Goal: Feedback & Contribution: Contribute content

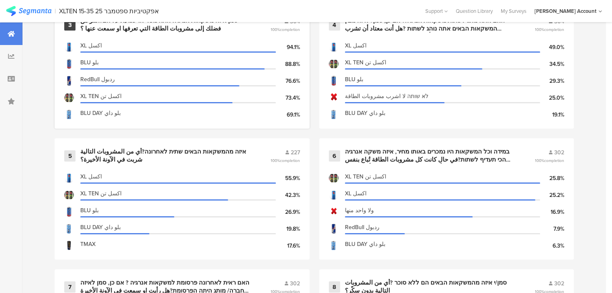
scroll to position [514, 0]
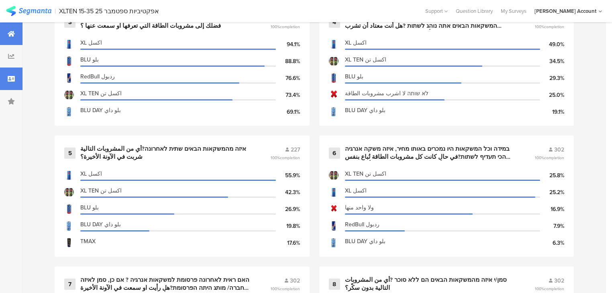
click at [16, 75] on div at bounding box center [11, 78] width 22 height 22
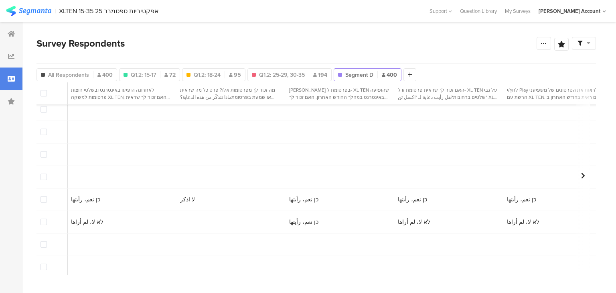
scroll to position [1669, 2695]
click at [43, 200] on span at bounding box center [44, 199] width 6 height 6
click at [47, 196] on input "checkbox" at bounding box center [47, 196] width 0 height 0
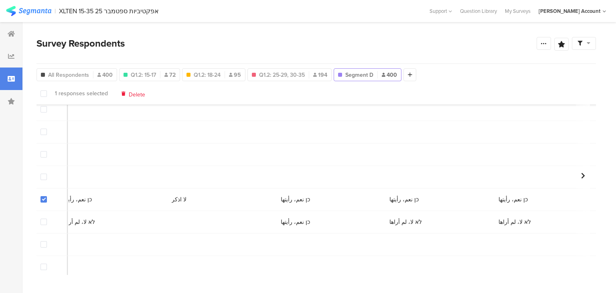
click at [134, 96] on span "Delete" at bounding box center [137, 93] width 16 height 6
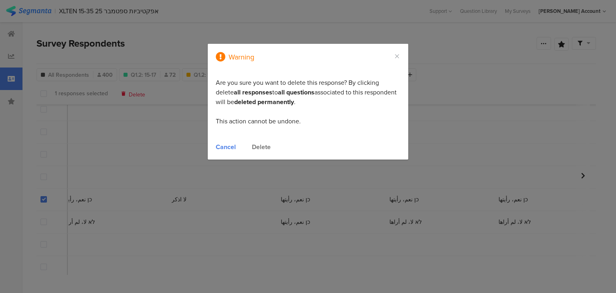
click at [265, 148] on div "Delete" at bounding box center [261, 146] width 19 height 9
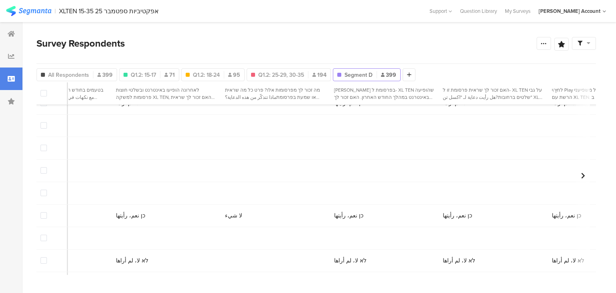
scroll to position [1766, 2633]
click at [43, 217] on span at bounding box center [44, 215] width 6 height 6
click at [47, 212] on input "checkbox" at bounding box center [47, 212] width 0 height 0
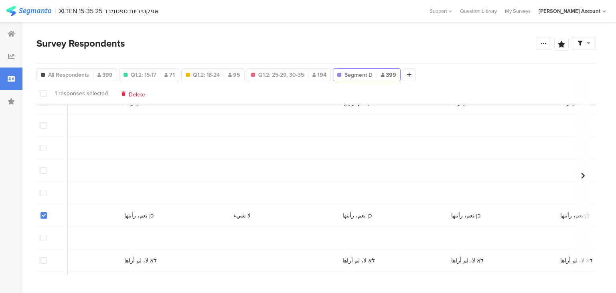
click at [130, 94] on span "Delete" at bounding box center [137, 93] width 16 height 6
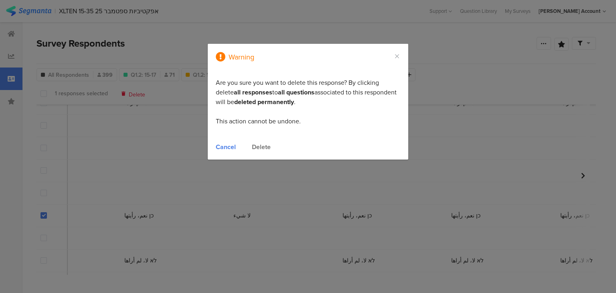
click at [261, 148] on div "Delete" at bounding box center [261, 146] width 19 height 9
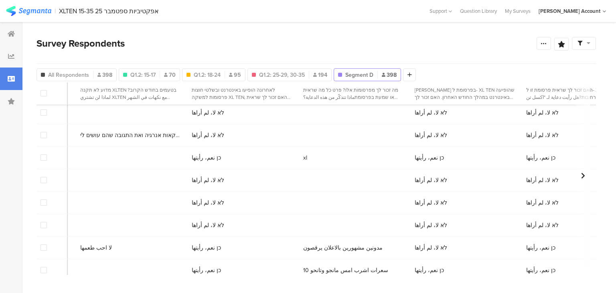
scroll to position [8542, 2622]
click at [306, 249] on span "مدونين مشهورين بالاعلان يرقصون" at bounding box center [345, 247] width 79 height 8
copy span "مدونين مشهورين بالاعلان يرقصون"
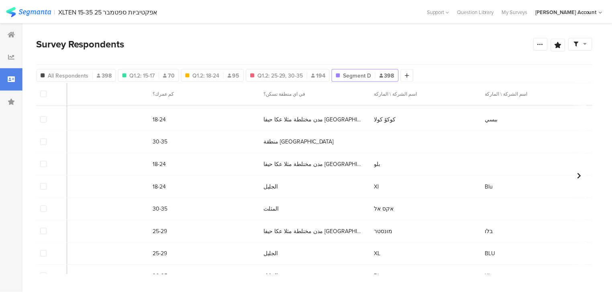
scroll to position [8446, 842]
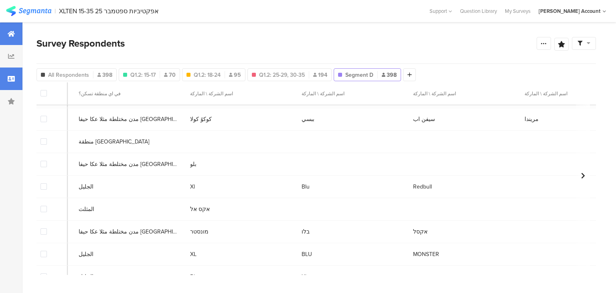
click at [11, 33] on icon at bounding box center [11, 33] width 7 height 6
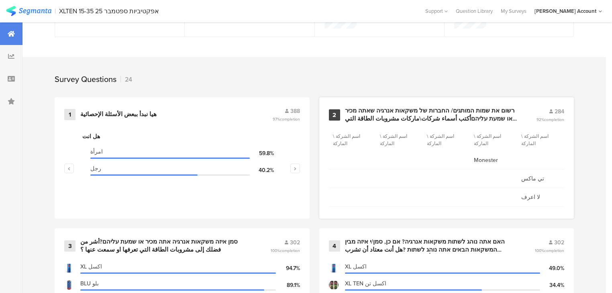
scroll to position [289, 0]
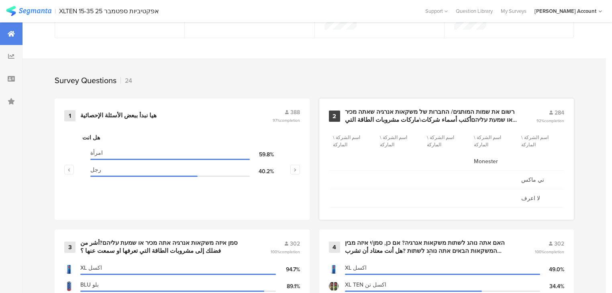
click at [365, 118] on div "רשום את שמות המותגים/ החברות של משקאות אנרגיה שאתה מכיר או שמעת עליהםأكتب أسماء…" at bounding box center [431, 116] width 172 height 16
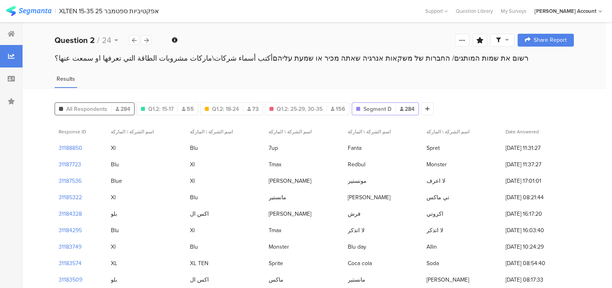
click at [74, 109] on span "All Respondents" at bounding box center [86, 109] width 41 height 8
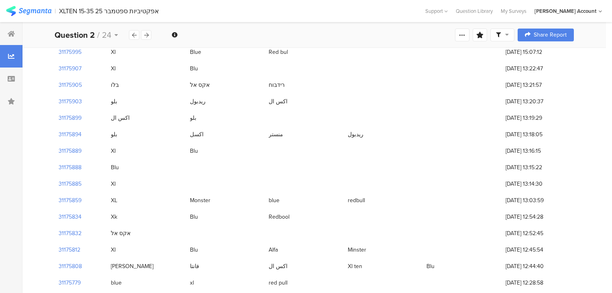
scroll to position [2449, 0]
click at [13, 37] on div at bounding box center [11, 33] width 22 height 22
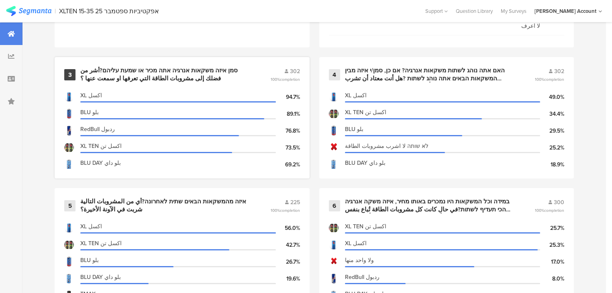
scroll to position [483, 0]
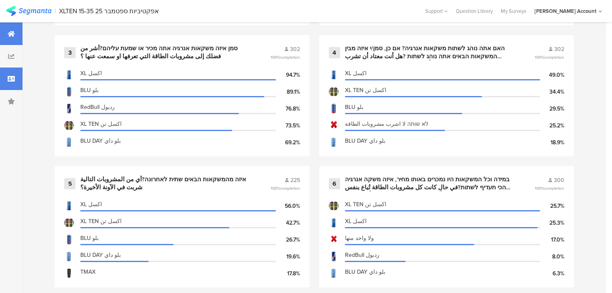
click at [15, 77] on div at bounding box center [11, 78] width 22 height 22
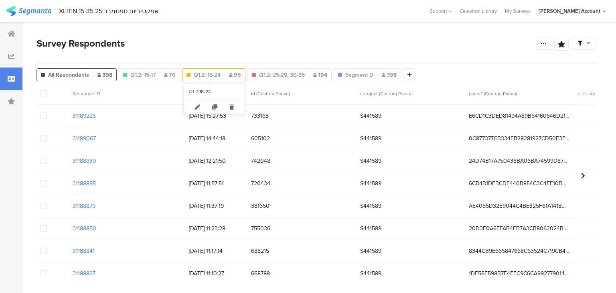
click at [206, 71] on span "Q1.2: 18-24" at bounding box center [207, 75] width 27 height 8
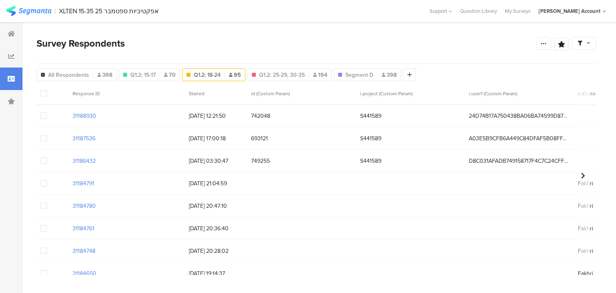
click at [207, 72] on span "Q1.2: 18-24" at bounding box center [207, 75] width 27 height 8
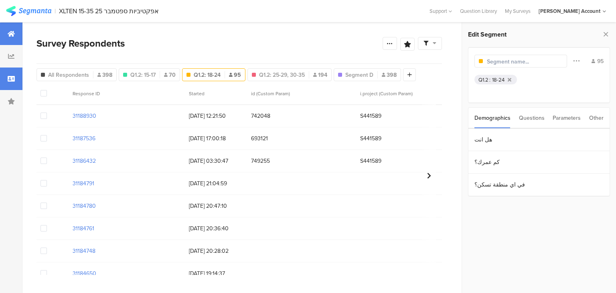
click at [17, 33] on div at bounding box center [11, 33] width 22 height 22
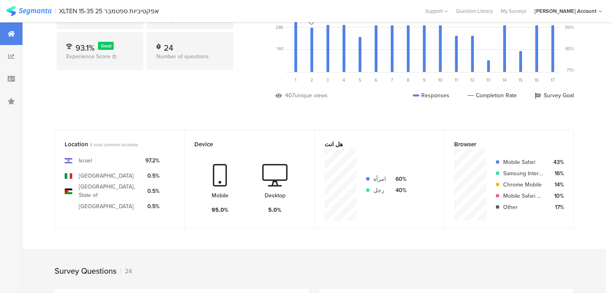
scroll to position [193, 0]
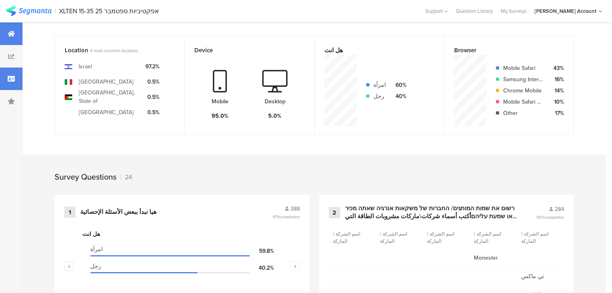
click at [15, 82] on div at bounding box center [11, 78] width 22 height 22
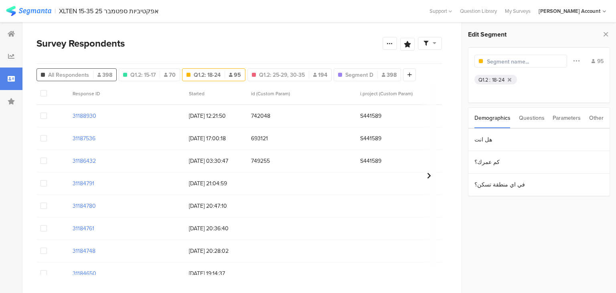
click at [56, 74] on span "All Respondents" at bounding box center [68, 75] width 41 height 8
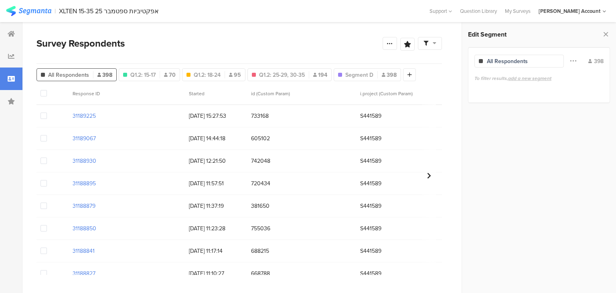
click at [59, 74] on span "All Respondents" at bounding box center [68, 75] width 41 height 8
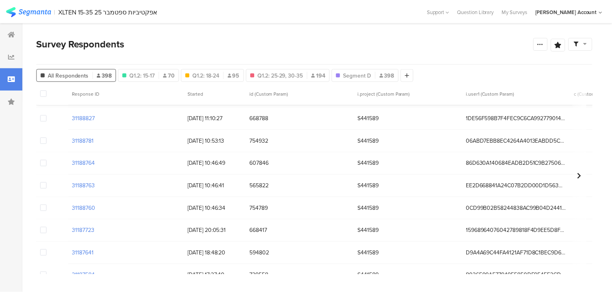
scroll to position [161, 0]
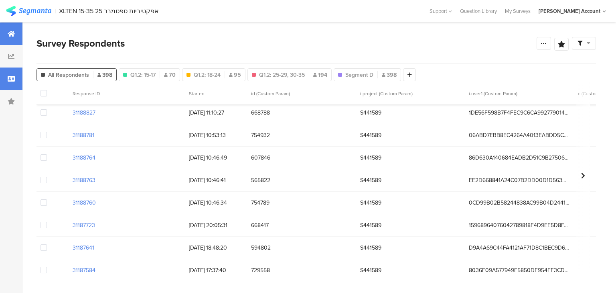
click at [18, 33] on div at bounding box center [11, 33] width 22 height 22
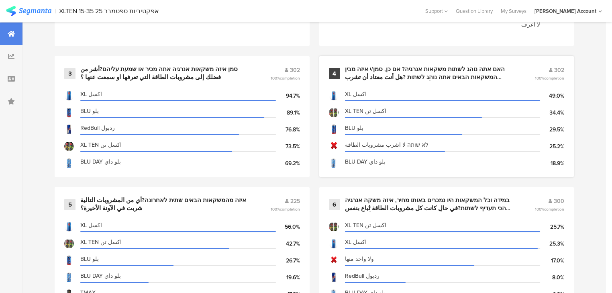
scroll to position [449, 0]
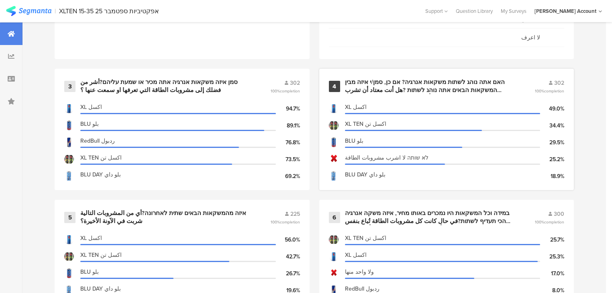
click at [367, 86] on div "האם אתה נוהג לשתות משקאות אנרגיה? אם כן, סמן/י איזה מבין המשקאות הבאים אתה נוהג…" at bounding box center [430, 86] width 171 height 16
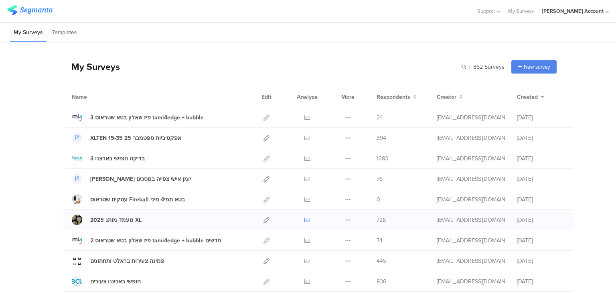
click at [305, 218] on icon at bounding box center [308, 220] width 6 height 6
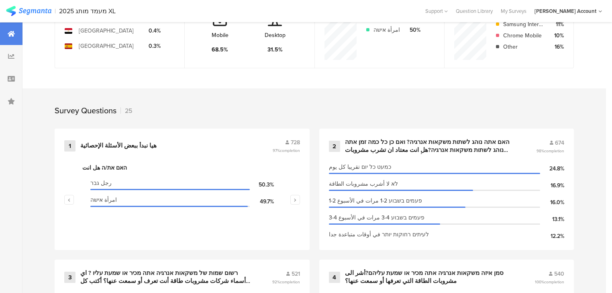
scroll to position [321, 0]
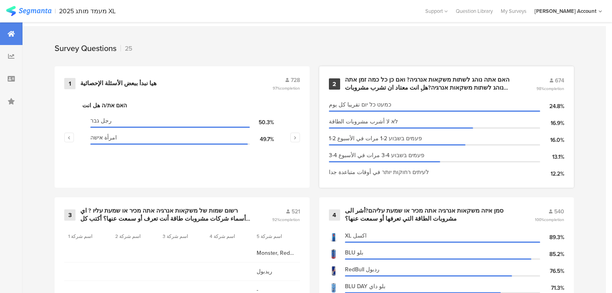
click at [390, 79] on div "האם אתה נוהג לשתות משקאות אנרגיה? ואם כן כל כמה זמן אתה נוהג לשתות משקאות אנרגי…" at bounding box center [431, 84] width 172 height 16
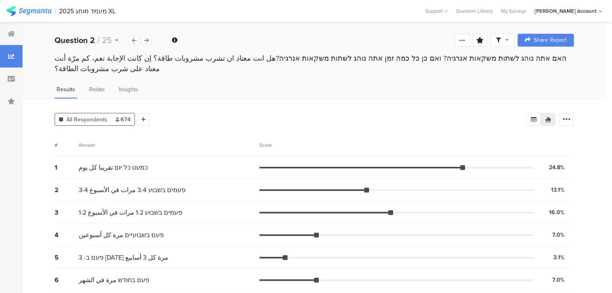
scroll to position [38, 0]
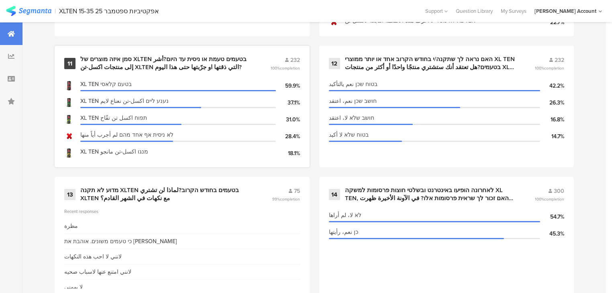
scroll to position [997, 0]
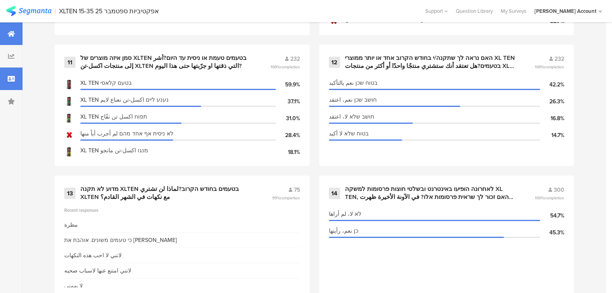
click at [4, 79] on div at bounding box center [11, 78] width 22 height 22
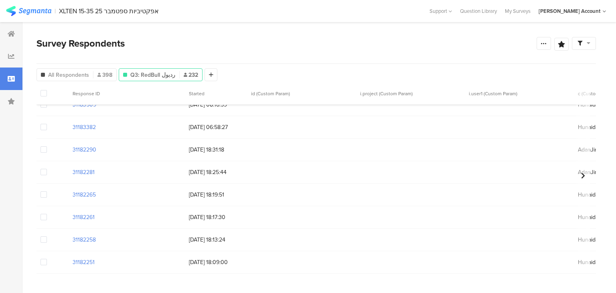
scroll to position [674, 0]
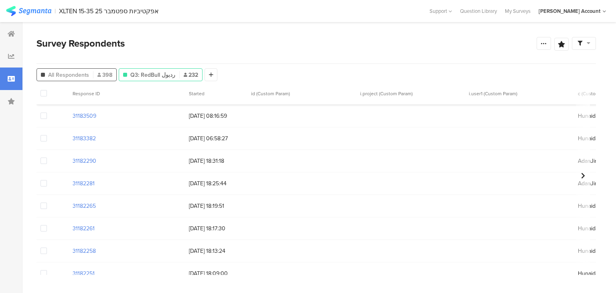
click at [79, 75] on span "All Respondents" at bounding box center [68, 75] width 41 height 8
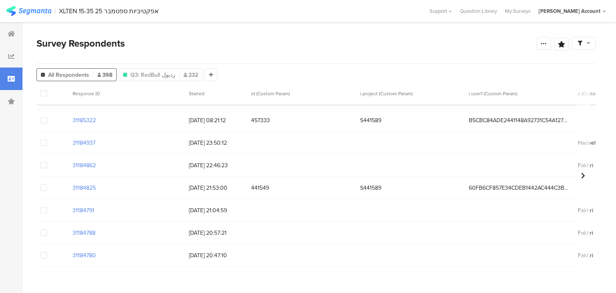
scroll to position [517, 0]
click at [75, 75] on span "All Respondents" at bounding box center [68, 75] width 41 height 8
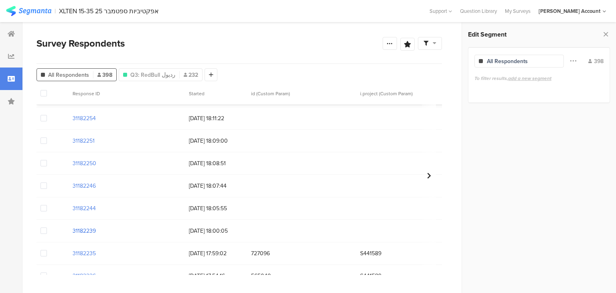
scroll to position [1445, 0]
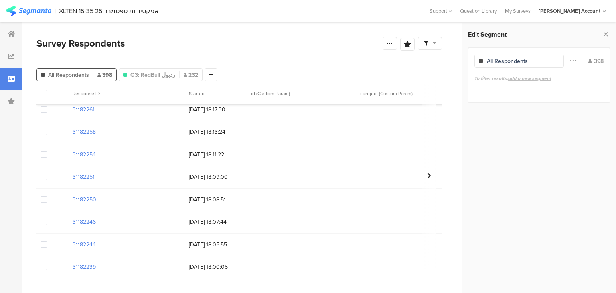
click at [42, 154] on span at bounding box center [44, 154] width 6 height 6
click at [47, 151] on input "checkbox" at bounding box center [47, 151] width 0 height 0
click at [134, 93] on span "Delete" at bounding box center [137, 93] width 16 height 6
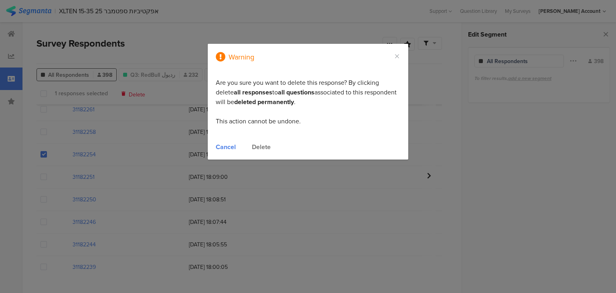
click at [263, 147] on div "Delete" at bounding box center [261, 146] width 19 height 9
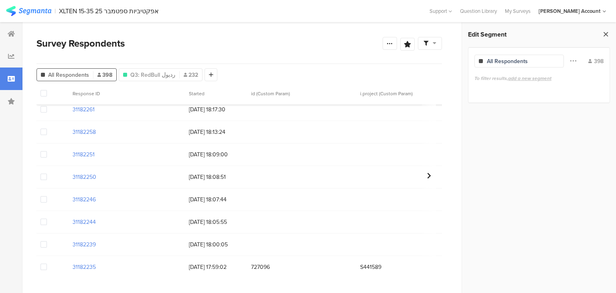
click at [606, 33] on icon at bounding box center [606, 33] width 8 height 11
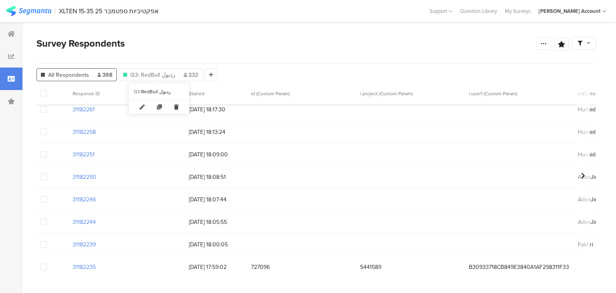
click at [175, 106] on icon at bounding box center [176, 106] width 16 height 13
click at [5, 35] on div at bounding box center [11, 33] width 22 height 22
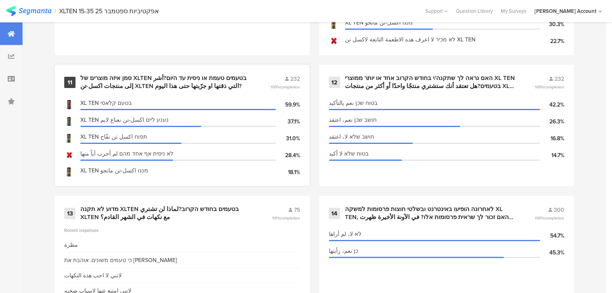
scroll to position [899, 0]
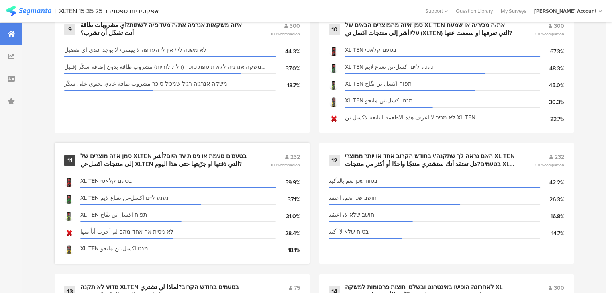
click at [117, 154] on div "סמן איזה מוצרים של XLTEN בטעמים טעמת או ניסית עד היום?أشر إلى منتجات اكسل-تن XL…" at bounding box center [165, 160] width 171 height 16
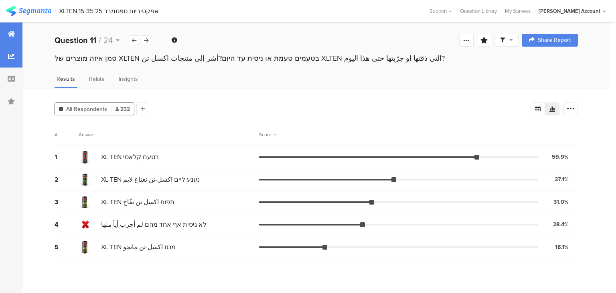
click at [13, 32] on icon at bounding box center [11, 33] width 7 height 6
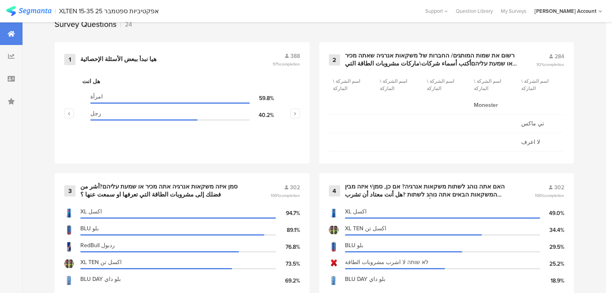
scroll to position [353, 0]
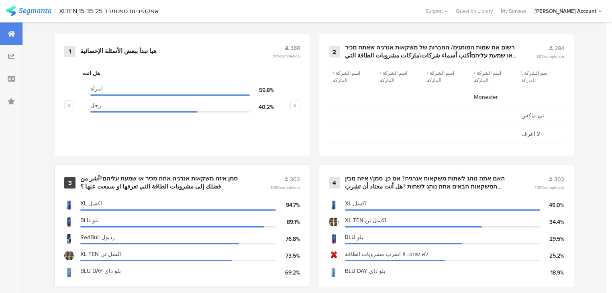
click at [147, 182] on div "סמן איזה משקאות אנרגיה אתה מכיר או שמעת עליהם?أشر من فضلك إلى مشروبات الطاقة ال…" at bounding box center [165, 183] width 171 height 16
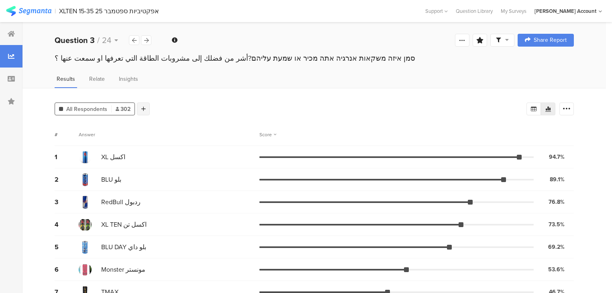
click at [145, 108] on div at bounding box center [143, 108] width 13 height 13
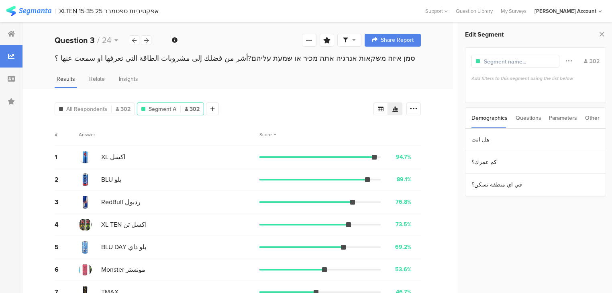
click at [531, 115] on div "Questions" at bounding box center [528, 118] width 26 height 20
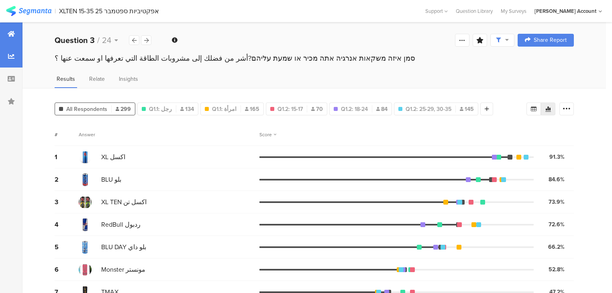
click at [8, 39] on div at bounding box center [11, 33] width 22 height 22
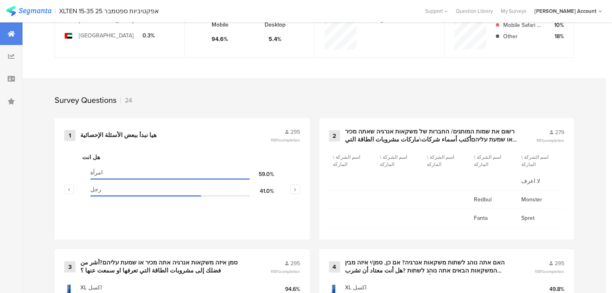
scroll to position [289, 0]
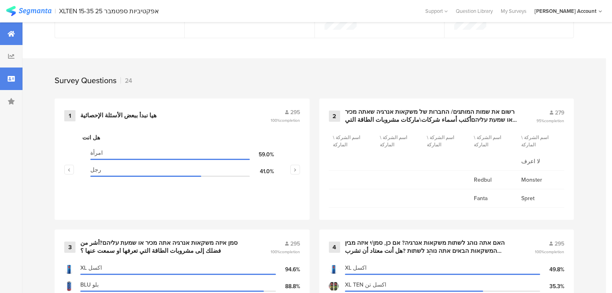
click at [10, 86] on div at bounding box center [11, 78] width 22 height 22
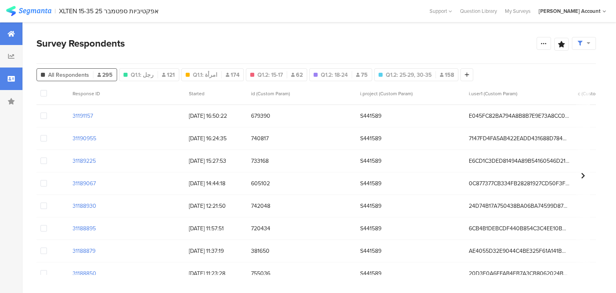
click at [3, 35] on div at bounding box center [11, 33] width 22 height 22
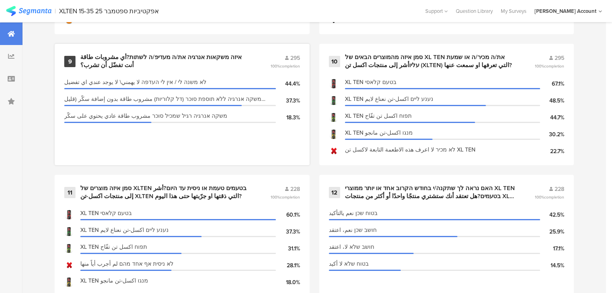
scroll to position [803, 0]
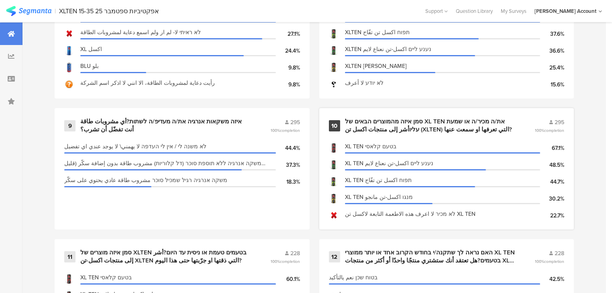
click at [374, 126] on div "סמן איזה מהמוצרים הבאים של XL TEN את/ה מכיר/ה או שמעת עליוأشر إلى منتجات اكسل ت…" at bounding box center [430, 126] width 171 height 16
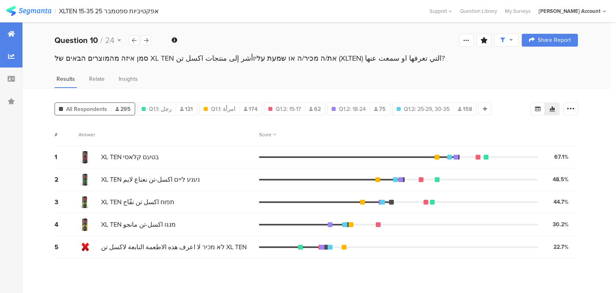
click at [10, 31] on icon at bounding box center [11, 33] width 7 height 6
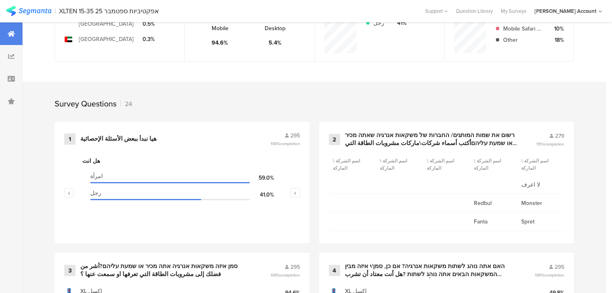
scroll to position [353, 0]
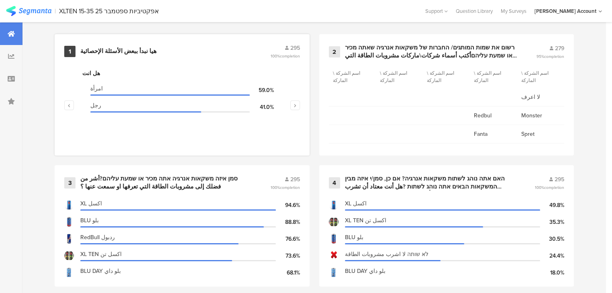
click at [82, 50] on div "هيا نبدأ ببعض الأسئلة الإحصائية" at bounding box center [118, 51] width 76 height 8
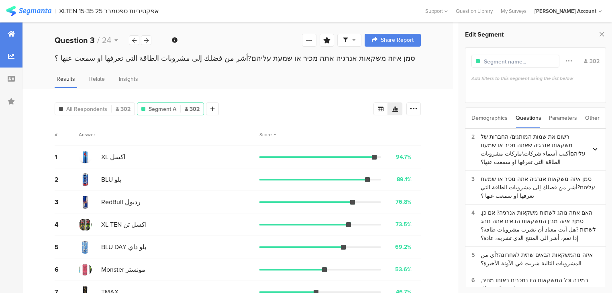
click at [18, 30] on div at bounding box center [11, 33] width 22 height 22
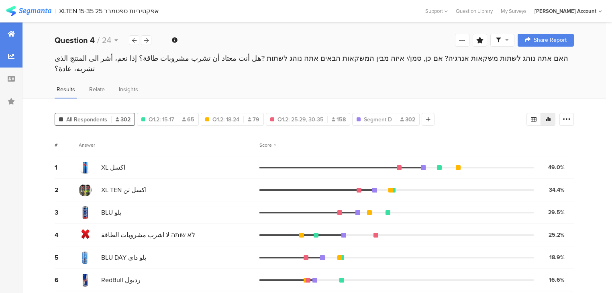
click at [14, 35] on icon at bounding box center [11, 33] width 7 height 6
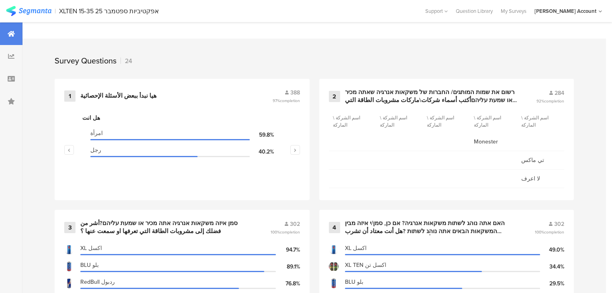
scroll to position [321, 0]
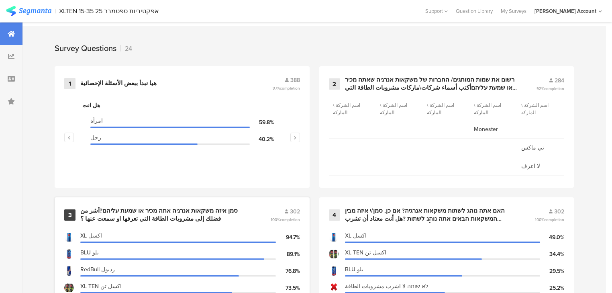
click at [134, 207] on div "סמן איזה משקאות אנרגיה אתה מכיר או שמעת עליהם?أشر من فضلك إلى مشروبات الطاقة ال…" at bounding box center [165, 215] width 171 height 16
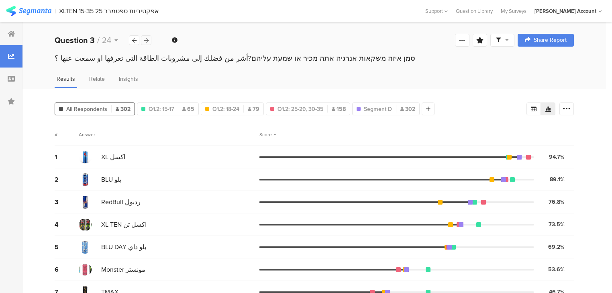
click at [148, 41] on icon at bounding box center [146, 40] width 4 height 5
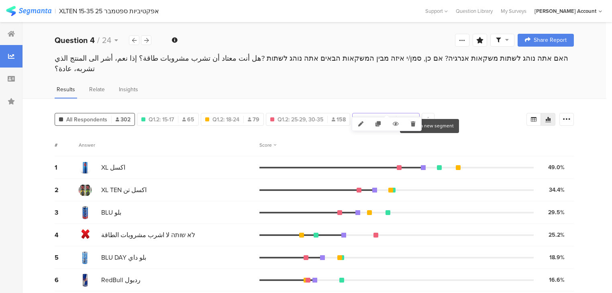
click at [390, 115] on span "Segment D" at bounding box center [378, 119] width 28 height 8
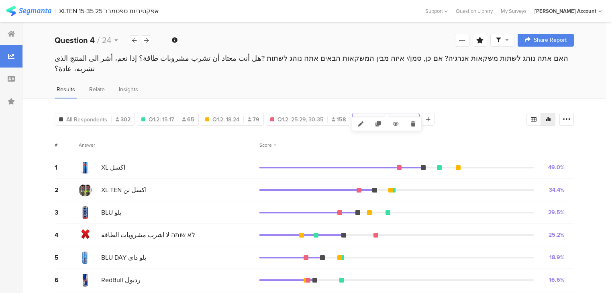
click at [387, 115] on span "Segment D" at bounding box center [378, 119] width 28 height 8
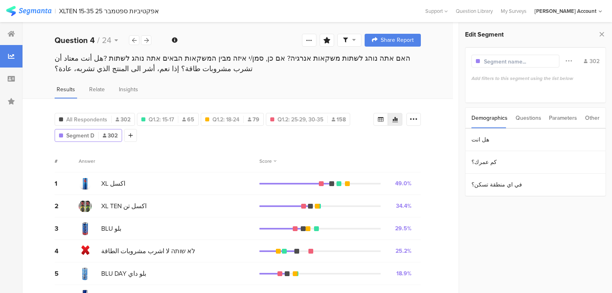
click at [534, 116] on div "Questions" at bounding box center [528, 118] width 26 height 20
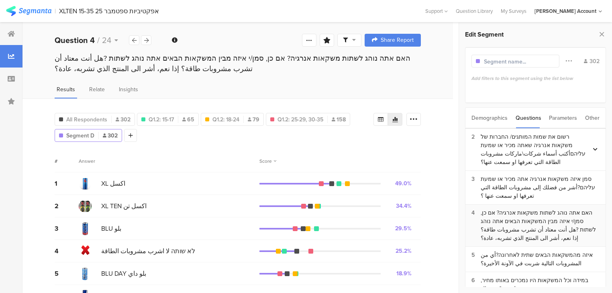
click at [512, 219] on div "האם אתה נוהג לשתות משקאות אנרגיה? אם כן, סמן/י איזה מבין המשקאות הבאים אתה נוהג…" at bounding box center [539, 225] width 119 height 34
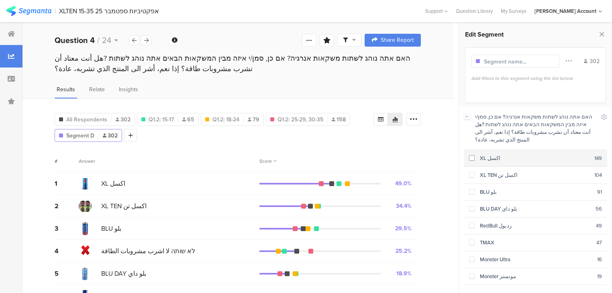
click at [493, 154] on div "XL اكسل" at bounding box center [534, 158] width 120 height 8
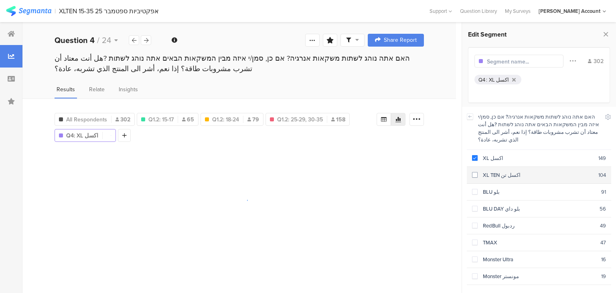
click at [493, 171] on div "XL TEN اكسل تن" at bounding box center [538, 175] width 121 height 8
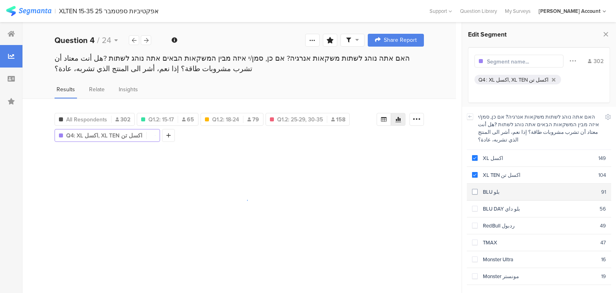
click at [488, 183] on section "BLU بلو 91" at bounding box center [539, 191] width 144 height 17
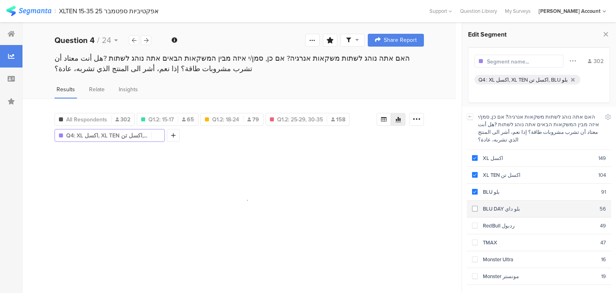
click at [489, 200] on section "BLU DAY بلو داي 56" at bounding box center [539, 208] width 144 height 17
click at [493, 221] on div "RedBull ردبول" at bounding box center [539, 225] width 122 height 8
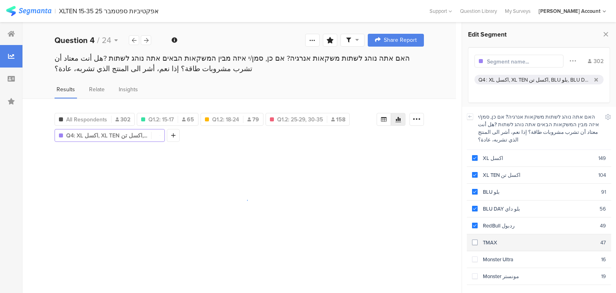
drag, startPoint x: 489, startPoint y: 229, endPoint x: 486, endPoint y: 237, distance: 8.5
click at [489, 238] on div "TMAX" at bounding box center [539, 242] width 123 height 8
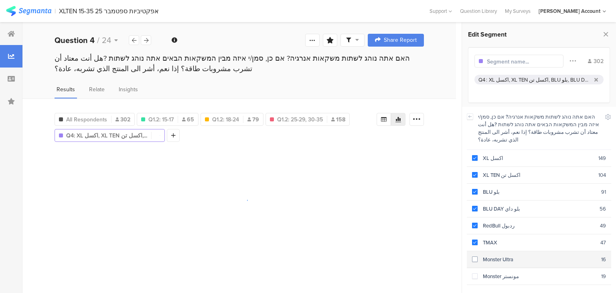
click at [490, 255] on div "Monster Ultra" at bounding box center [540, 259] width 124 height 8
drag, startPoint x: 491, startPoint y: 265, endPoint x: 488, endPoint y: 257, distance: 8.4
click at [491, 272] on div "Monster مونستر" at bounding box center [540, 276] width 124 height 8
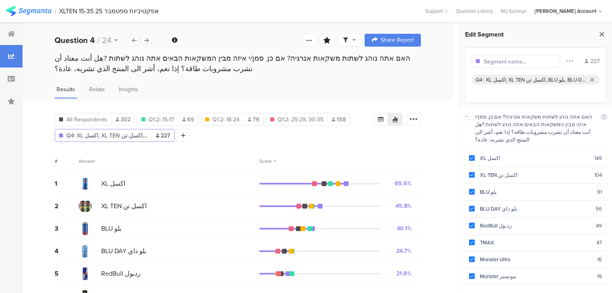
click at [604, 35] on icon at bounding box center [601, 33] width 8 height 11
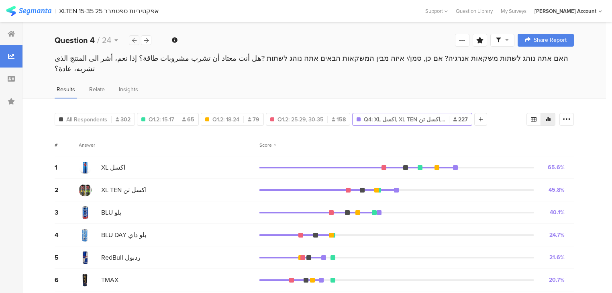
click at [134, 40] on icon at bounding box center [134, 40] width 4 height 5
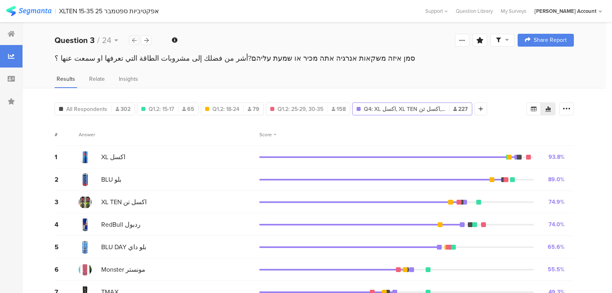
click at [134, 40] on icon at bounding box center [134, 40] width 4 height 5
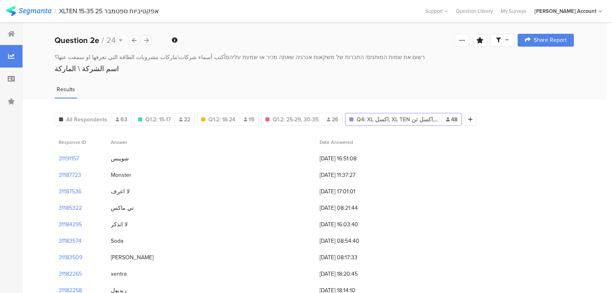
click at [148, 39] on icon at bounding box center [146, 40] width 4 height 5
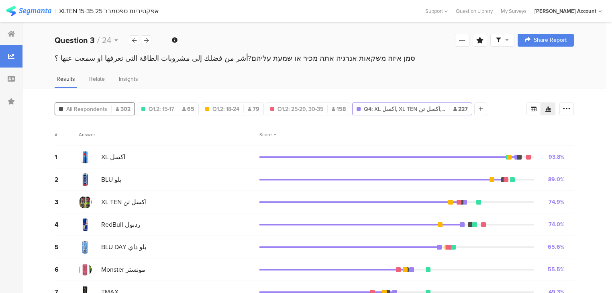
click at [98, 109] on span "All Respondents" at bounding box center [86, 109] width 41 height 8
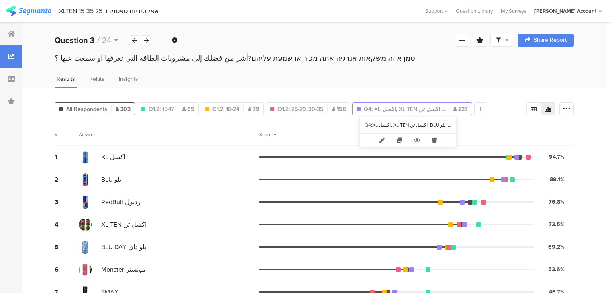
click at [384, 106] on span "Q4: XL اكسل, XL TEN اكسل تن,..." at bounding box center [404, 109] width 81 height 8
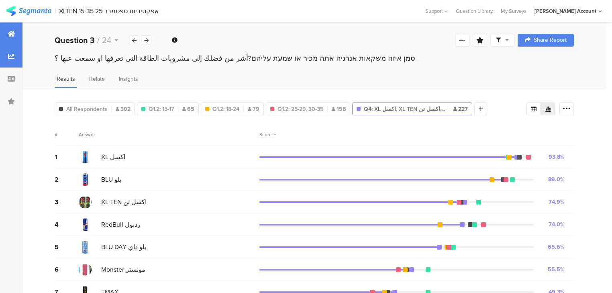
click at [5, 35] on div at bounding box center [11, 33] width 22 height 22
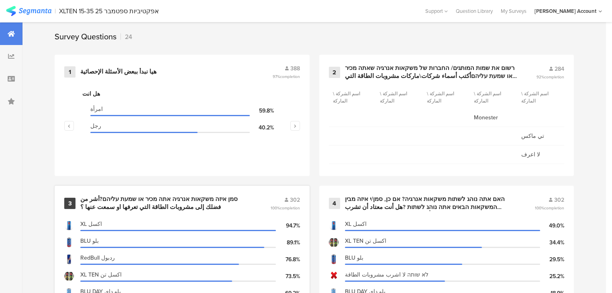
scroll to position [321, 0]
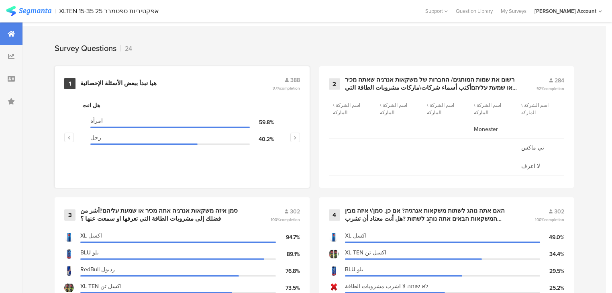
click at [110, 82] on div "هيا نبدأ ببعض الأسئلة الإحصائية" at bounding box center [118, 83] width 76 height 8
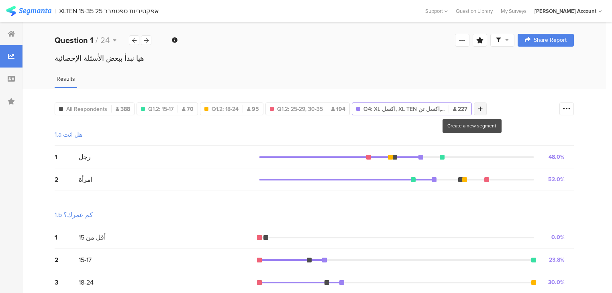
click at [478, 109] on icon at bounding box center [480, 109] width 4 height 6
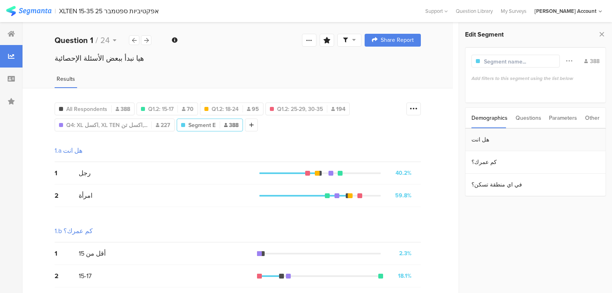
click at [492, 141] on section "هل انت" at bounding box center [535, 139] width 140 height 22
click at [492, 136] on div "رجل" at bounding box center [534, 135] width 120 height 8
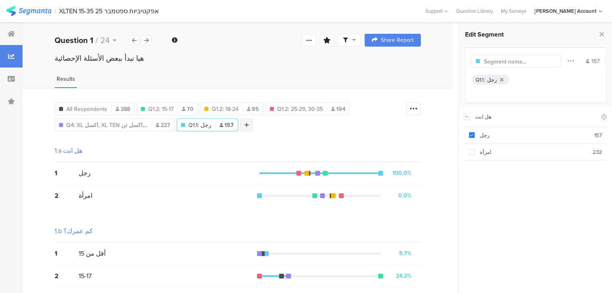
click at [244, 124] on icon at bounding box center [246, 125] width 4 height 6
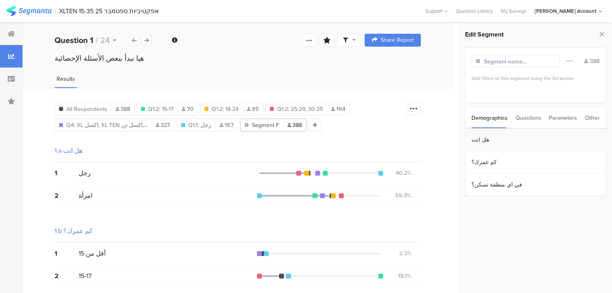
click at [493, 140] on section "هل انت" at bounding box center [535, 139] width 140 height 22
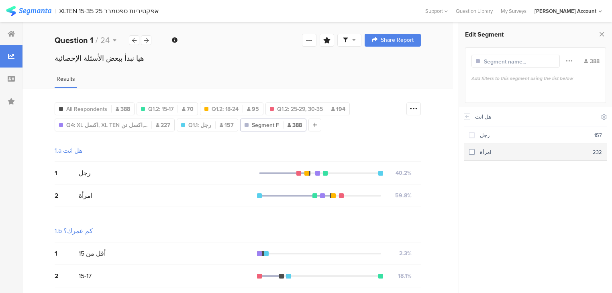
click at [493, 154] on div "امرأة" at bounding box center [533, 152] width 118 height 8
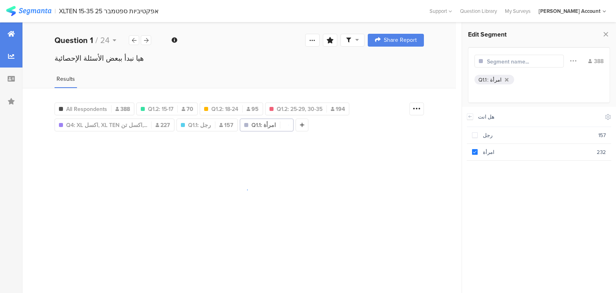
click at [14, 37] on div at bounding box center [11, 33] width 22 height 22
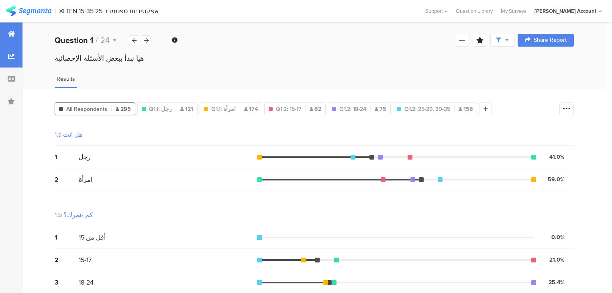
click at [12, 34] on icon at bounding box center [11, 33] width 7 height 6
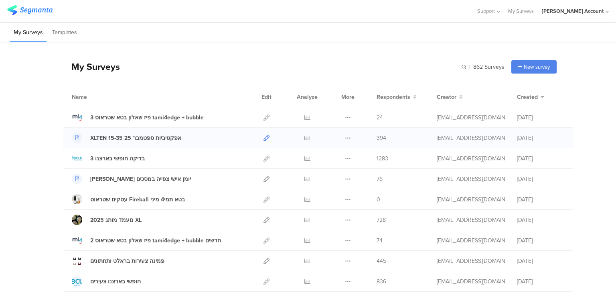
click at [264, 136] on icon at bounding box center [267, 138] width 6 height 6
click at [476, 67] on input "text" at bounding box center [448, 66] width 112 height 13
type input "פמינה"
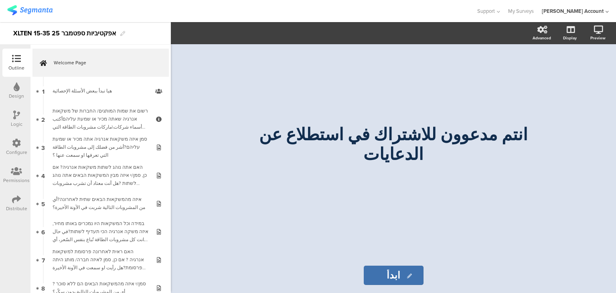
click at [10, 202] on div "Distribute" at bounding box center [16, 203] width 28 height 28
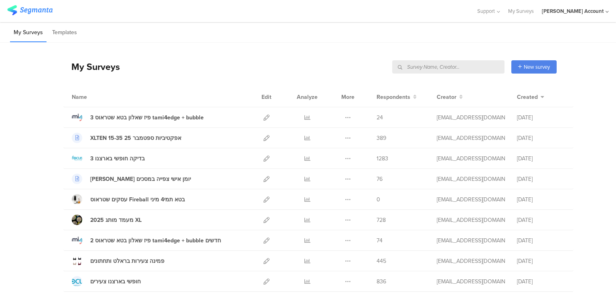
click at [465, 67] on input "text" at bounding box center [448, 66] width 112 height 13
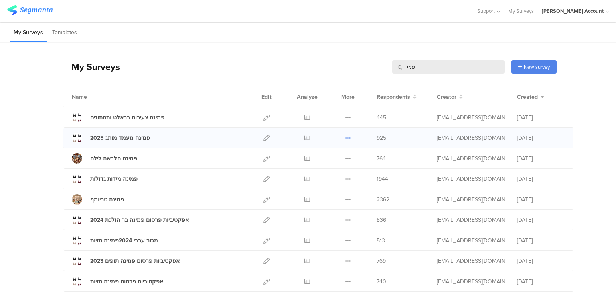
type input "פמי"
click at [346, 136] on icon at bounding box center [348, 138] width 6 height 6
click at [333, 159] on button "Duplicate" at bounding box center [332, 158] width 44 height 14
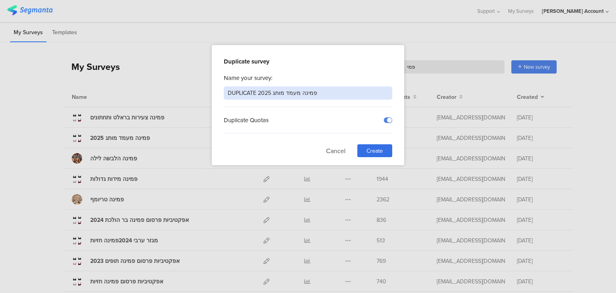
drag, startPoint x: 296, startPoint y: 92, endPoint x: 217, endPoint y: 89, distance: 78.3
click at [217, 89] on div "Duplicate survey Name your survey: DUPLICATE פמינה מעמד מותג 2025 Duplicate Quo…" at bounding box center [308, 105] width 193 height 120
type input "D"
type input "פמינה סניפים בקניונים"
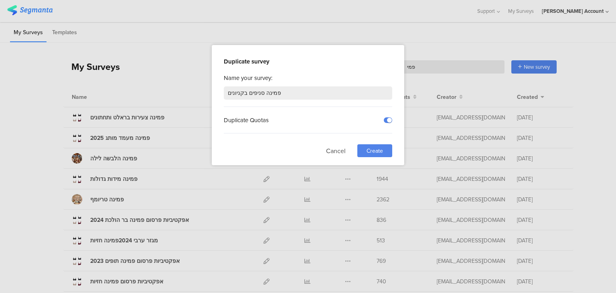
click at [377, 150] on span "Create" at bounding box center [375, 150] width 16 height 8
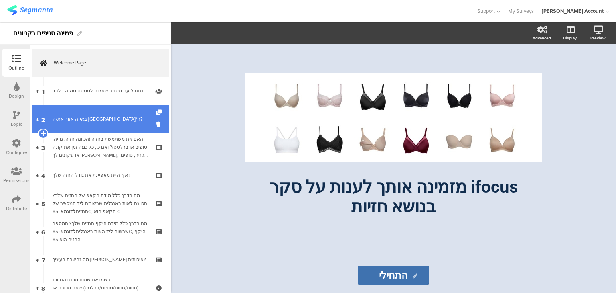
click at [85, 118] on div "באיזה אזור את/ה [GEOGRAPHIC_DATA]/ה?" at bounding box center [101, 119] width 96 height 8
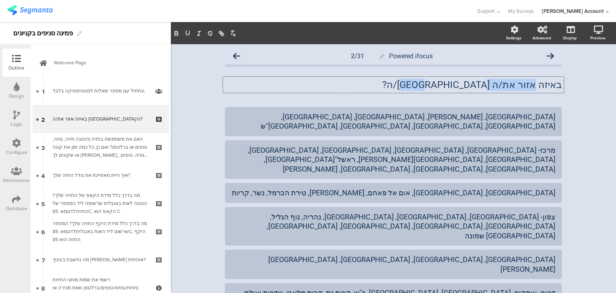
drag, startPoint x: 537, startPoint y: 82, endPoint x: 439, endPoint y: 71, distance: 98.6
click at [449, 80] on div "באיזה אזור את/ה גר/ה? באיזה אזור את/ה גר/ה? באיזה אזור את/ה גר/ה?" at bounding box center [393, 85] width 341 height 16
click at [442, 111] on div "תל אביב, בני ברק, בת ים, גבעתיים, הרצליה, חולון, רמת גן, רמה"ש" at bounding box center [394, 121] width 324 height 23
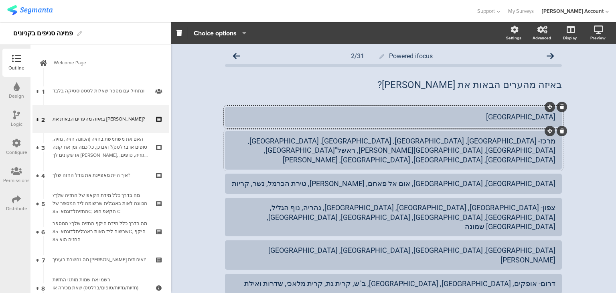
click at [377, 137] on div "מרכז- יבנה, יהוד, לוד, מודיעין, נתניה, פתח תקווה, ראשל"צ, רחובות, רמלה, רעננה, …" at bounding box center [394, 150] width 324 height 28
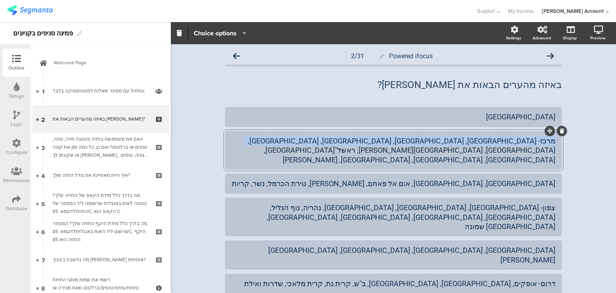
click at [377, 137] on div "מרכז- יבנה, יהוד, לוד, מודיעין, נתניה, פתח תקווה, ראשל"צ, רחובות, רמלה, רעננה, …" at bounding box center [394, 150] width 324 height 28
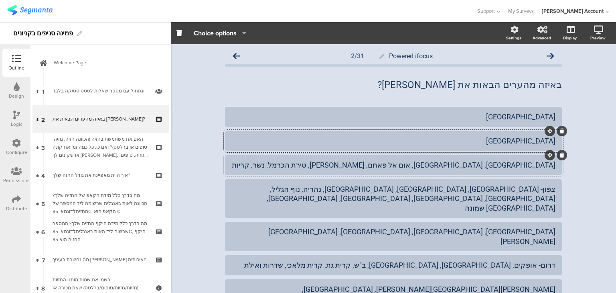
click at [484, 166] on div "חיפה, חדרה, אום אל פאחם, אור עקיבא, טירת הכרמל, נשר, קריות" at bounding box center [394, 164] width 324 height 9
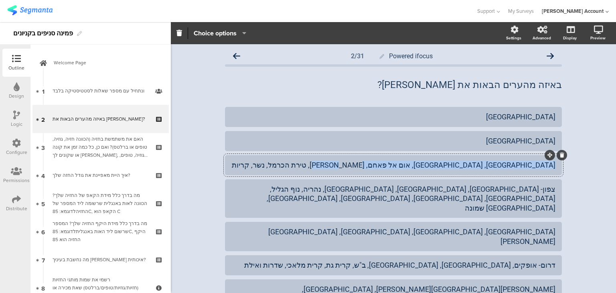
click at [484, 166] on div "חיפה, חדרה, אום אל פאחם, אור עקיבא, טירת הכרמל, נשר, קריות" at bounding box center [394, 164] width 324 height 9
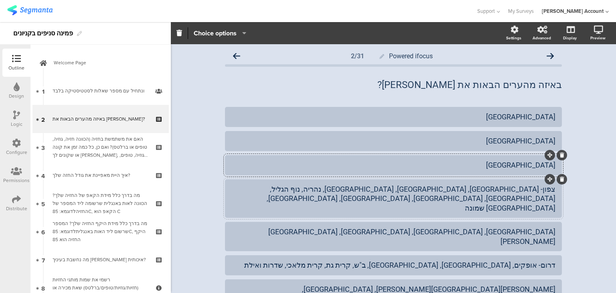
click at [467, 191] on div "צפון- בית שאן, טבריה, כרמיאל, נהריה, נוף הגליל, נצרת, עכו, עפולה, צפת, קרית שמו…" at bounding box center [394, 198] width 324 height 28
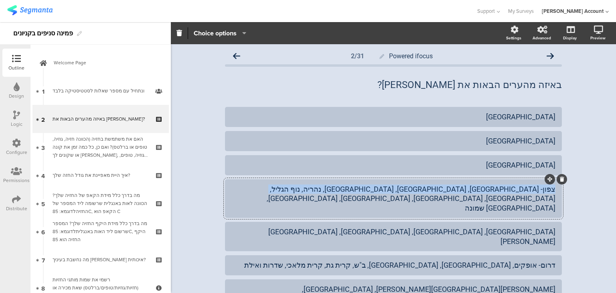
click at [467, 191] on div "צפון- בית שאן, טבריה, כרמיאל, נהריה, נוף הגליל, נצרת, עכו, עפולה, צפת, קרית שמו…" at bounding box center [394, 198] width 324 height 28
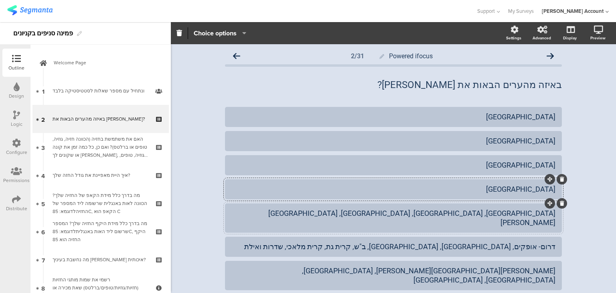
click at [484, 213] on div "ירושלים, מבשרת ציון, בית שמש, מטה יהודה" at bounding box center [394, 217] width 324 height 19
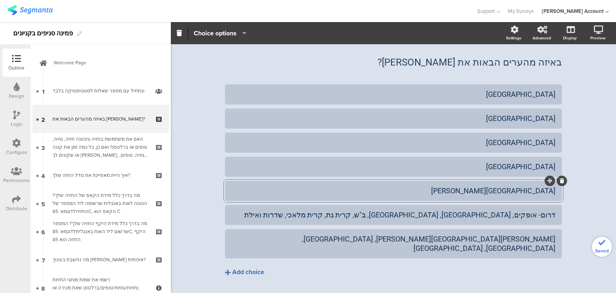
scroll to position [32, 0]
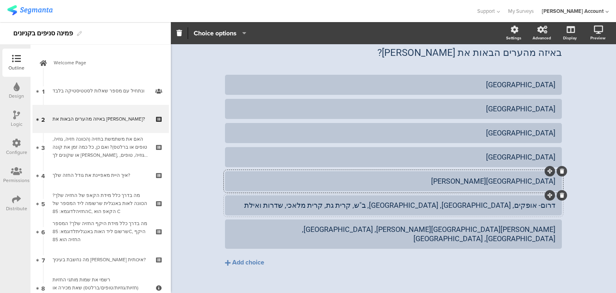
click at [446, 209] on div "דרום- אופקים, אשדוד, אשקלון, ב"ש, קרית גת, קרית מלאכי, שדרות ואילת" at bounding box center [394, 204] width 324 height 9
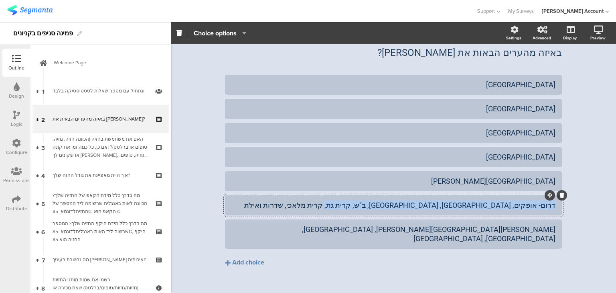
click at [446, 209] on div "דרום- אופקים, אשדוד, אשקלון, ב"ש, קרית גת, קרית מלאכי, שדרות ואילת" at bounding box center [394, 204] width 324 height 9
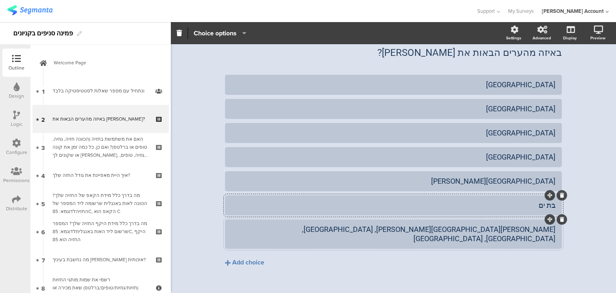
click at [408, 232] on div "יהודה ושומרון - אריאל, ביתר עילית, מודיעין עילית, מעלה אדומים" at bounding box center [394, 233] width 324 height 19
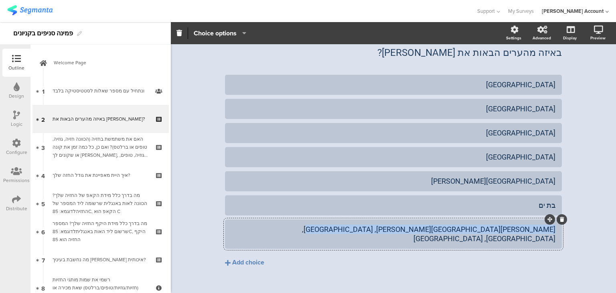
click at [408, 232] on div "יהודה ושומרון - אריאל, ביתר עילית, מודיעין עילית, מעלה אדומים" at bounding box center [394, 233] width 324 height 19
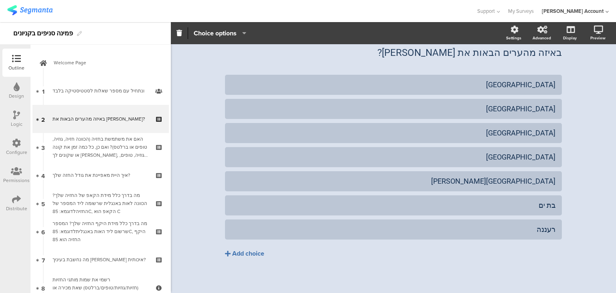
click at [252, 250] on div "Add choice" at bounding box center [248, 253] width 32 height 8
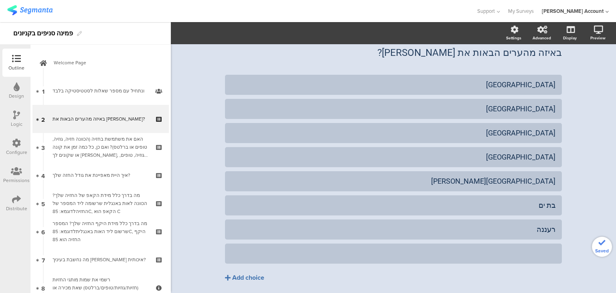
click at [289, 255] on div at bounding box center [394, 252] width 324 height 9
click at [248, 278] on div "Add choice" at bounding box center [248, 277] width 32 height 8
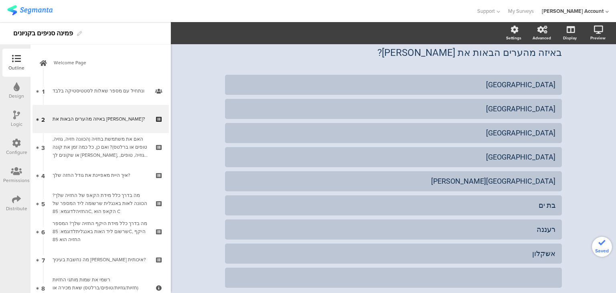
click at [279, 277] on div at bounding box center [394, 276] width 324 height 9
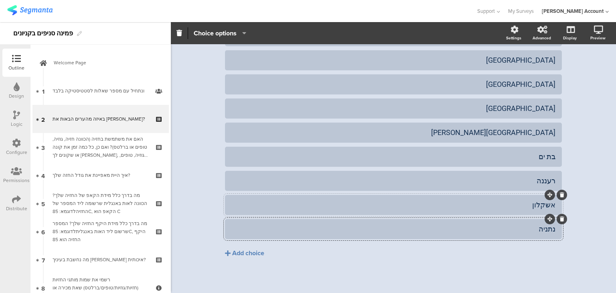
scroll to position [83, 0]
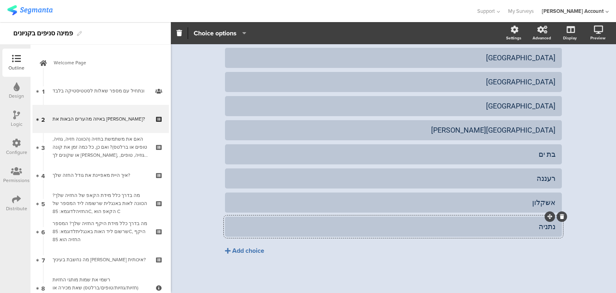
click at [255, 250] on div "Add choice" at bounding box center [248, 250] width 32 height 8
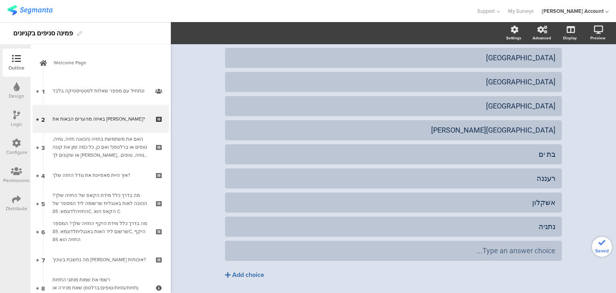
click at [268, 250] on div "Type an answer choice..." at bounding box center [394, 250] width 324 height 9
click at [245, 272] on div "Add choice" at bounding box center [248, 274] width 32 height 8
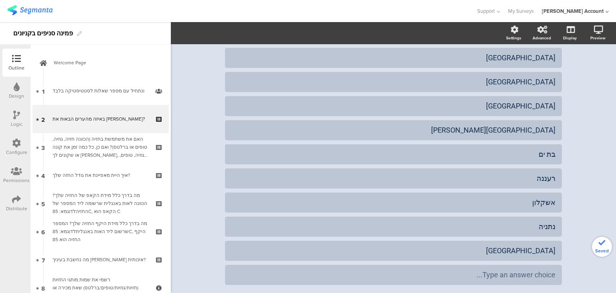
click at [249, 273] on div "Type an answer choice..." at bounding box center [394, 274] width 324 height 9
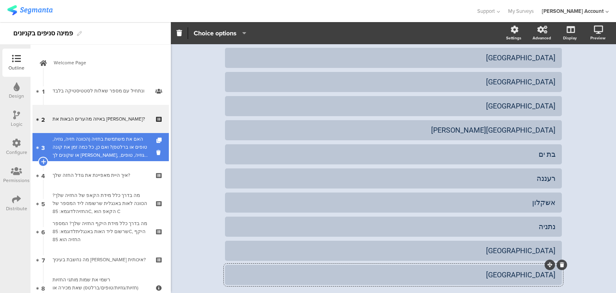
click at [87, 145] on div "האם את משתמשת בחזיה (הכוונה חזיה, גוזיה, טופים או ברלטס)? ואם כן, כל כמה זמן את…" at bounding box center [101, 147] width 96 height 24
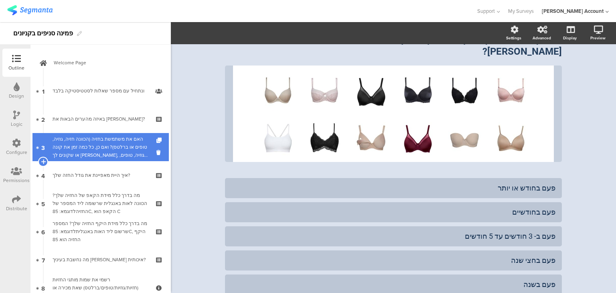
scroll to position [83, 0]
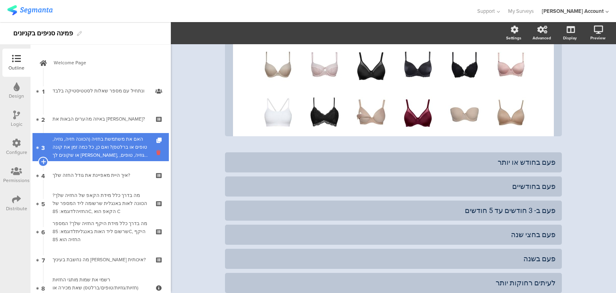
click at [156, 151] on icon at bounding box center [159, 152] width 7 height 8
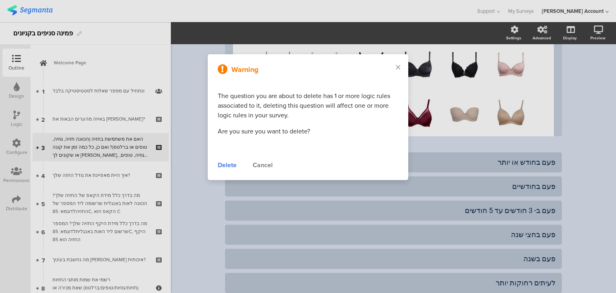
click at [230, 165] on div "Delete" at bounding box center [227, 165] width 19 height 10
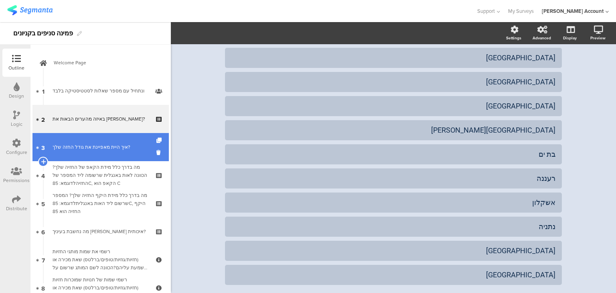
click at [92, 136] on link "3 איך היית מאפיינת את גודל החזה שלך?" at bounding box center [101, 147] width 136 height 28
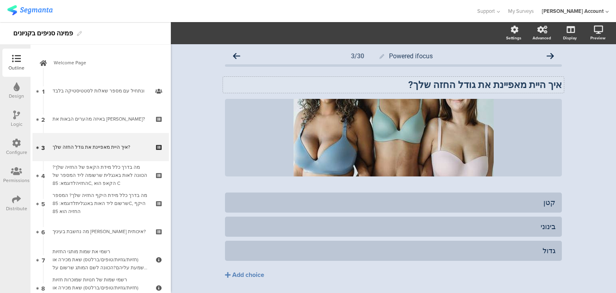
click at [449, 86] on strong "איך היית מאפיינת את גודל החזה שלך?" at bounding box center [485, 84] width 154 height 11
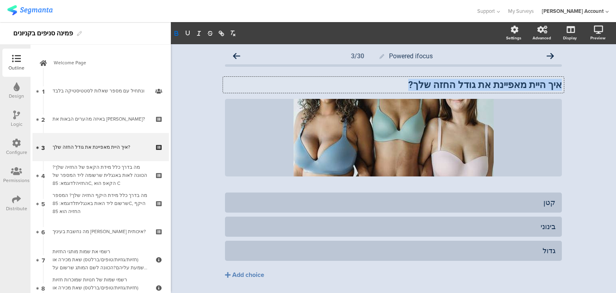
click at [449, 86] on strong "איך היית מאפיינת את גודל החזה שלך?" at bounding box center [485, 84] width 154 height 11
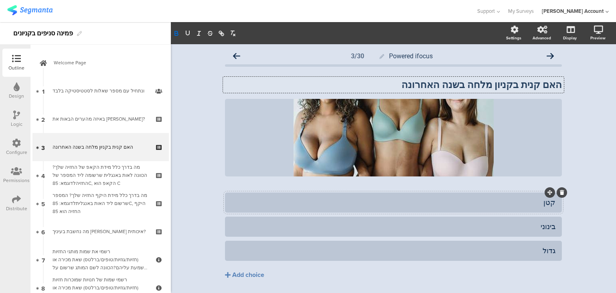
click at [549, 206] on div "קטן" at bounding box center [394, 201] width 324 height 9
click at [551, 227] on div "בינוני" at bounding box center [394, 225] width 324 height 9
click at [557, 239] on div at bounding box center [562, 240] width 10 height 10
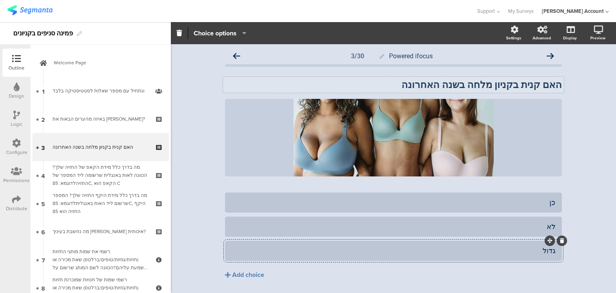
click at [560, 242] on icon at bounding box center [562, 240] width 4 height 5
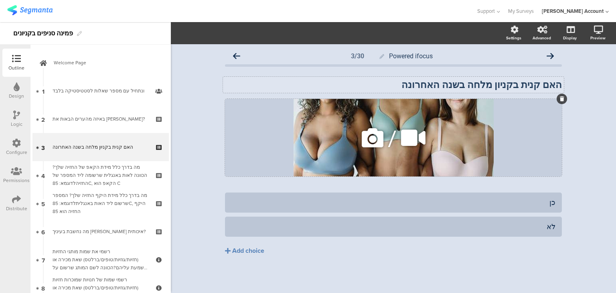
click at [560, 100] on icon at bounding box center [562, 98] width 4 height 5
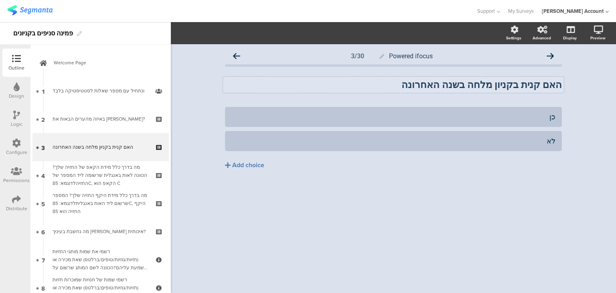
click at [426, 86] on div "האם קנית בקניון מלחה בשנה האחרונה האם קנית בקניון מלחה בשנה האחרונה" at bounding box center [393, 85] width 341 height 16
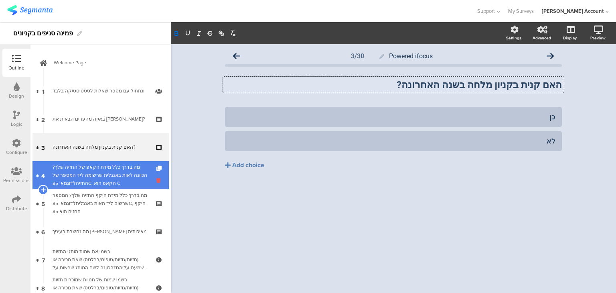
click at [156, 181] on icon at bounding box center [159, 181] width 7 height 8
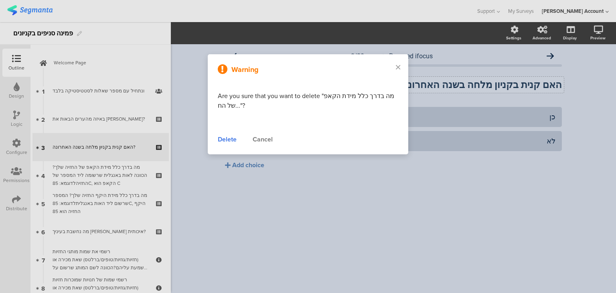
click at [220, 138] on div "Delete" at bounding box center [227, 139] width 19 height 10
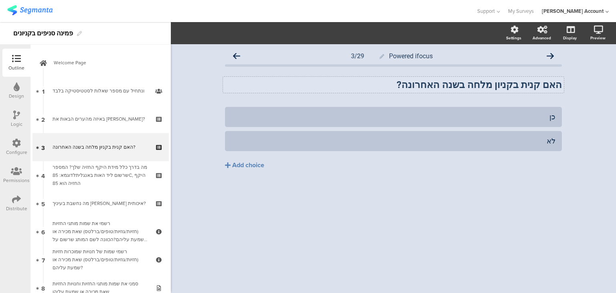
click at [120, 168] on div "מה בדרך כלל מידת היקף החזיה שלך? המספר שרשום ליד האות באנגליתלדוגמא: 85C, היקף …" at bounding box center [101, 175] width 96 height 24
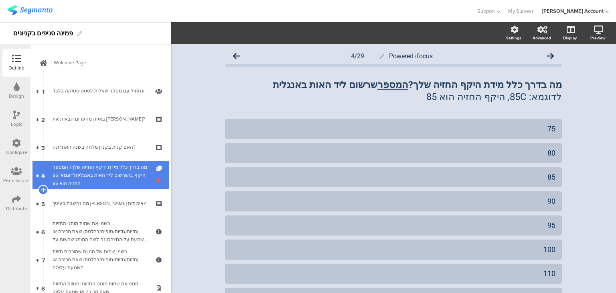
click at [156, 180] on icon at bounding box center [159, 181] width 7 height 8
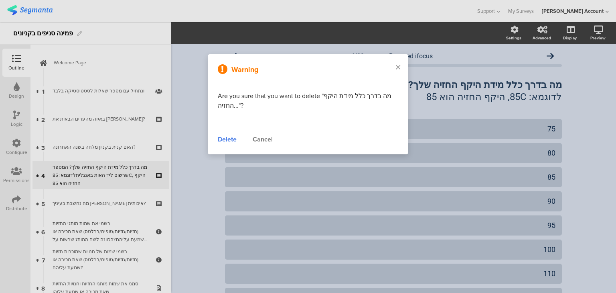
click at [226, 137] on div "Delete" at bounding box center [227, 139] width 19 height 10
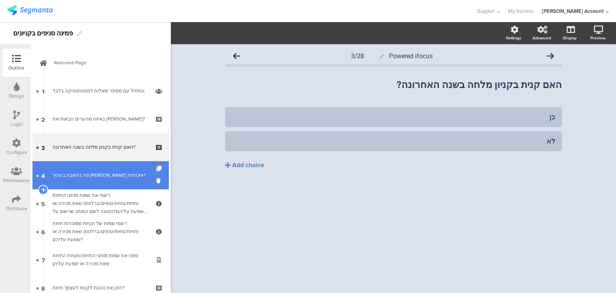
click at [99, 177] on div "מה נחשבת בעיניך חזייה איכותית?" at bounding box center [101, 175] width 96 height 8
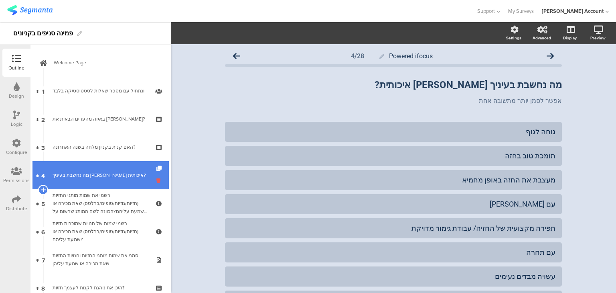
click at [156, 181] on icon at bounding box center [159, 181] width 7 height 8
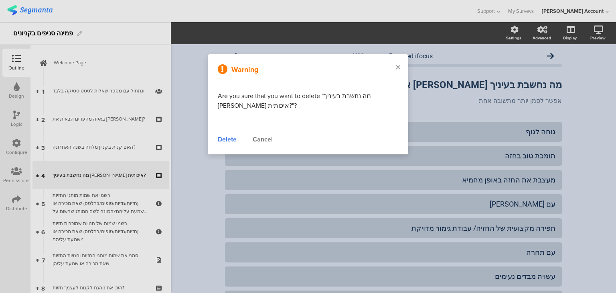
click at [225, 143] on div "Delete" at bounding box center [227, 139] width 19 height 10
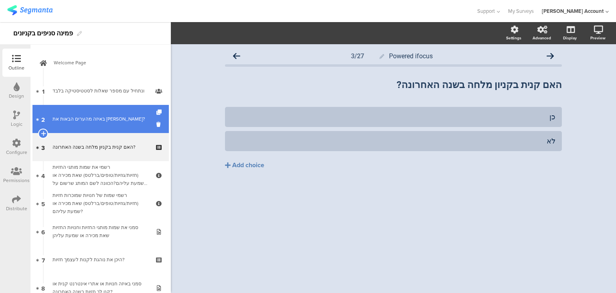
click at [73, 122] on div "באיזה מהערים הבאות את גרה?" at bounding box center [101, 119] width 96 height 8
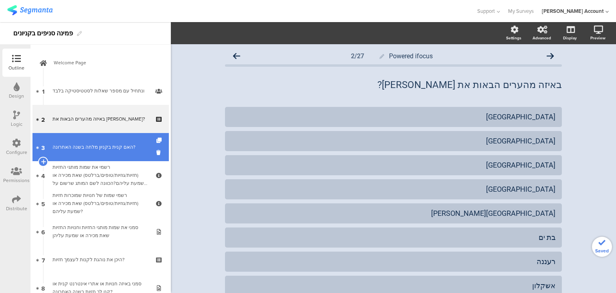
click at [80, 146] on div "האם קנית בקניון מלחה בשנה האחרונה?" at bounding box center [101, 147] width 96 height 8
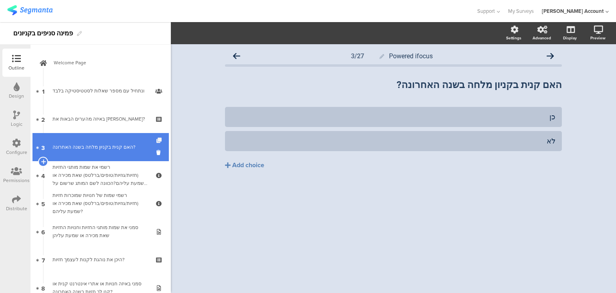
click at [156, 140] on icon at bounding box center [159, 140] width 7 height 5
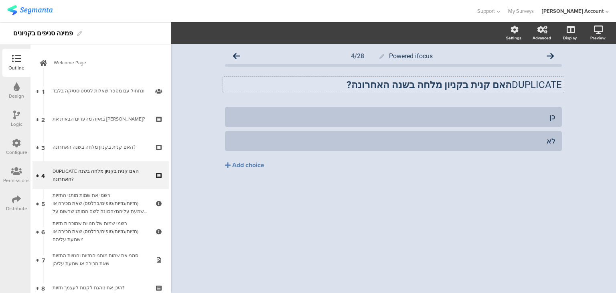
click at [520, 82] on div "DUPLICATE האם קנית בקניון מלחה בשנה האחרונה? DUPLICATE האם קנית בקניון מלחה בשנ…" at bounding box center [393, 85] width 341 height 16
click at [520, 82] on p "DUPLICATE האם קנית בקניון מלחה בשנה האחרונה?" at bounding box center [393, 85] width 337 height 12
click at [496, 85] on strong "האם קנית בקניון מלחה בשנה האחרונה?" at bounding box center [479, 84] width 165 height 11
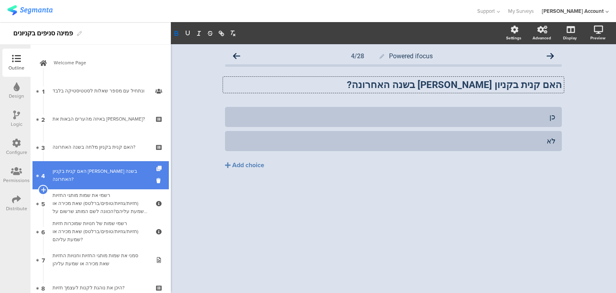
click at [156, 169] on icon at bounding box center [159, 168] width 7 height 5
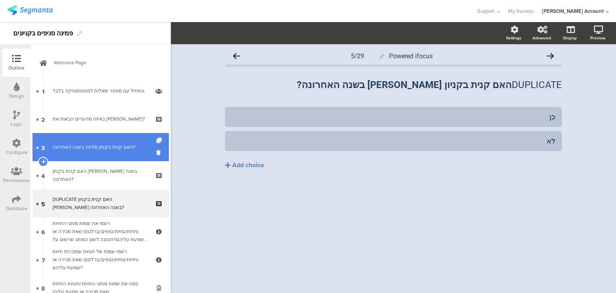
click at [65, 150] on div "האם קנית בקניון מלחה בשנה האחרונה?" at bounding box center [101, 147] width 96 height 8
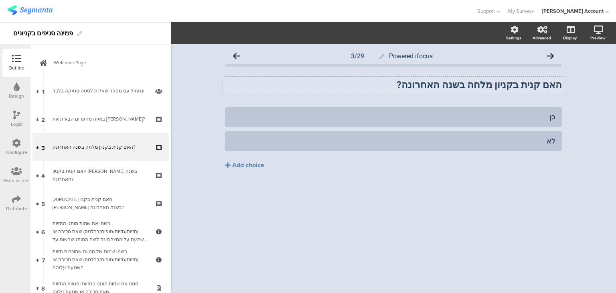
click at [543, 85] on div "האם קנית בקניון מלחה בשנה האחרונה? האם קנית בקניון מלחה בשנה האחרונה?" at bounding box center [393, 85] width 341 height 16
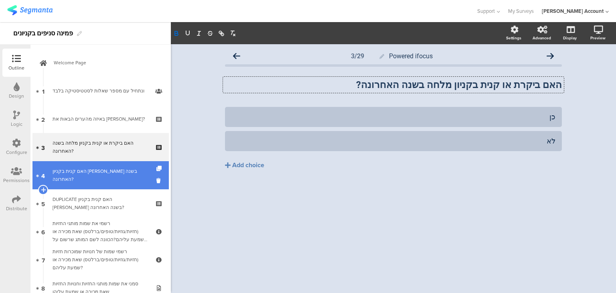
click at [96, 180] on link "4 האם קנית בקניון הדר בשנה האחרונה?" at bounding box center [101, 175] width 136 height 28
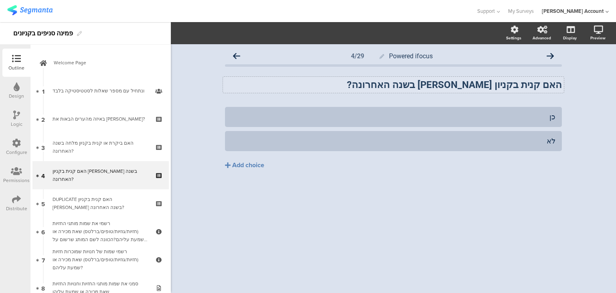
click at [543, 84] on strong "האם קנית בקניון הדר בשנה האחרונה?" at bounding box center [454, 84] width 215 height 11
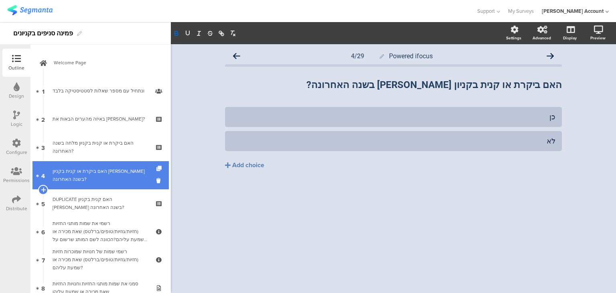
click at [156, 168] on icon at bounding box center [159, 168] width 7 height 5
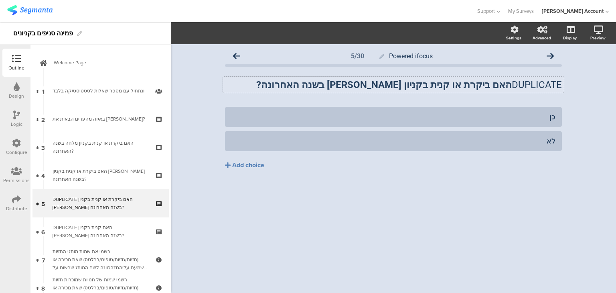
click at [526, 82] on p "DUPLICATE האם ביקרת או קנית בקניון הדר בשנה האחרונה?" at bounding box center [393, 85] width 337 height 12
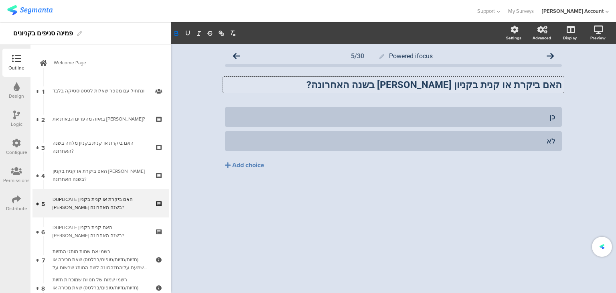
click at [476, 84] on strong "האם ביקרת או קנית בקניון הדר בשנה האחרונה?" at bounding box center [435, 84] width 256 height 11
click at [460, 83] on strong "האם ביקרת או קנית בקניון הדר בשנה האחרונה?" at bounding box center [435, 84] width 256 height 11
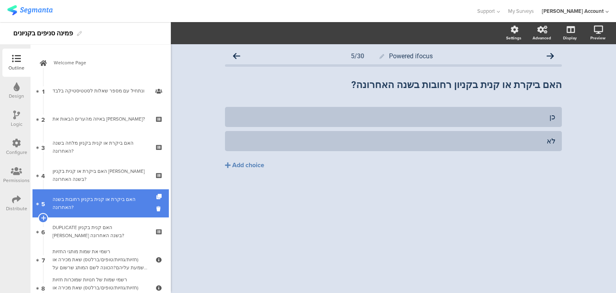
click at [81, 206] on div "האם ביקרת או קנית בקניון רחובות בשנה האחרונה?" at bounding box center [101, 203] width 96 height 16
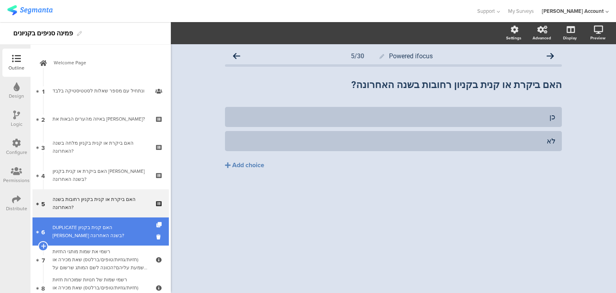
click at [89, 230] on div "DUPLICATE האם קנית בקניון הדר בשנה האחרונה?" at bounding box center [101, 231] width 96 height 16
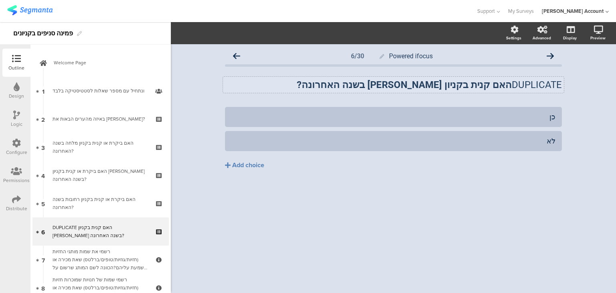
click at [534, 80] on p "DUPLICATE האם קנית בקניון הדר בשנה האחרונה?" at bounding box center [393, 85] width 337 height 12
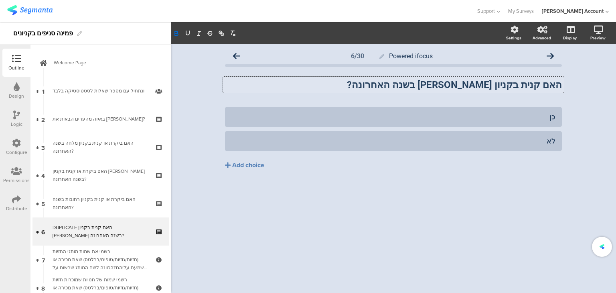
click at [497, 87] on strong "האם קנית בקניון הדר בשנה האחרונה?" at bounding box center [454, 84] width 215 height 11
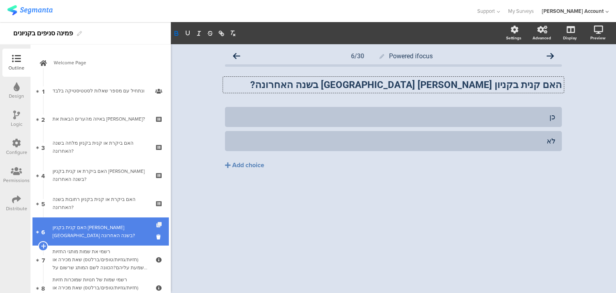
click at [156, 225] on icon at bounding box center [159, 224] width 7 height 5
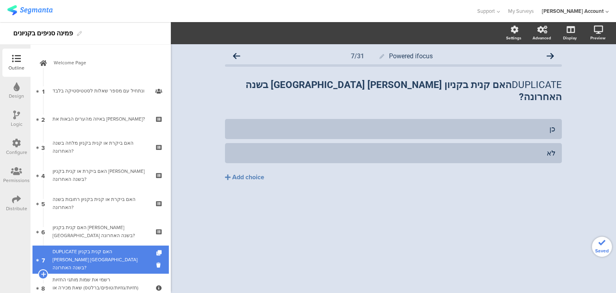
click at [116, 255] on div "DUPLICATE האם קנית בקניון ברנד באר שבע בשנה האחרונה?" at bounding box center [101, 259] width 96 height 24
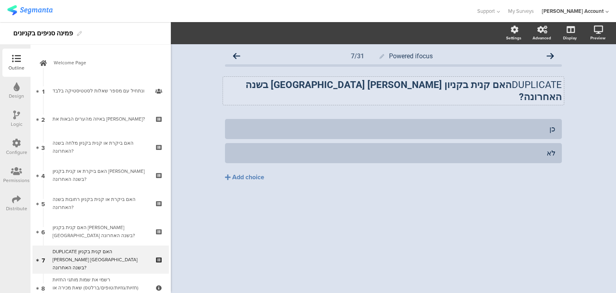
click at [538, 81] on div "DUPLICATE האם קנית בקניון ברנד באר שבע בשנה האחרונה? DUPLICATE האם קנית בקניון …" at bounding box center [393, 91] width 341 height 28
click at [538, 81] on p "DUPLICATE האם קנית בקניון ברנד באר שבע בשנה האחרונה?" at bounding box center [393, 91] width 337 height 24
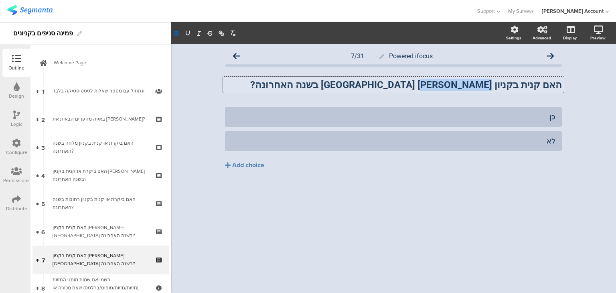
drag, startPoint x: 503, startPoint y: 85, endPoint x: 453, endPoint y: 89, distance: 49.9
click at [453, 89] on strong "האם קנית בקניון ברנד באר שבע בשנה האחרונה?" at bounding box center [406, 84] width 312 height 11
click at [546, 85] on strong "האם קנית בקניון ברנד באר שבע בשנה האחרונה?" at bounding box center [406, 84] width 312 height 11
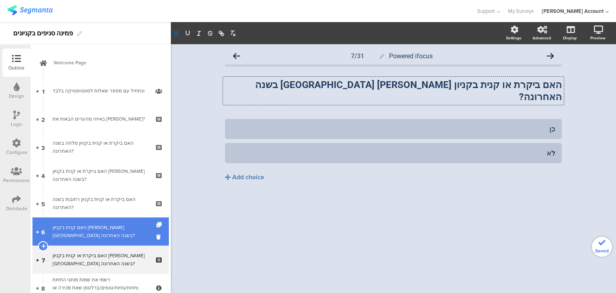
click at [103, 230] on div "האם קנית בקניון ברנד באר שבע בשנה האחרונה?" at bounding box center [101, 231] width 96 height 16
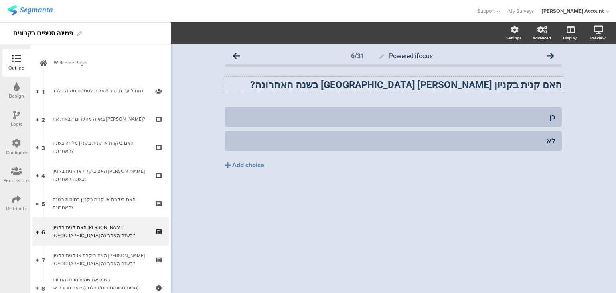
click at [545, 84] on strong "האם קנית בקניון ברנד באר שבע בשנה האחרונה?" at bounding box center [406, 84] width 312 height 11
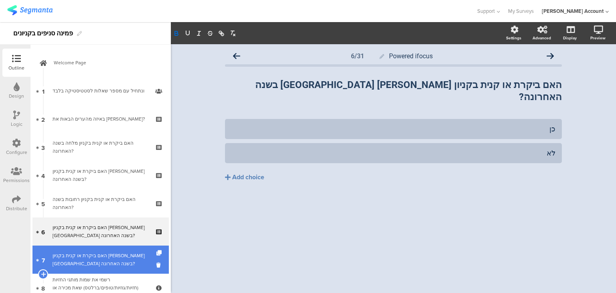
click at [75, 257] on div "האם ביקרת או קנית בקניון ברנד באר שבע בשנה האחרונה?" at bounding box center [101, 259] width 96 height 16
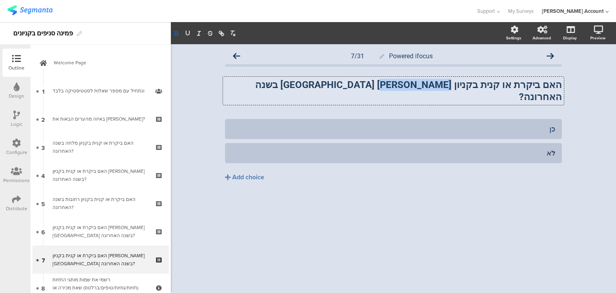
drag, startPoint x: 470, startPoint y: 84, endPoint x: 418, endPoint y: 83, distance: 52.2
click at [418, 83] on div "האם ביקרת או קנית בקניון ברנד באר שבע בשנה האחרונה? האם ביקרת או קנית בקניון בר…" at bounding box center [393, 91] width 341 height 28
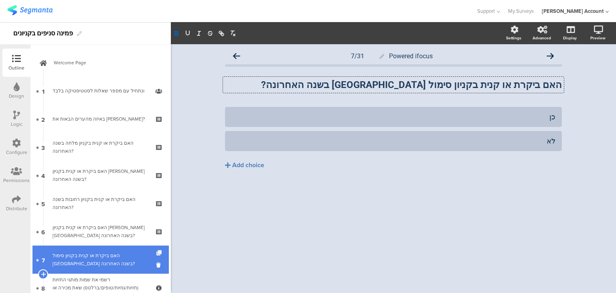
click at [156, 253] on icon at bounding box center [159, 252] width 7 height 5
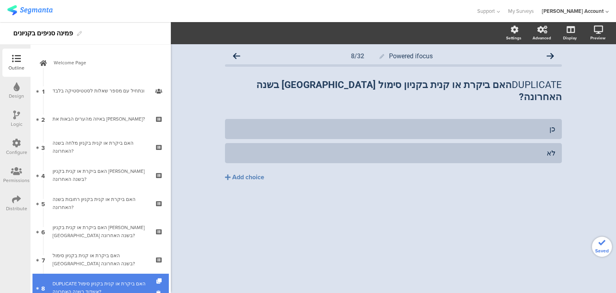
click at [120, 281] on div "DUPLICATE האם ביקרת או קנית בקניון סימול אשדוד בשנה האחרונה?" at bounding box center [101, 287] width 96 height 16
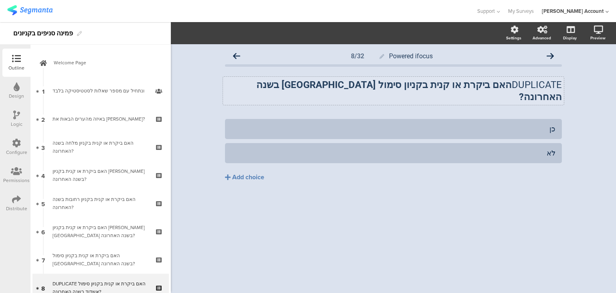
click at [525, 83] on p "DUPLICATE האם ביקרת או קנית בקניון סימול אשדוד בשנה האחרונה?" at bounding box center [393, 91] width 337 height 24
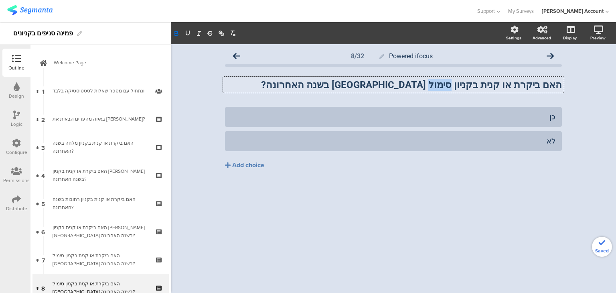
drag, startPoint x: 469, startPoint y: 85, endPoint x: 448, endPoint y: 83, distance: 20.5
click at [448, 83] on strong "האם ביקרת או קנית בקניון סימול אשדוד בשנה האחרונה?" at bounding box center [411, 84] width 301 height 11
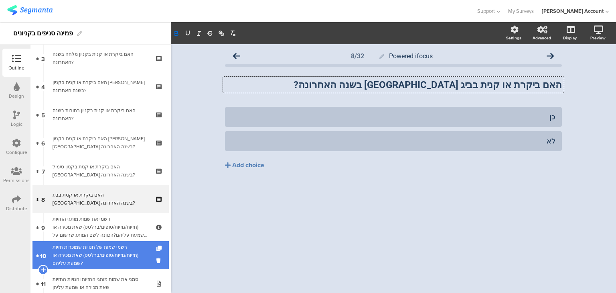
scroll to position [96, 0]
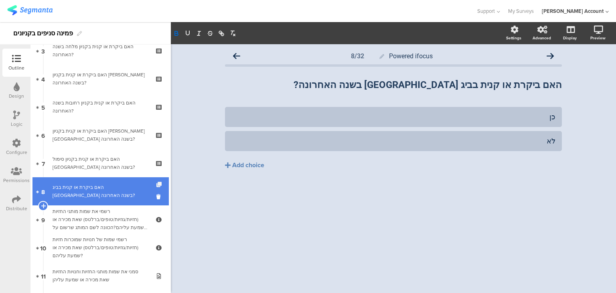
click at [156, 185] on icon at bounding box center [159, 184] width 7 height 5
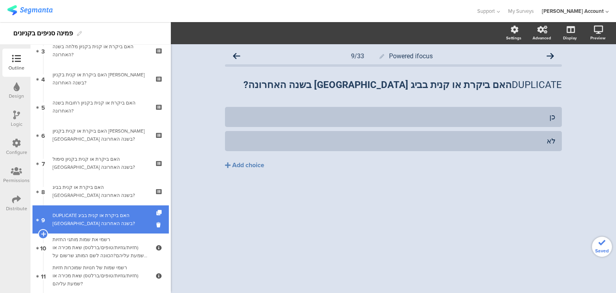
click at [87, 217] on div "DUPLICATE האם ביקרת או קנית בביג אשדוד בשנה האחרונה?" at bounding box center [101, 219] width 96 height 16
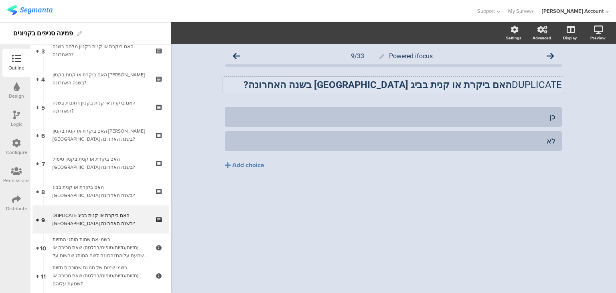
click at [527, 87] on div "DUPLICATE האם ביקרת או קנית בביג אשדוד בשנה האחרונה? DUPLICATE האם ביקרת או קני…" at bounding box center [393, 85] width 341 height 16
click at [527, 87] on p "DUPLICATE האם ביקרת או קנית בביג אשדוד בשנה האחרונה?" at bounding box center [393, 85] width 337 height 12
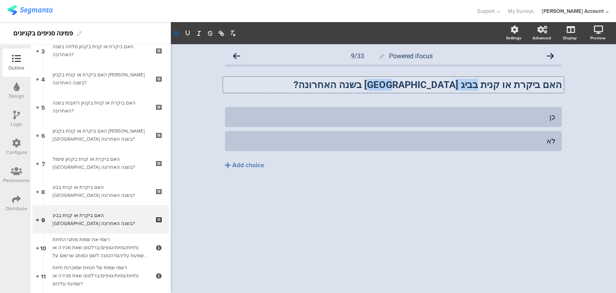
drag, startPoint x: 491, startPoint y: 84, endPoint x: 453, endPoint y: 83, distance: 38.5
click at [453, 83] on strong "האם ביקרת או קנית בביג אשדוד בשנה האחרונה?" at bounding box center [428, 84] width 268 height 11
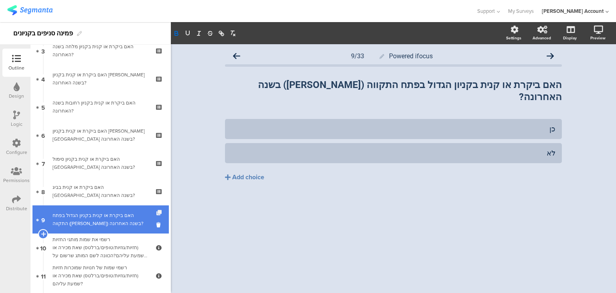
click at [156, 213] on icon at bounding box center [159, 212] width 7 height 5
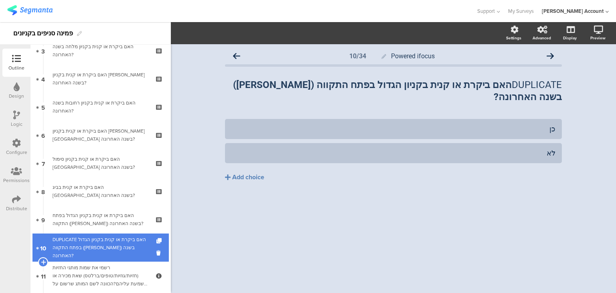
click at [121, 253] on div "DUPLICATE האם ביקרת או קנית בקניון הגדול בפתח התקווה (אובנת) בשנה האחרונה?" at bounding box center [101, 247] width 96 height 24
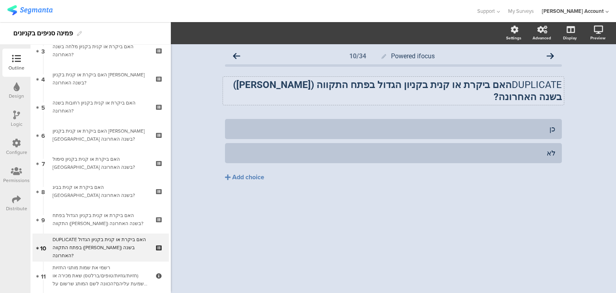
click at [534, 85] on div "DUPLICATE האם ביקרת או קנית בקניון הגדול בפתח התקווה (אובנת) בשנה האחרונה? DUPL…" at bounding box center [393, 91] width 341 height 28
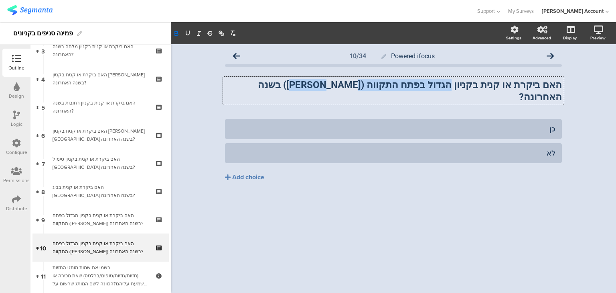
drag, startPoint x: 469, startPoint y: 84, endPoint x: 369, endPoint y: 85, distance: 99.9
click at [369, 85] on strong "האם ביקרת או קנית בקניון הגדול בפתח התקווה (אובנת) בשנה האחרונה?" at bounding box center [409, 90] width 307 height 23
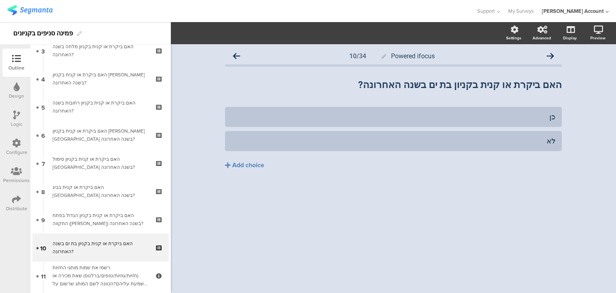
click at [156, 241] on icon at bounding box center [159, 240] width 7 height 5
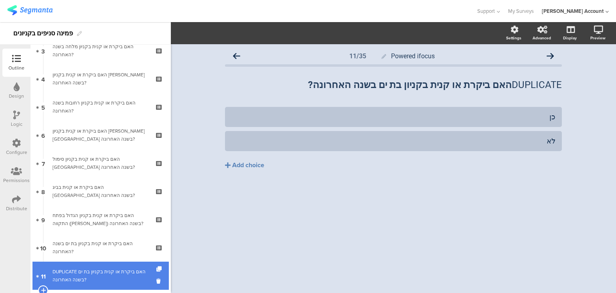
click at [132, 267] on div "DUPLICATE האם ביקרת או קנית בקניון בת ים בשנה האחרונה?" at bounding box center [101, 275] width 96 height 16
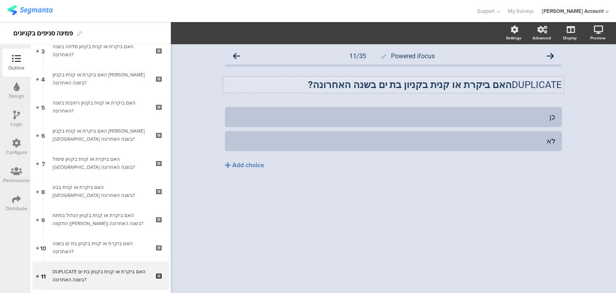
click at [537, 85] on div "DUPLICATE האם ביקרת או קנית בקניון בת ים בשנה האחרונה? DUPLICATE האם ביקרת או ק…" at bounding box center [393, 85] width 341 height 16
click at [537, 85] on p "DUPLICATE האם ביקרת או קנית בקניון בת ים בשנה האחרונה?" at bounding box center [393, 85] width 337 height 12
drag, startPoint x: 469, startPoint y: 85, endPoint x: 449, endPoint y: 85, distance: 19.3
click at [449, 85] on strong "האם ביקרת או קנית בקניון בת ים בשנה האחרונה?" at bounding box center [460, 84] width 204 height 11
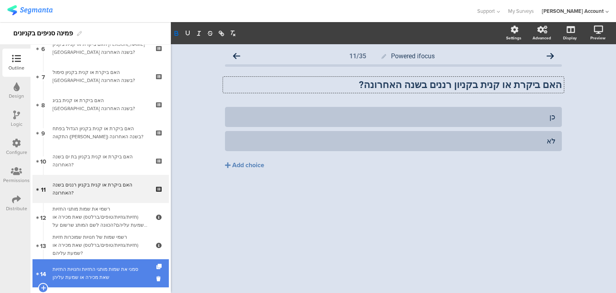
scroll to position [193, 0]
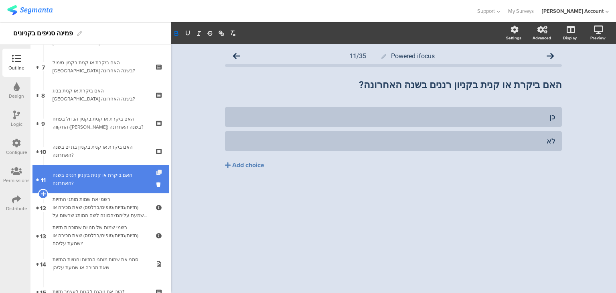
click at [156, 173] on icon at bounding box center [159, 172] width 7 height 5
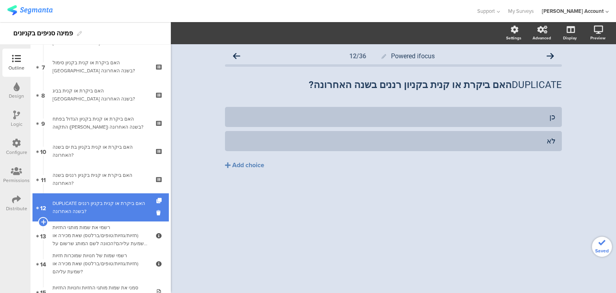
click at [106, 207] on div "DUPLICATE האם ביקרת או קנית בקניון רננים בשנה האחרונה?" at bounding box center [101, 207] width 96 height 16
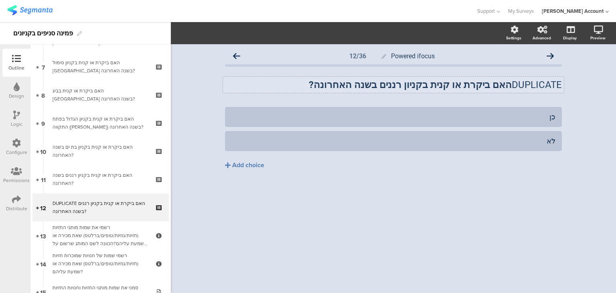
click at [536, 83] on div "DUPLICATE האם ביקרת או קנית בקניון רננים בשנה האחרונה? DUPLICATE האם ביקרת או ק…" at bounding box center [393, 85] width 341 height 16
click at [461, 85] on strong "האם ביקרת או קנית בקניון רננים בשנה האחרונה?" at bounding box center [460, 84] width 203 height 11
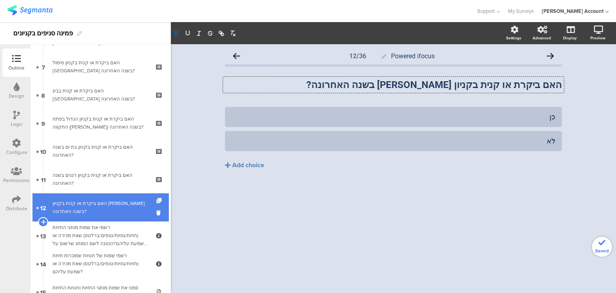
click at [156, 199] on icon at bounding box center [159, 200] width 7 height 5
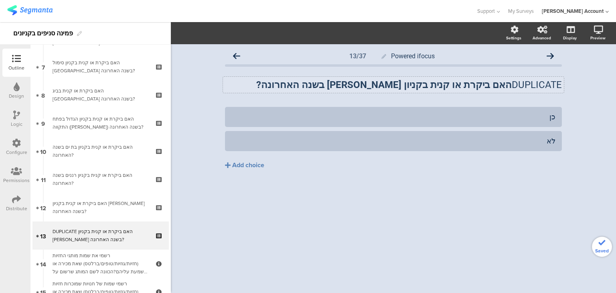
click at [523, 83] on div "DUPLICATE האם ביקרת או קנית בקניון גירון בשנה האחרונה? DUPLICATE האם ביקרת או ק…" at bounding box center [393, 85] width 341 height 16
click at [523, 83] on p "DUPLICATE האם ביקרת או קנית בקניון גירון בשנה האחרונה?" at bounding box center [393, 85] width 337 height 12
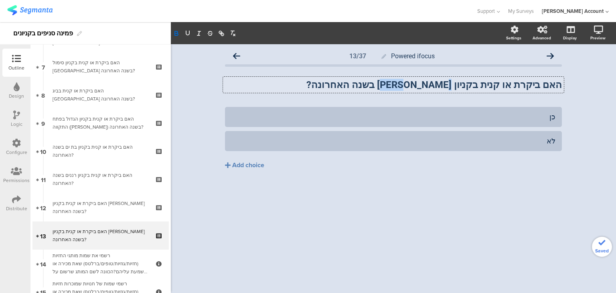
drag, startPoint x: 468, startPoint y: 85, endPoint x: 453, endPoint y: 84, distance: 15.3
click at [453, 84] on strong "האם ביקרת או קנית בקניון גירון בשנה האחרונה?" at bounding box center [435, 84] width 256 height 11
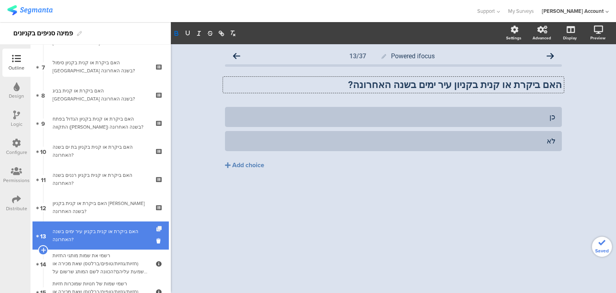
click at [156, 230] on icon at bounding box center [159, 228] width 7 height 5
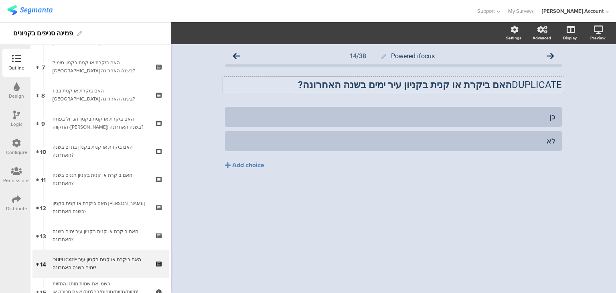
click at [524, 87] on p "DUPLICATE האם ביקרת או קנית בקניון עיר ימים בשנה האחרונה?" at bounding box center [393, 85] width 337 height 12
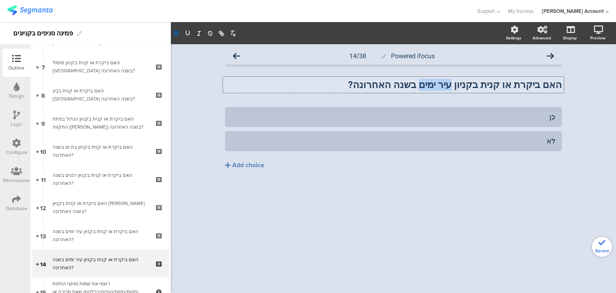
drag, startPoint x: 468, startPoint y: 85, endPoint x: 438, endPoint y: 85, distance: 30.5
click at [438, 85] on strong "האם ביקרת או קנית בקניון עיר ימים בשנה האחרונה?" at bounding box center [455, 84] width 214 height 11
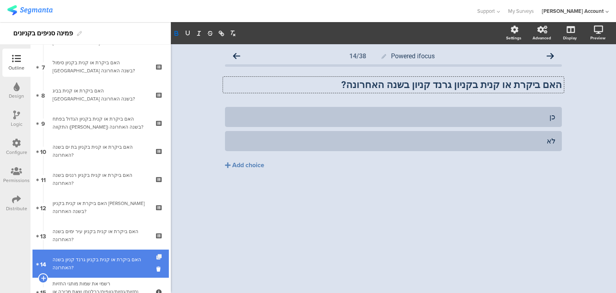
click at [156, 255] on icon at bounding box center [159, 256] width 7 height 5
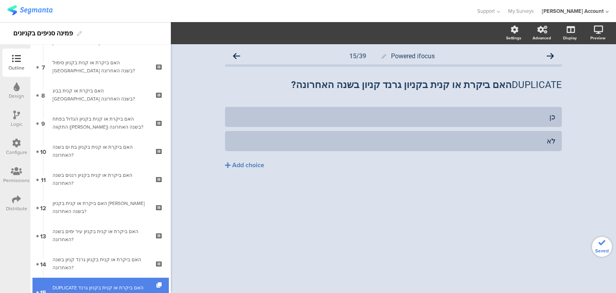
click at [127, 285] on div "DUPLICATE האם ביקרת או קנית בקניון גרנד קניון בשנה האחרונה?" at bounding box center [101, 291] width 96 height 16
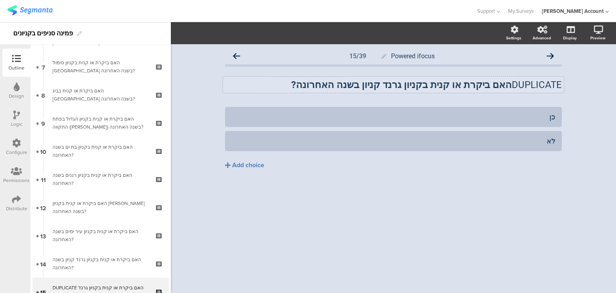
click at [522, 81] on div "DUPLICATE האם ביקרת או קנית בקניון גרנד קניון בשנה האחרונה? DUPLICATE האם ביקרת…" at bounding box center [393, 85] width 341 height 16
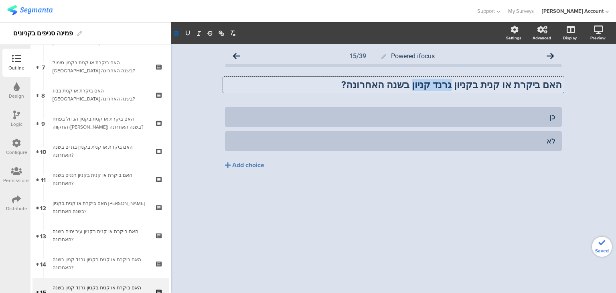
drag, startPoint x: 469, startPoint y: 85, endPoint x: 435, endPoint y: 87, distance: 34.2
click at [435, 87] on strong "האם ביקרת או קנית בקניון גרנד קניון בשנה האחרונה?" at bounding box center [451, 84] width 221 height 11
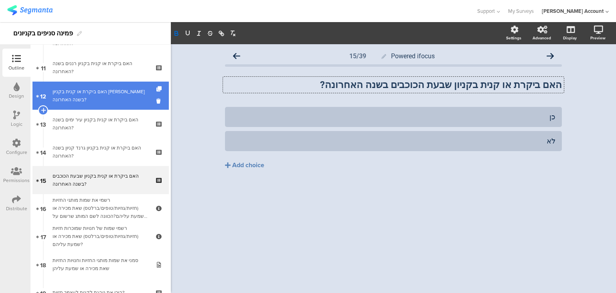
scroll to position [353, 0]
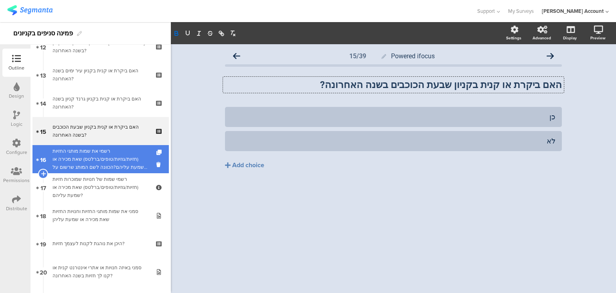
click at [89, 156] on div "רשמי את שמות מותגי החזיות (חזיות/גוזיות/טופים/ברלטס) שאת מכירה או שמעת עליהם?הכ…" at bounding box center [101, 159] width 96 height 24
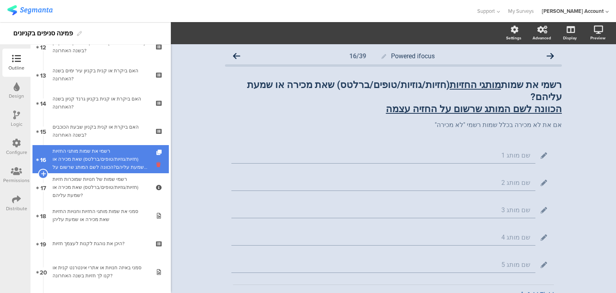
click at [156, 164] on icon at bounding box center [159, 165] width 7 height 8
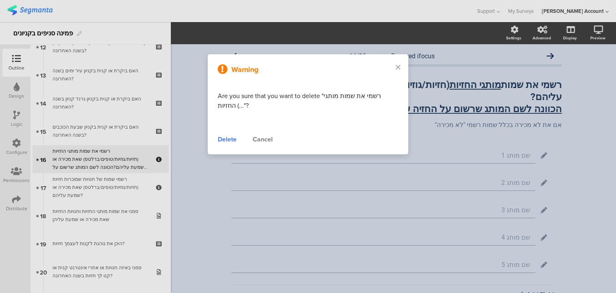
click at [231, 138] on div "Delete" at bounding box center [227, 139] width 19 height 10
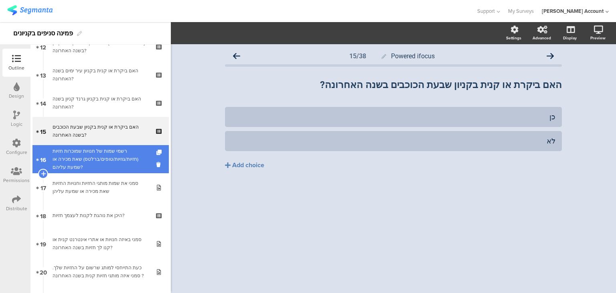
click at [82, 154] on div "רשמי שמות של חנויות שמוכרות חזיות (חזיות/גוזיות/טופים/ברלטס) שאת מכירה או שמעת …" at bounding box center [101, 159] width 96 height 24
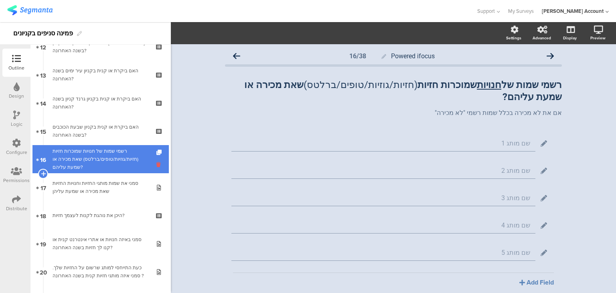
click at [156, 165] on icon at bounding box center [159, 165] width 7 height 8
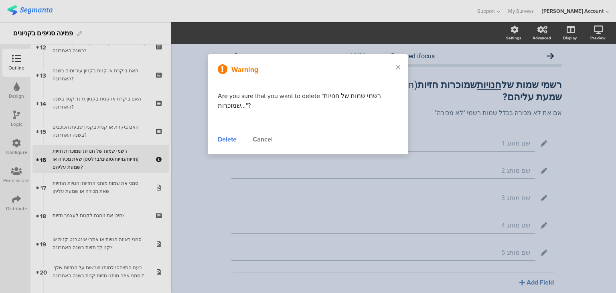
click at [227, 137] on div "Delete" at bounding box center [227, 139] width 19 height 10
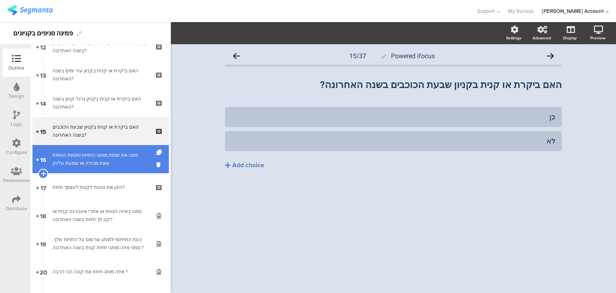
click at [93, 156] on div "סמני את שמות מותגי החזיות וחנויות החזיות שאת מכירה או שמעת עליהן" at bounding box center [101, 159] width 96 height 16
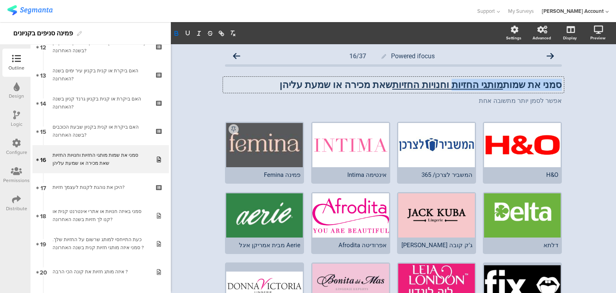
drag, startPoint x: 560, startPoint y: 85, endPoint x: 463, endPoint y: 85, distance: 97.5
click at [463, 85] on div "סמני את שמות מותגי החזיות וחנויות החזיות שאת מכירה או שמעת עליהן סמני את שמות מ…" at bounding box center [393, 85] width 341 height 16
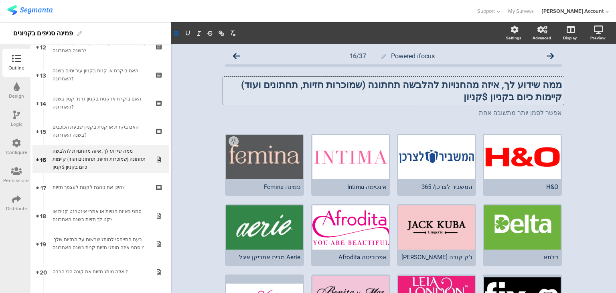
click at [539, 96] on strong "ממה שידוע לך, איזה מהחנויות להלבשה תחתונה (שמוכרות חזיות, תחתונים ועוד) קיימות …" at bounding box center [400, 90] width 323 height 23
drag, startPoint x: 535, startPoint y: 96, endPoint x: 511, endPoint y: 96, distance: 24.1
click at [511, 96] on p "ממה שידוע לך, איזה מהחנויות להלבשה תחתונה (שמוכרות חזיות, תחתונים ועוד) קיימות …" at bounding box center [393, 91] width 337 height 24
click at [477, 87] on strong "ממה שידוע לך, איזה מהחנויות להלבשה תחתונה (שמוכרות חזיות, תחתונים ועוד) קיימות …" at bounding box center [400, 90] width 323 height 23
click at [452, 85] on strong "ממה שידוע לך, איזה מחנויות להלבשה תחתונה (שמוכרות חזיות, תחתונים ועוד) קיימות כ…" at bounding box center [403, 90] width 317 height 23
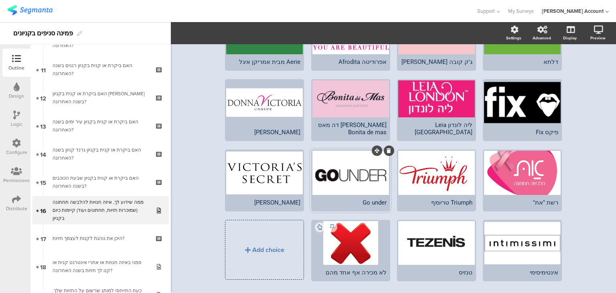
scroll to position [203, 0]
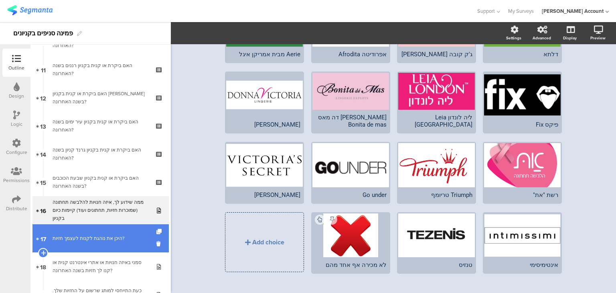
click at [115, 236] on div "היכן את נוהגת לקנות לעצמך חזיות?" at bounding box center [101, 238] width 96 height 8
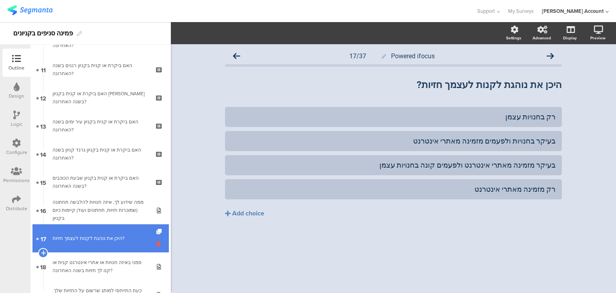
click at [156, 244] on icon at bounding box center [159, 244] width 7 height 8
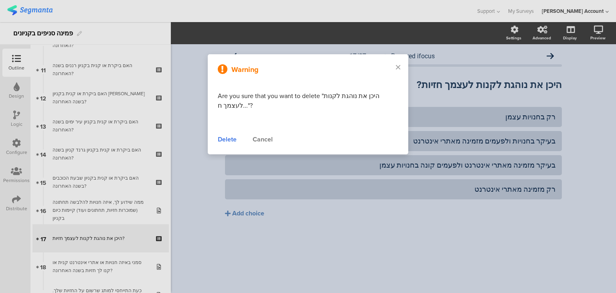
click at [223, 138] on div "Delete" at bounding box center [227, 139] width 19 height 10
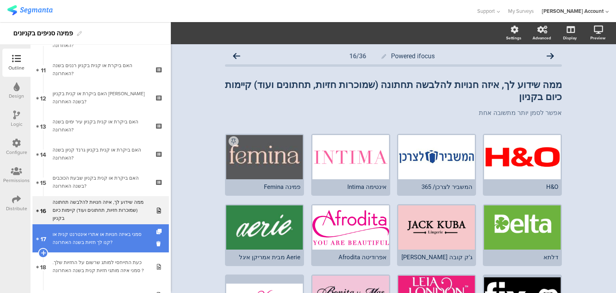
click at [112, 242] on div "סמני באיזה חנויות או אתרי אינטרנט קנית או קנו לך חזיות בשנה האחרונה?" at bounding box center [101, 238] width 96 height 16
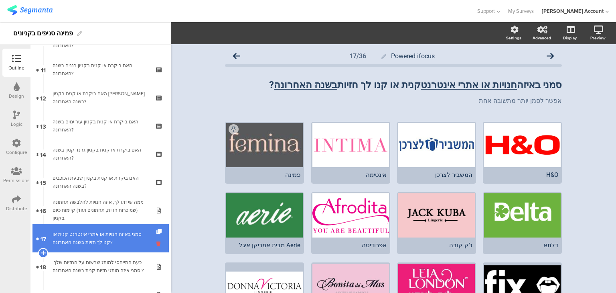
click at [156, 243] on icon at bounding box center [159, 244] width 7 height 8
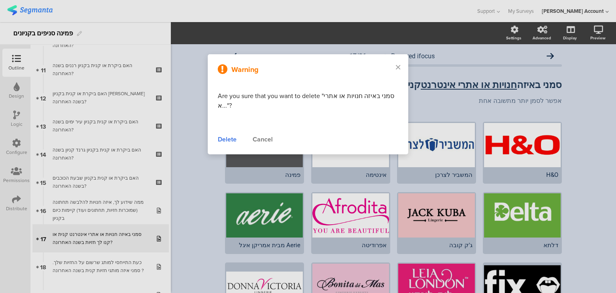
click at [228, 141] on div "Delete" at bounding box center [227, 139] width 19 height 10
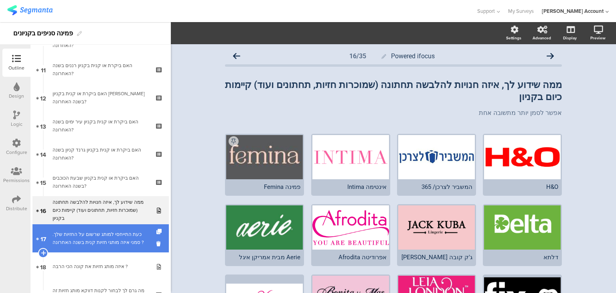
click at [114, 241] on div "כעת התייחסי למותג שרשום על החזיות שלך. סמני איזה מותגי חזיות קנית בשנה האחרונה ?" at bounding box center [101, 238] width 96 height 16
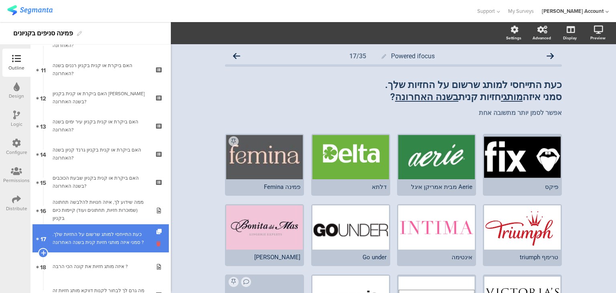
click at [156, 242] on icon at bounding box center [159, 244] width 7 height 8
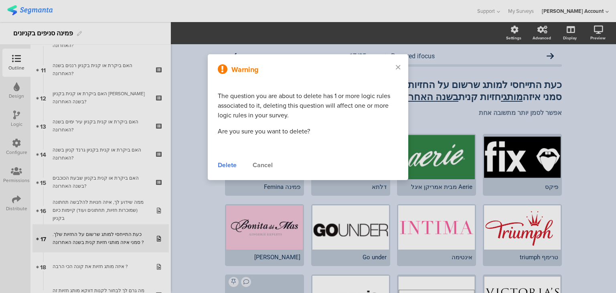
click at [222, 164] on div "Delete" at bounding box center [227, 165] width 19 height 10
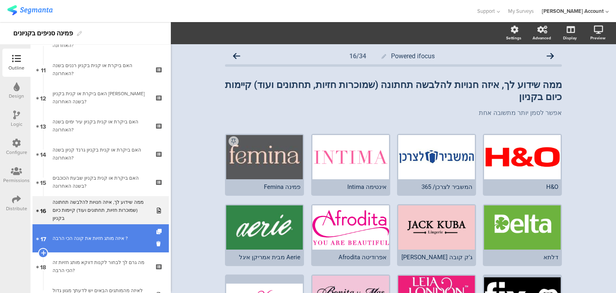
click at [109, 244] on link "17 איזה מותג חזיות את קונה הכי הרבה ?" at bounding box center [101, 238] width 136 height 28
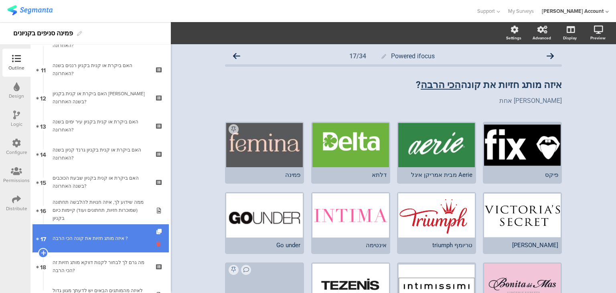
click at [156, 242] on icon at bounding box center [159, 244] width 7 height 8
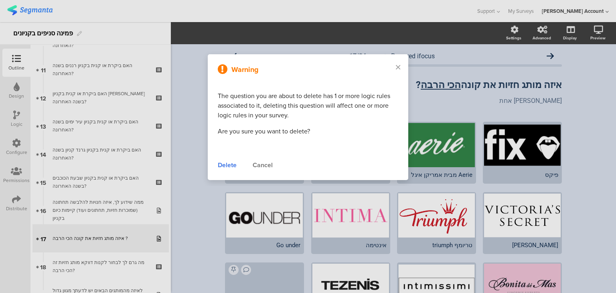
click at [223, 163] on div "Delete" at bounding box center [227, 165] width 19 height 10
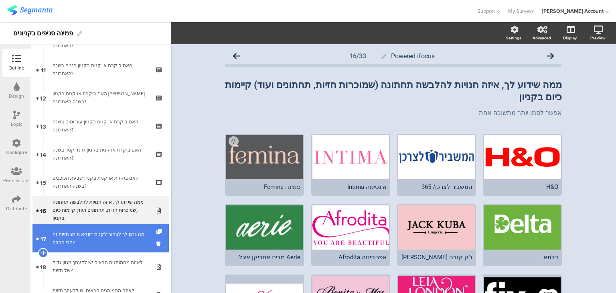
click at [111, 237] on div "מה גרם לך לבחור לקנות דווקא מותג חזיות זה הכי הרבה?" at bounding box center [101, 238] width 96 height 16
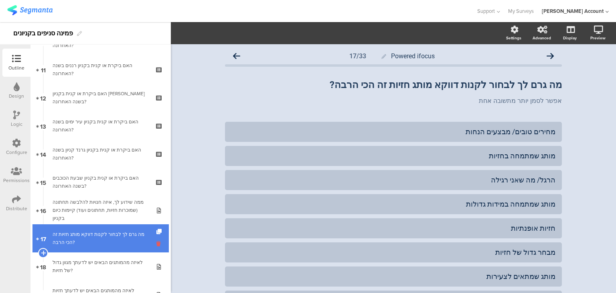
click at [156, 243] on icon at bounding box center [159, 244] width 7 height 8
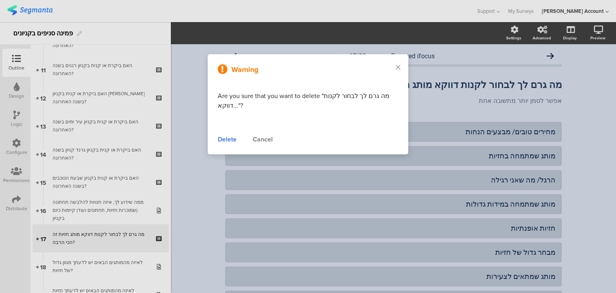
click at [226, 140] on div "Delete" at bounding box center [227, 139] width 19 height 10
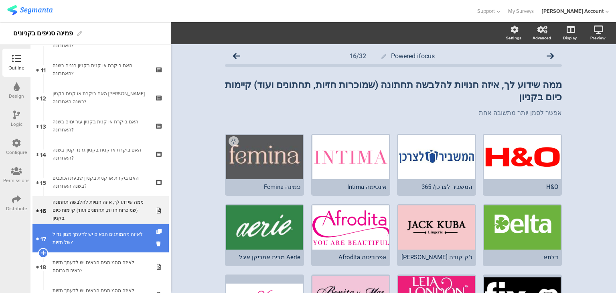
click at [112, 239] on div "לאיזה מהמותגים הבאים יש לדעתך מגוון גדול של חזיות?" at bounding box center [101, 238] width 96 height 16
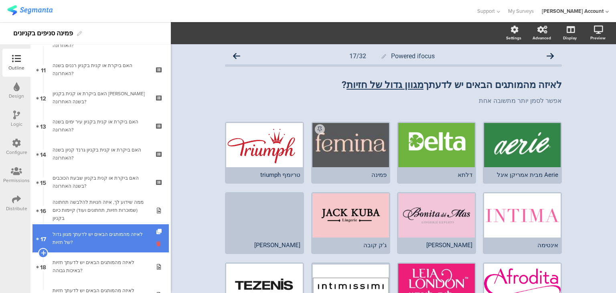
click at [156, 242] on icon at bounding box center [159, 244] width 7 height 8
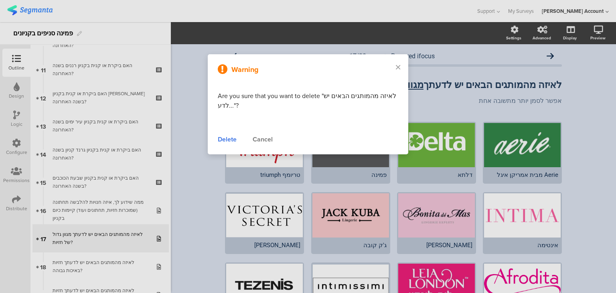
click at [234, 132] on div "Warning Are you sure that you want to delete "לאיזה מהמותגים הבאים יש לדע..."? …" at bounding box center [308, 104] width 201 height 100
click at [228, 140] on div "Delete" at bounding box center [227, 139] width 19 height 10
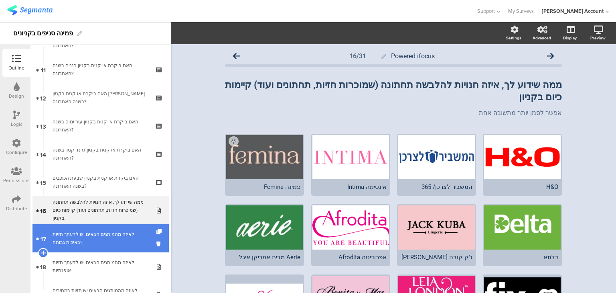
click at [124, 241] on div "לאיזה מהמותגים הבאים יש לדעתך חזיות באיכות גבוהה?" at bounding box center [101, 238] width 96 height 16
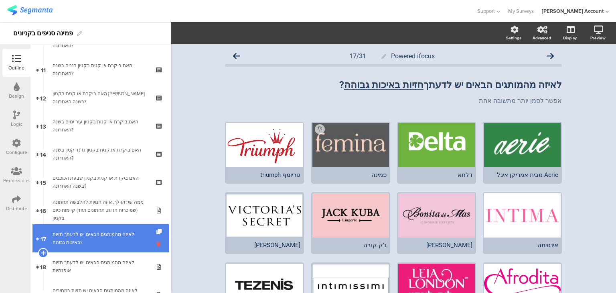
click at [156, 244] on icon at bounding box center [159, 244] width 7 height 8
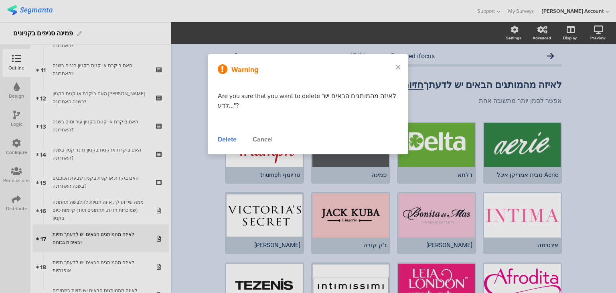
drag, startPoint x: 225, startPoint y: 140, endPoint x: 221, endPoint y: 154, distance: 15.2
click at [225, 141] on div "Delete" at bounding box center [227, 139] width 19 height 10
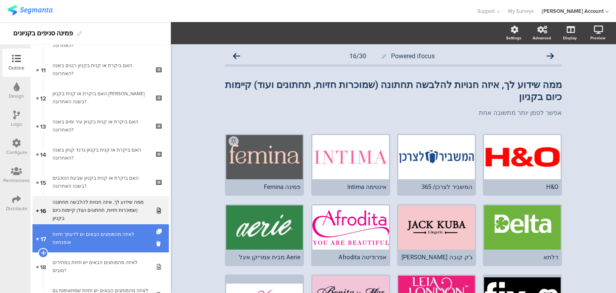
click at [130, 241] on div "לאיזה מהמותגים הבאים יש לדעתך חזיות אופנתיות" at bounding box center [101, 238] width 96 height 16
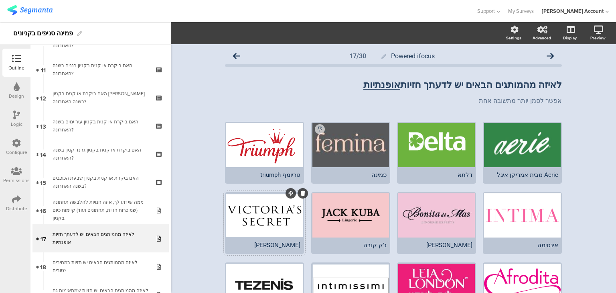
drag, startPoint x: 152, startPoint y: 243, endPoint x: 231, endPoint y: 205, distance: 87.1
click at [156, 243] on icon at bounding box center [159, 244] width 7 height 8
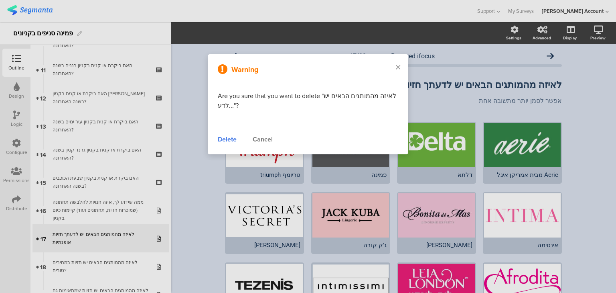
click at [228, 141] on div "Delete" at bounding box center [227, 139] width 19 height 10
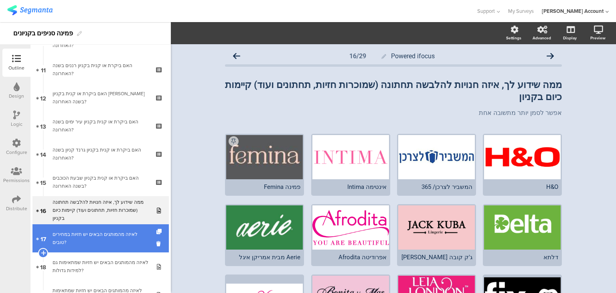
click at [119, 244] on div "לאיזה מהמותגים הבאים יש חזיות במחירים טובים?" at bounding box center [101, 238] width 96 height 16
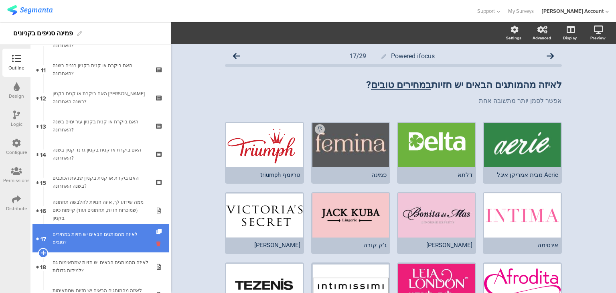
click at [156, 243] on icon at bounding box center [159, 244] width 7 height 8
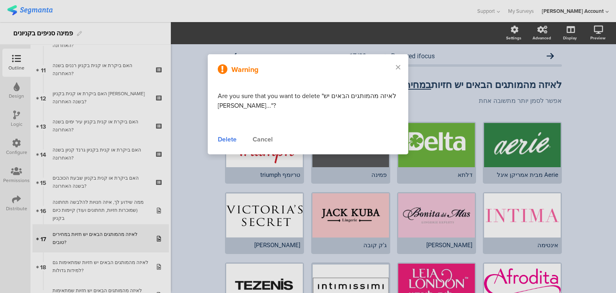
click at [219, 140] on div "Delete" at bounding box center [227, 139] width 19 height 10
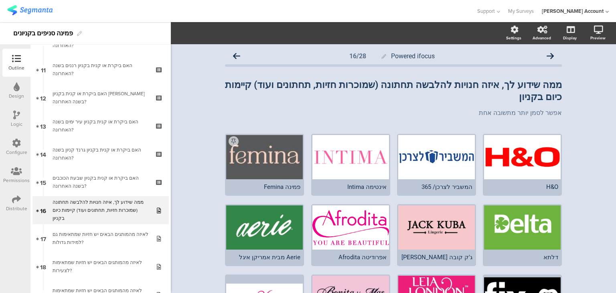
click at [133, 234] on div "לאיזה מהמותגים הבאים יש חזיות שמתאימות גם למידות גדולות?" at bounding box center [101, 238] width 96 height 16
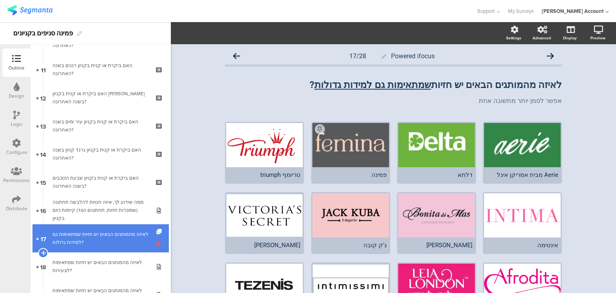
click at [156, 243] on icon at bounding box center [159, 244] width 7 height 8
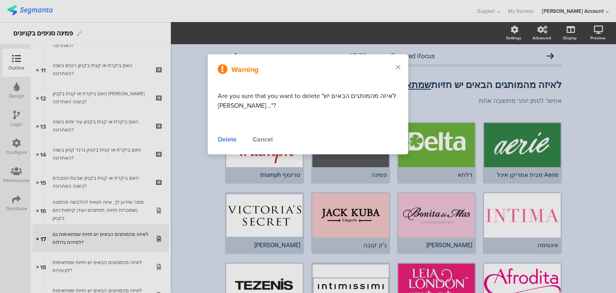
click at [227, 142] on div "Delete" at bounding box center [227, 139] width 19 height 10
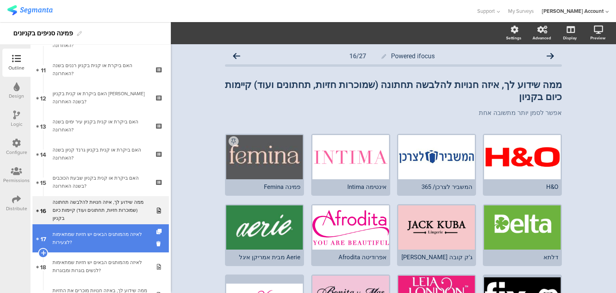
click at [127, 239] on div "לאיזה מהמותגים הבאים יש חזיות שמתאימות לצעירות?" at bounding box center [101, 238] width 96 height 16
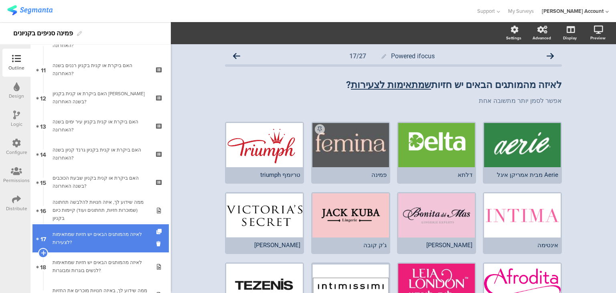
drag, startPoint x: 153, startPoint y: 244, endPoint x: 157, endPoint y: 238, distance: 6.6
click at [156, 244] on icon at bounding box center [159, 244] width 7 height 8
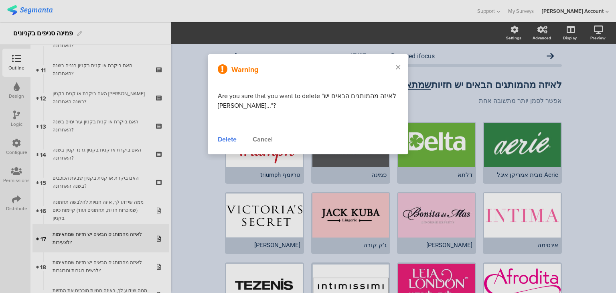
click at [221, 138] on div "Delete" at bounding box center [227, 139] width 19 height 10
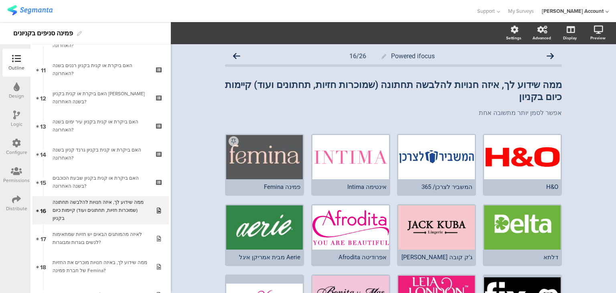
click at [114, 242] on div "לאיזה מהמותגים הבאים יש חזיות שמתאימות לנשים בוגרות ומבוגרות?" at bounding box center [101, 238] width 96 height 16
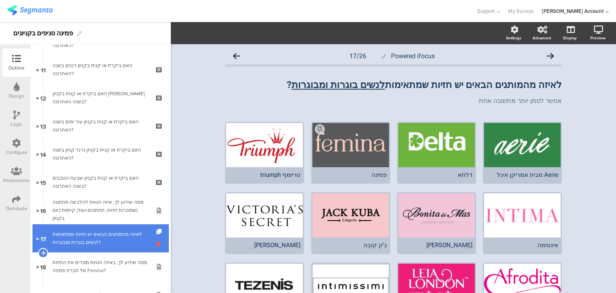
click at [156, 242] on icon at bounding box center [159, 244] width 7 height 8
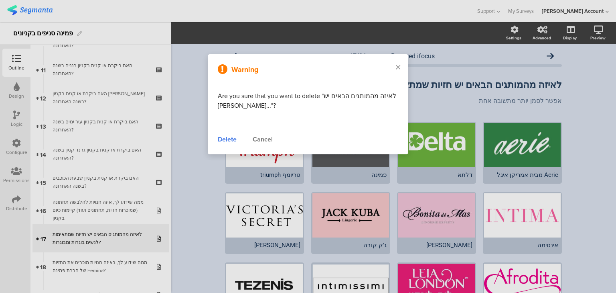
click at [225, 138] on div "Delete" at bounding box center [227, 139] width 19 height 10
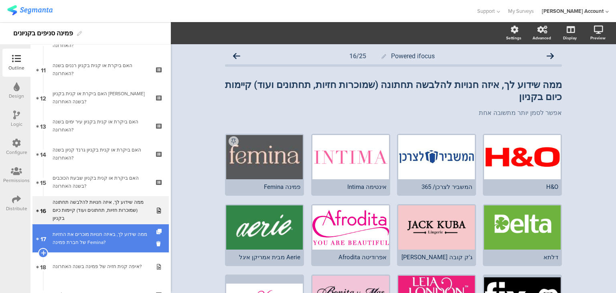
click at [116, 238] on div "ממה שידוע לך, באיזה חנויות מוכרים את החזיות של חברת פמינה Femina?" at bounding box center [101, 238] width 96 height 16
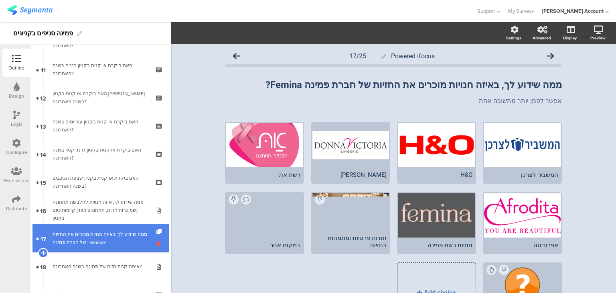
click at [156, 243] on icon at bounding box center [159, 244] width 7 height 8
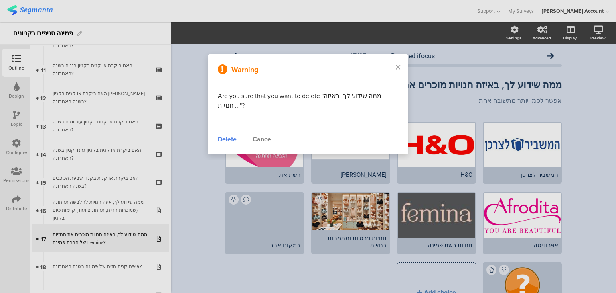
click at [220, 140] on div "Delete" at bounding box center [227, 139] width 19 height 10
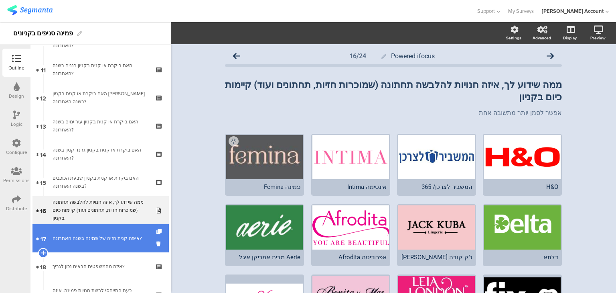
click at [85, 244] on link "17 איפה קנית חזיה של פמינה בשנה האחרונה?" at bounding box center [101, 238] width 136 height 28
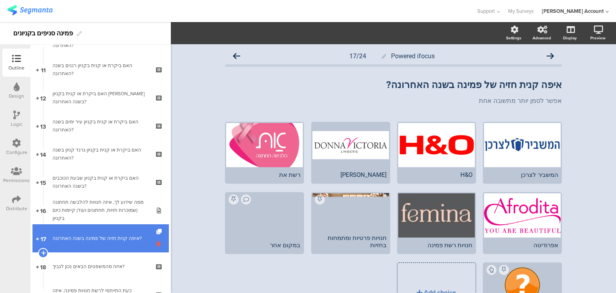
click at [156, 245] on icon at bounding box center [159, 244] width 7 height 8
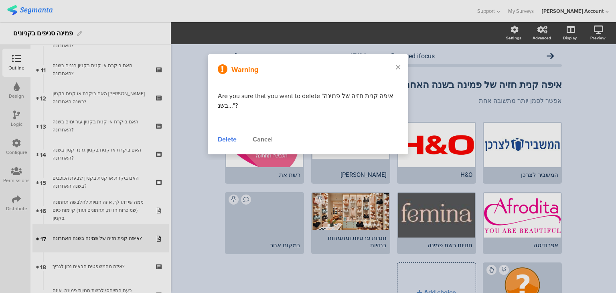
click at [225, 138] on div "Delete" at bounding box center [227, 139] width 19 height 10
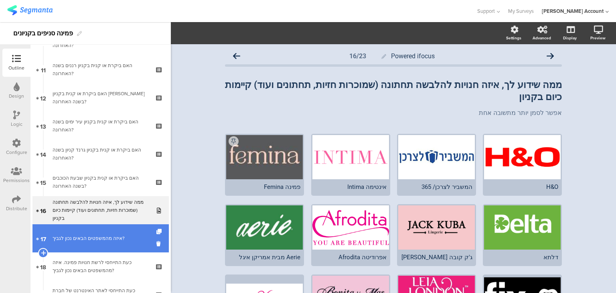
click at [109, 247] on link "17 איזה מהמשפטים הבאים נכון לגביך?" at bounding box center [101, 238] width 136 height 28
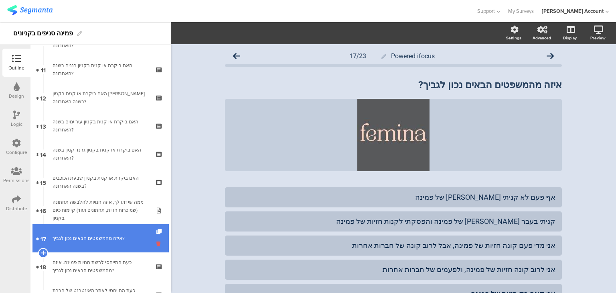
click at [156, 243] on icon at bounding box center [159, 244] width 7 height 8
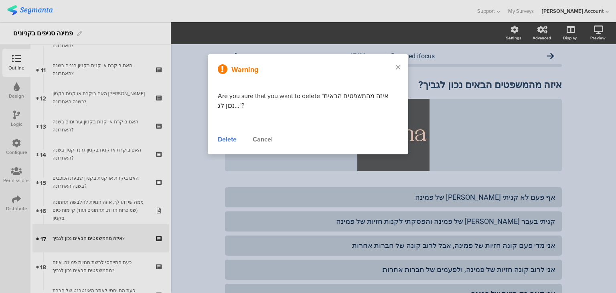
click at [221, 142] on div "Delete" at bounding box center [227, 139] width 19 height 10
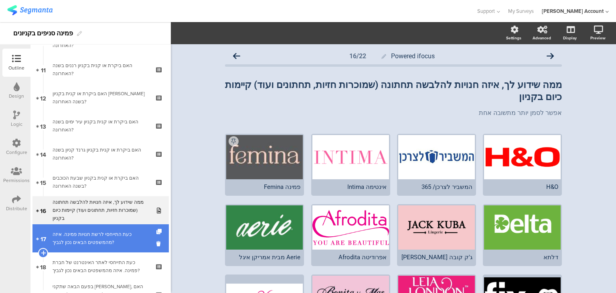
click at [116, 238] on div "כעת התייחסי לרשת חנויות פמינה. איזה מהמשפטים הבאים נכון לגביך?" at bounding box center [101, 238] width 96 height 16
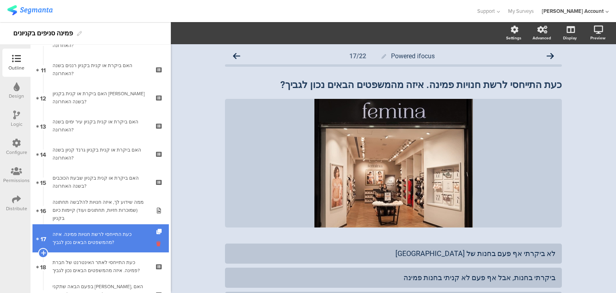
click at [156, 244] on icon at bounding box center [159, 244] width 7 height 8
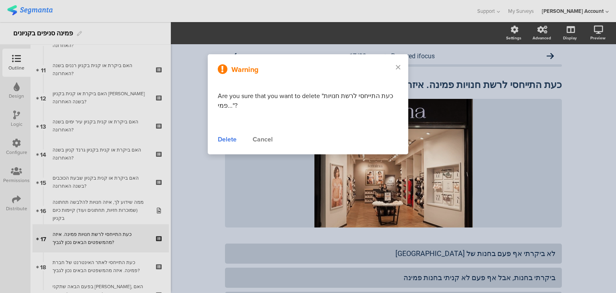
click at [271, 140] on div "Cancel" at bounding box center [263, 139] width 20 height 10
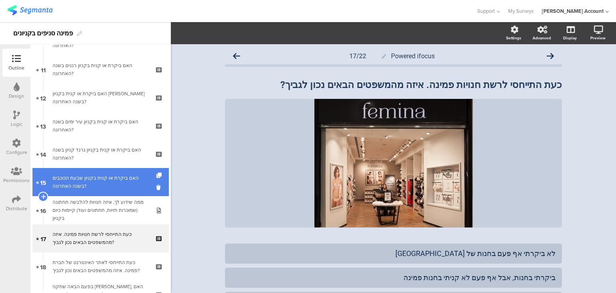
click at [120, 181] on div "האם ביקרת או קנית בקניון שבעת הכוכבים בשנה האחרונה?" at bounding box center [101, 182] width 96 height 16
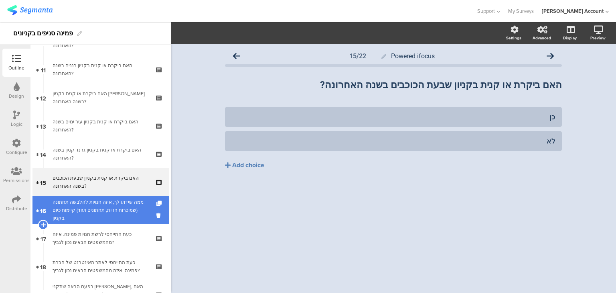
click at [128, 206] on div "ממה שידוע לך, איזה חנויות להלבשה תחתונה (שמוכרות חזיות, תחתונים ועוד) קיימות כי…" at bounding box center [101, 210] width 96 height 24
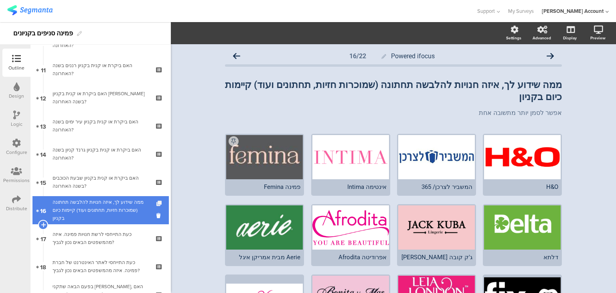
click at [156, 203] on icon at bounding box center [159, 203] width 7 height 5
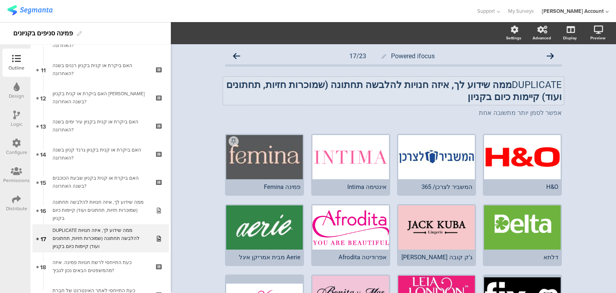
click at [335, 87] on strong "ממה שידוע לך, איזה חנויות להלבשה תחתונה (שמוכרות חזיות, תחתונים ועוד) קיימות כי…" at bounding box center [394, 90] width 336 height 23
click at [335, 87] on strong "ממה שידוע לך, איזה חנויות להלבשה תחתונה (שמוכרות חזיות, תחתונים ועוד) קיימות כי…" at bounding box center [393, 90] width 338 height 23
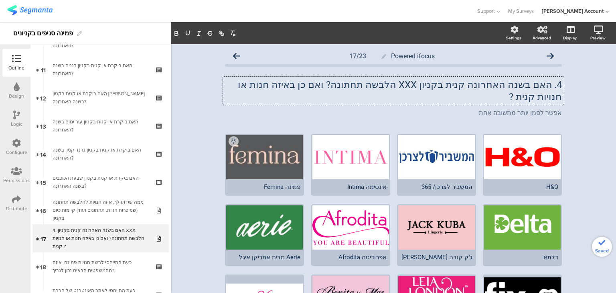
click at [551, 84] on p "4. האם בשנה האחרונה קנית בקניון XXX הלבשה תחתונה? ואם כן באיזה חנות או חנויות ק…" at bounding box center [393, 91] width 337 height 24
click at [383, 83] on p "האם בשנה האחרונה קנית בקניון XXX הלבשה תחתונה? ואם כן באיזה חנות או חנויות קנית…" at bounding box center [393, 91] width 337 height 24
drag, startPoint x: 448, startPoint y: 98, endPoint x: 427, endPoint y: 105, distance: 22.1
click at [447, 98] on p "ואם כן באיזה חנות או חנויות קנית ?" at bounding box center [393, 97] width 337 height 12
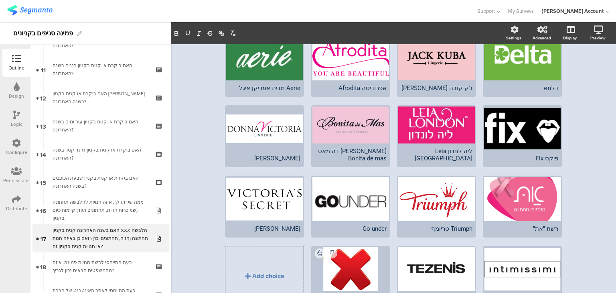
scroll to position [215, 0]
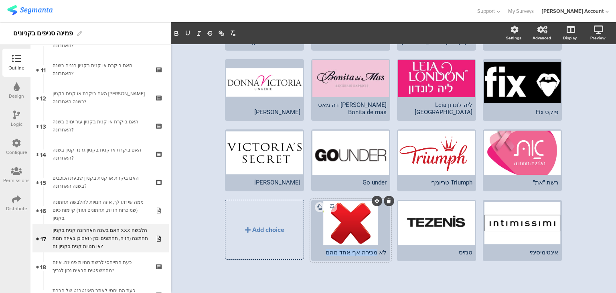
drag, startPoint x: 376, startPoint y: 249, endPoint x: 312, endPoint y: 233, distance: 66.3
click at [315, 248] on div "לא מכירה אף אחד מהם" at bounding box center [351, 251] width 72 height 7
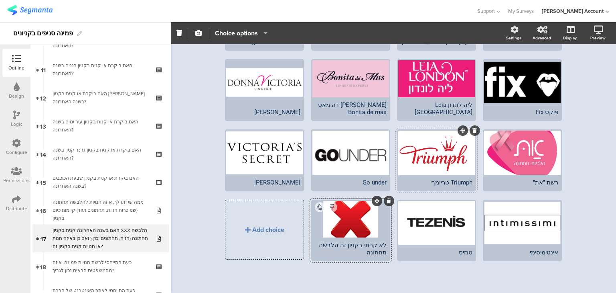
click at [473, 129] on icon at bounding box center [475, 130] width 4 height 5
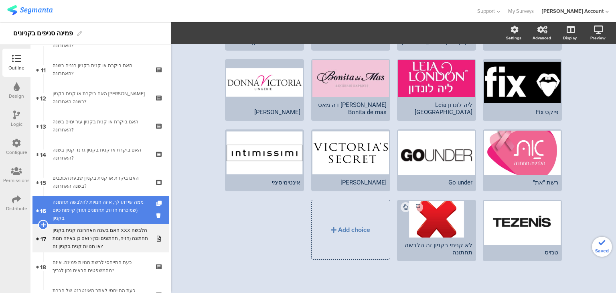
click at [112, 209] on div "ממה שידוע לך, איזה חנויות להלבשה תחתונה (שמוכרות חזיות, תחתונים ועוד) קיימות כי…" at bounding box center [101, 210] width 96 height 24
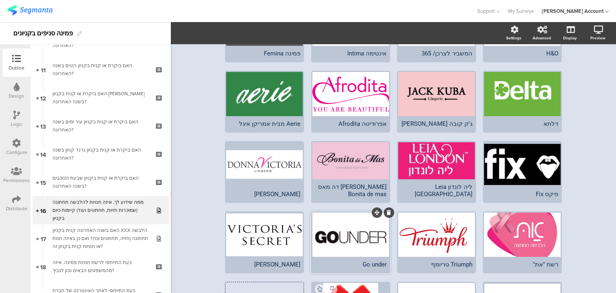
scroll to position [203, 0]
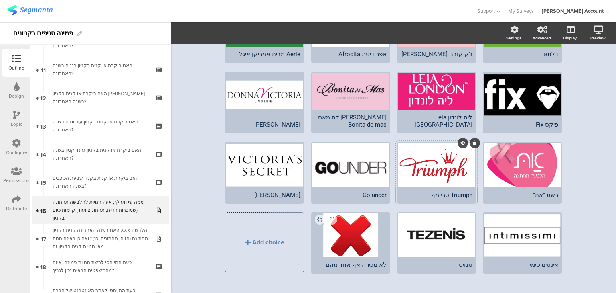
click at [473, 140] on icon at bounding box center [475, 142] width 4 height 5
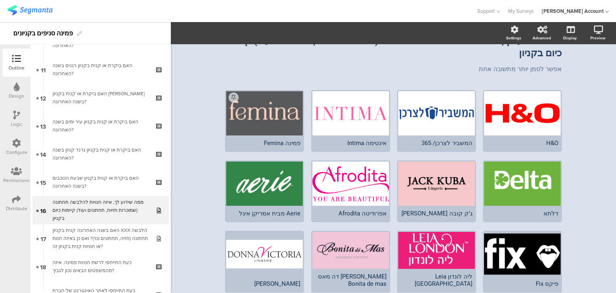
scroll to position [42, 0]
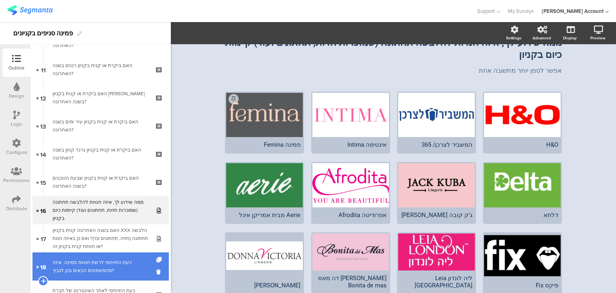
click at [75, 265] on div "כעת התייחסי לרשת חנויות פמינה. איזה מהמשפטים הבאים נכון לגביך?" at bounding box center [101, 266] width 96 height 16
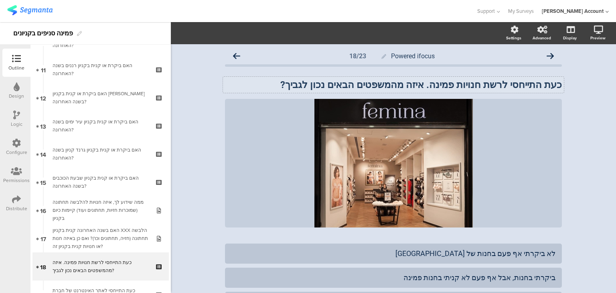
click at [406, 83] on div "כעת התייחסי לרשת חנויות פמינה. איזה מהמשפטים הבאים נכון לגביך? כעת התייחסי לרשת…" at bounding box center [393, 85] width 341 height 16
click at [406, 83] on strong "כעת התייחסי לרשת חנויות פמינה. איזה מהמשפטים הבאים נכון לגביך?" at bounding box center [421, 84] width 282 height 11
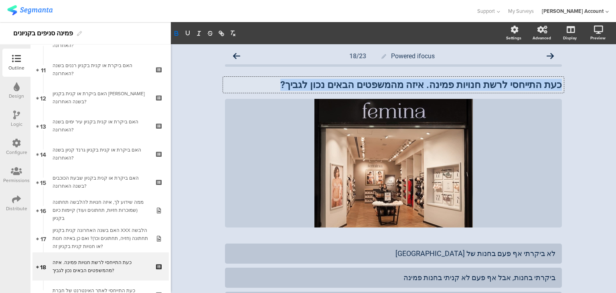
click at [406, 83] on strong "כעת התייחסי לרשת חנויות פמינה. איזה מהמשפטים הבאים נכון לגביך?" at bounding box center [421, 84] width 282 height 11
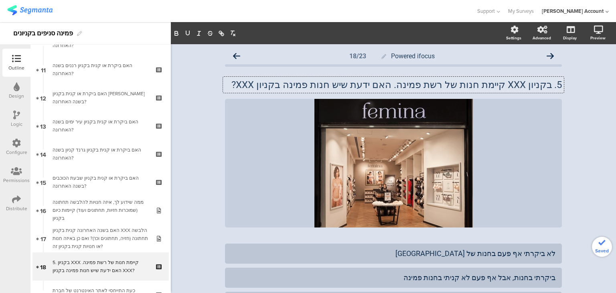
click at [551, 85] on p "5. בקניון XXX קיימת חנות של רשת פמינה. האם ידעת שיש חנות פמינה בקניון XXX?" at bounding box center [393, 85] width 337 height 12
click at [507, 251] on div "לא ביקרתי אף פעם בחנות של פמינה" at bounding box center [394, 252] width 324 height 9
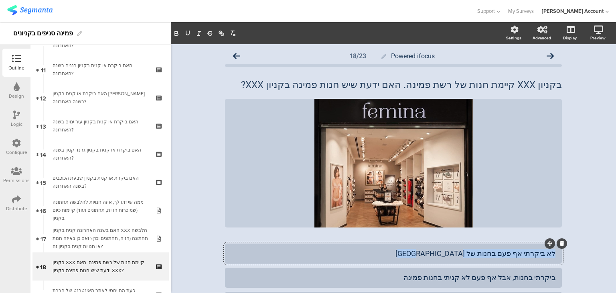
click at [507, 251] on div "לא ביקרתי אף פעם בחנות של פמינה" at bounding box center [394, 252] width 324 height 9
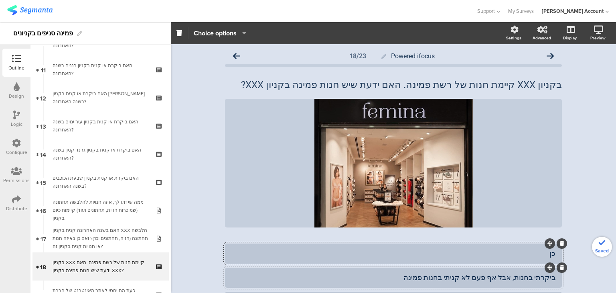
click at [506, 277] on div "ביקרתי בחנות, אבל אף פעם לא קניתי בחנות פמינה" at bounding box center [394, 276] width 324 height 9
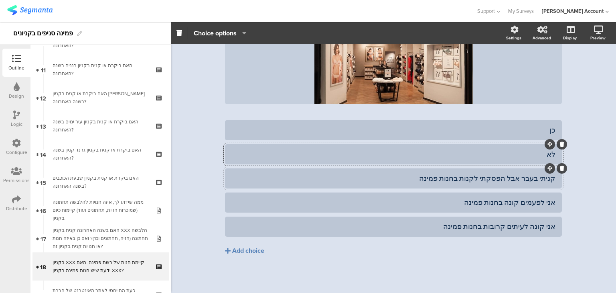
click at [561, 169] on icon at bounding box center [562, 168] width 4 height 5
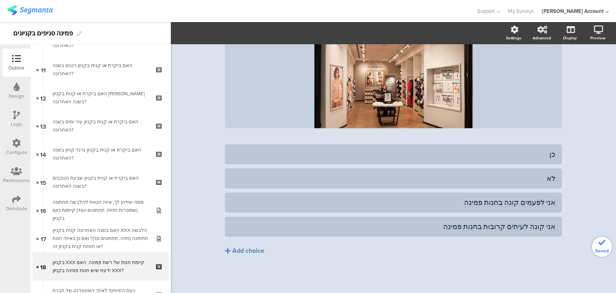
click at [0, 0] on icon at bounding box center [0, 0] width 0 height 0
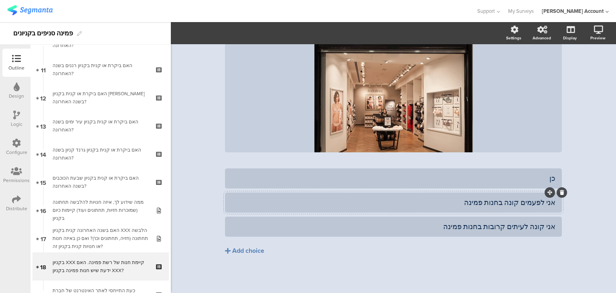
click at [547, 203] on div "אני לפעמים קונה בחנות פמינה" at bounding box center [394, 201] width 324 height 9
click at [560, 217] on icon at bounding box center [562, 216] width 4 height 5
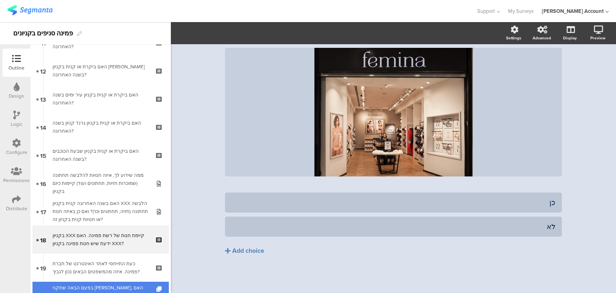
scroll to position [366, 0]
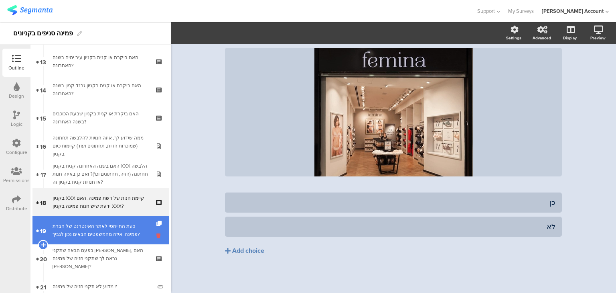
click at [156, 234] on icon at bounding box center [159, 236] width 7 height 8
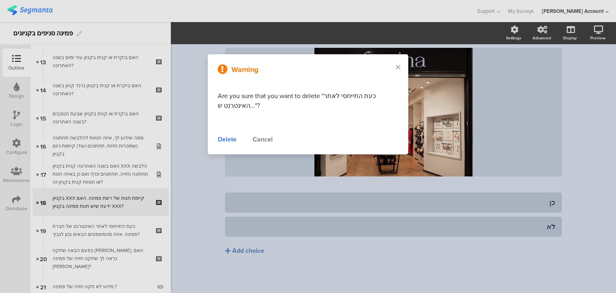
click at [227, 139] on div "Delete" at bounding box center [227, 139] width 19 height 10
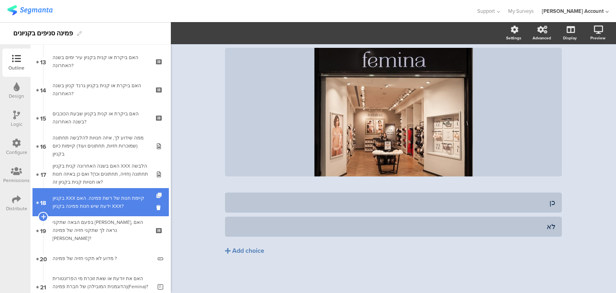
click at [156, 194] on icon at bounding box center [159, 195] width 7 height 5
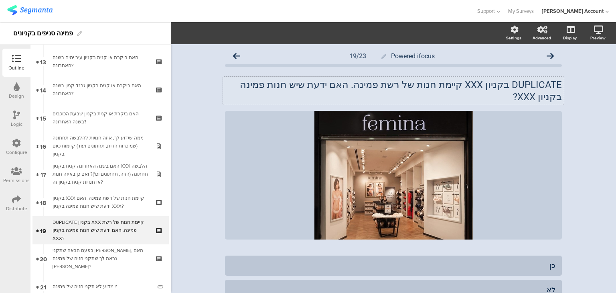
click at [418, 87] on p "DUPLICATE בקניון XXX קיימת חנות של רשת פמינה. האם ידעת שיש חנות פמינה בקניון XX…" at bounding box center [393, 91] width 337 height 24
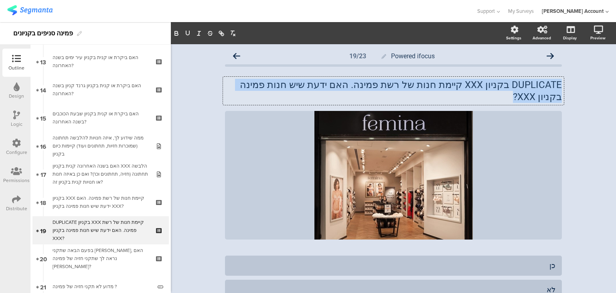
click at [418, 87] on p "DUPLICATE בקניון XXX קיימת חנות של רשת פמינה. האם ידעת שיש חנות פמינה בקניון XX…" at bounding box center [393, 91] width 337 height 24
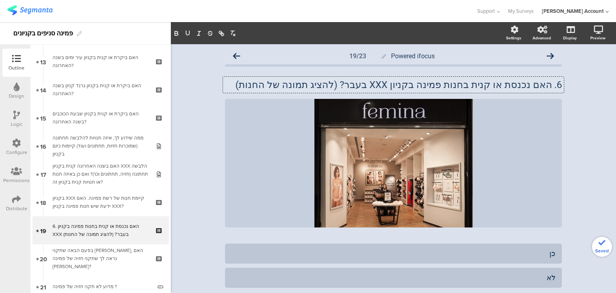
click at [549, 83] on p "6. האם נכנסת או קנית בחנות פמינה בקניון XXX בעבר? (להציג תמונה של החנות)" at bounding box center [393, 85] width 337 height 12
click at [473, 255] on div "כן" at bounding box center [394, 252] width 324 height 9
paste div
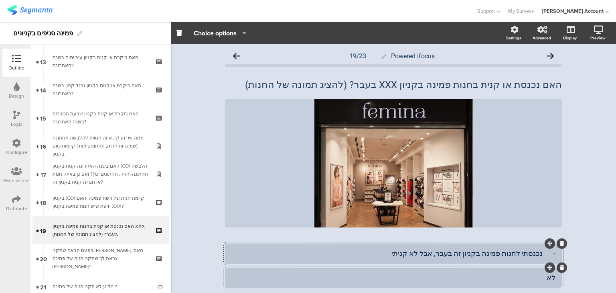
click at [485, 280] on div "לא" at bounding box center [394, 276] width 324 height 9
paste div
click at [539, 278] on div "- קניתי בחנות פמינה בקניון זה בעבר" at bounding box center [394, 276] width 324 height 9
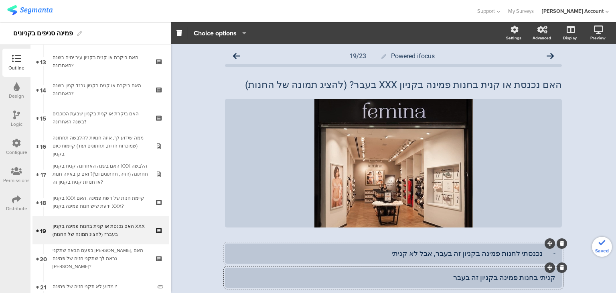
click at [541, 252] on div "- נכנסתי לחנות פמינה בקניון זה בעבר, אבל לא קניתי" at bounding box center [394, 252] width 324 height 9
click at [423, 255] on div "נכנסתי לחנות פמינה בקניון זה בעבר, אבל לא קניתי" at bounding box center [394, 252] width 324 height 9
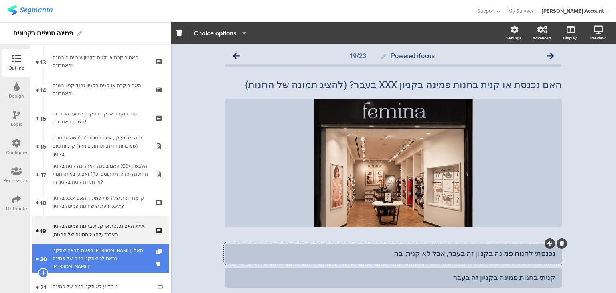
click at [129, 258] on div "בפעם הבאה שתקני חזייה, האם נראה לך שתקני חזיה של פמינה Femina?" at bounding box center [101, 258] width 96 height 24
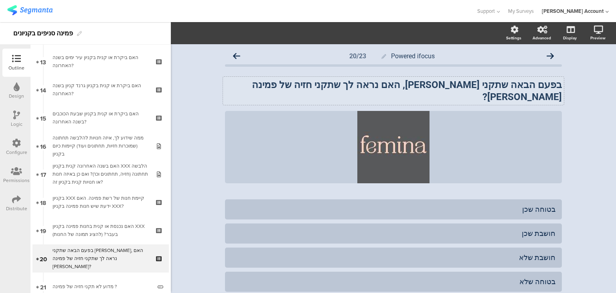
click at [484, 85] on strong "בפעם הבאה שתקני חזייה, האם נראה לך שתקני חזיה של פמינה Femina?" at bounding box center [407, 90] width 310 height 23
click at [484, 85] on strong "בפעם הבאה שתקני חזייה, האם נראה לך שתקני חזיה של פמינה Femina?" at bounding box center [406, 90] width 313 height 23
click at [347, 86] on strong "בפעם הבאה שתקני הלבשה תחתונה, האם נראה לך שתקני חזיה של פמינה Femina?" at bounding box center [410, 90] width 304 height 23
click at [350, 87] on strong "בפעם הבאה שתקני הלבשה תחתונה, האם נראה לך שתקני חזיה של פמינה Femina?" at bounding box center [410, 90] width 304 height 23
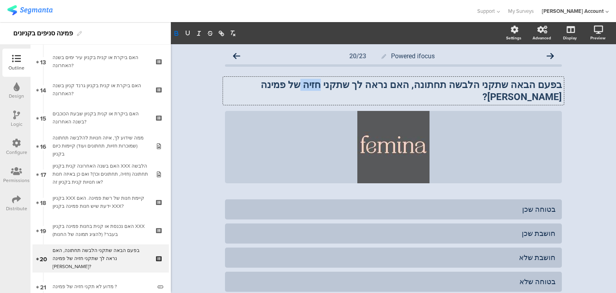
click at [350, 87] on strong "בפעם הבאה שתקני הלבשה תחתונה, האם נראה לך שתקני חזיה של פמינה Femina?" at bounding box center [410, 90] width 304 height 23
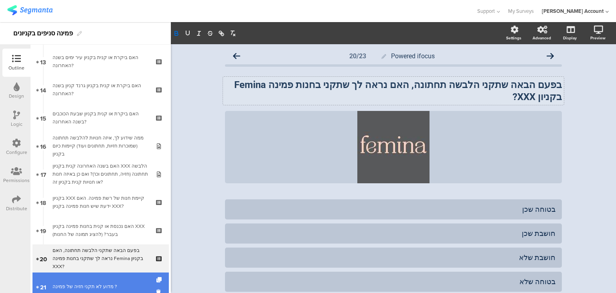
click at [112, 285] on div "מדוע לא תקני חזיה של פמינה ?" at bounding box center [102, 286] width 99 height 8
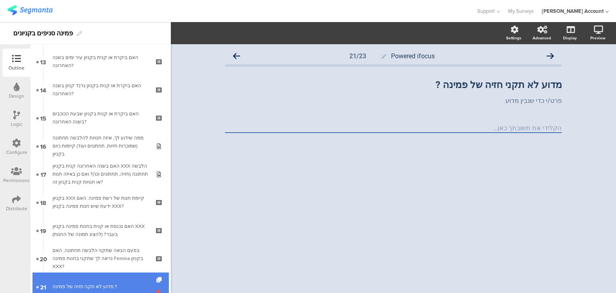
click at [156, 290] on icon at bounding box center [159, 292] width 7 height 8
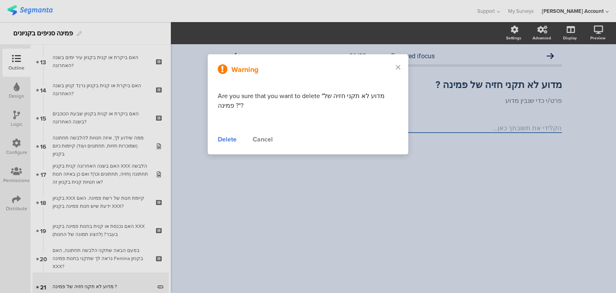
click at [229, 141] on div "Delete" at bounding box center [227, 139] width 19 height 10
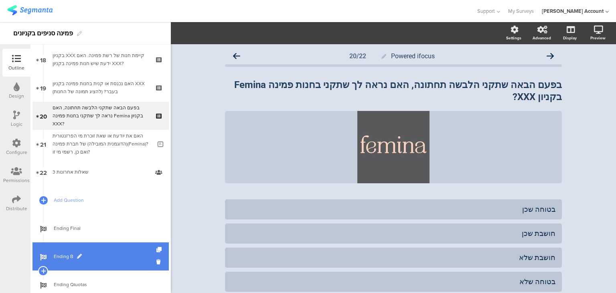
scroll to position [527, 0]
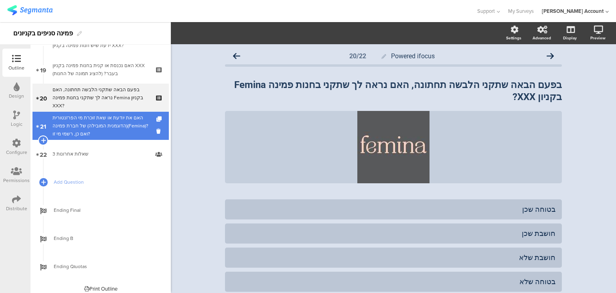
click at [98, 124] on div "האם את יודעת או שאת זוכרת מי הפרזנטורית (הדוגמנית המובילה) של חברת פמינה(Femina…" at bounding box center [102, 126] width 99 height 24
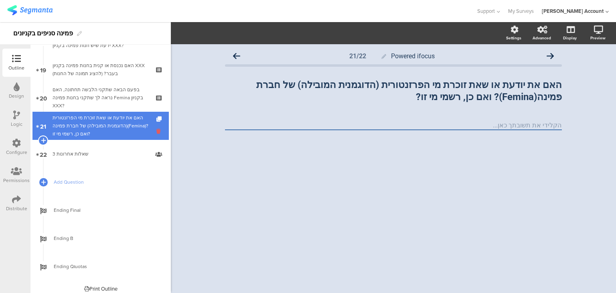
click at [156, 129] on icon at bounding box center [159, 131] width 7 height 8
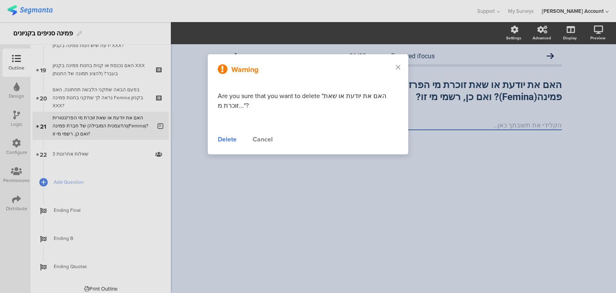
click at [230, 138] on div "Delete" at bounding box center [227, 139] width 19 height 10
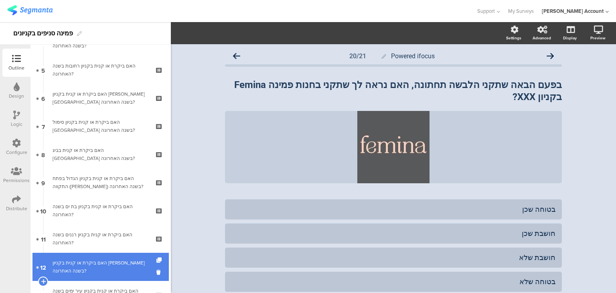
scroll to position [23, 0]
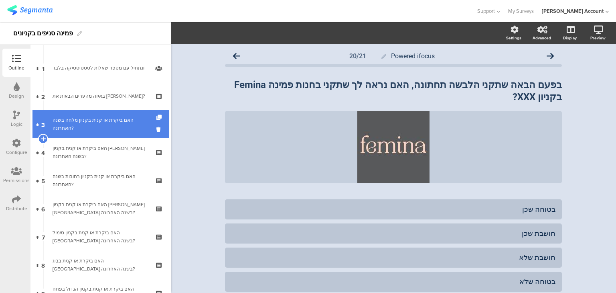
click at [103, 127] on div "האם ביקרת או קנית בקניון מלחה בשנה האחרונה?" at bounding box center [101, 124] width 96 height 16
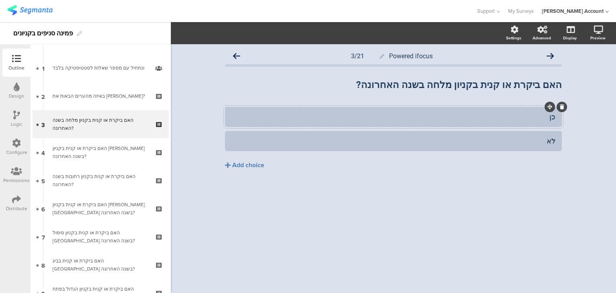
click at [545, 119] on div "כן" at bounding box center [394, 116] width 324 height 9
click at [343, 142] on div "לא" at bounding box center [394, 140] width 324 height 9
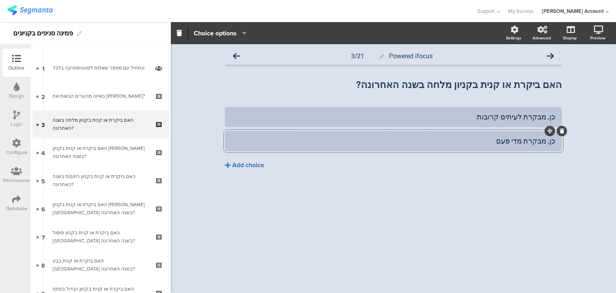
click at [247, 165] on div "Add choice" at bounding box center [248, 165] width 32 height 8
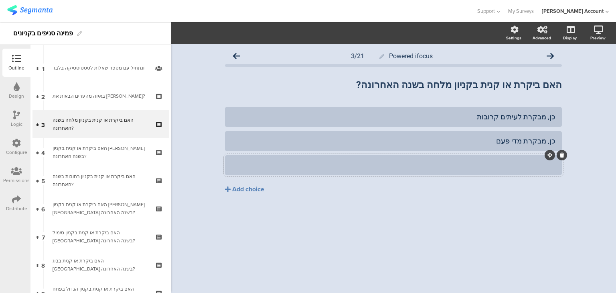
click at [266, 167] on div at bounding box center [394, 164] width 324 height 9
click at [493, 140] on div "כן, מבקרת מדי פעם" at bounding box center [394, 140] width 324 height 9
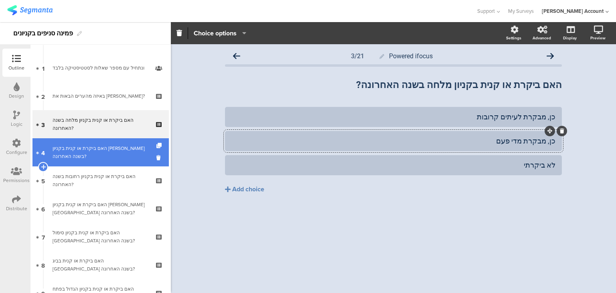
click at [61, 154] on div "האם ביקרת או קנית בקניון הדר בשנה האחרונה?" at bounding box center [101, 152] width 96 height 16
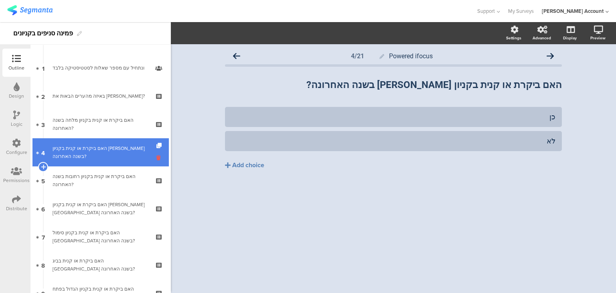
click at [156, 157] on icon at bounding box center [159, 158] width 7 height 8
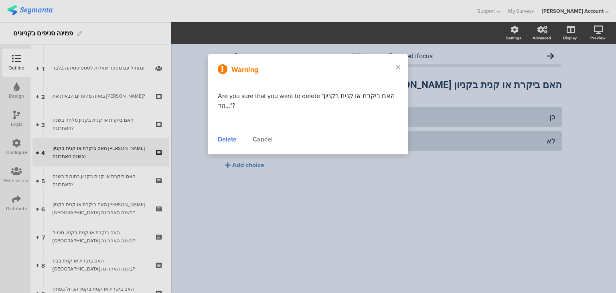
click at [222, 139] on div "Delete" at bounding box center [227, 139] width 19 height 10
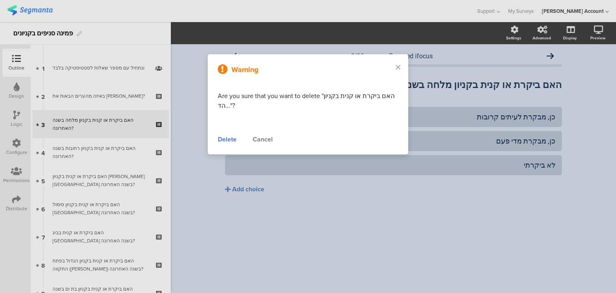
click at [86, 155] on div "האם ביקרת או קנית בקניון רחובות בשנה האחרונה?" at bounding box center [101, 152] width 96 height 16
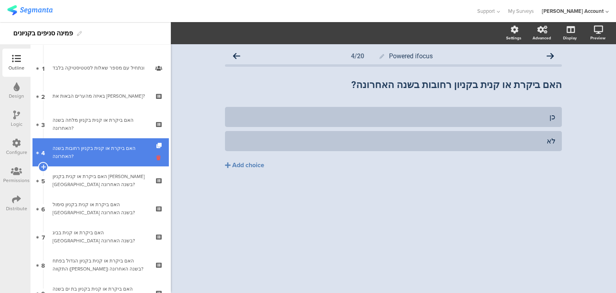
click at [156, 157] on icon at bounding box center [159, 158] width 7 height 8
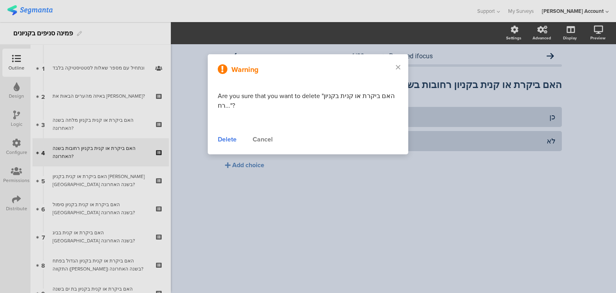
click at [232, 137] on div "Delete" at bounding box center [227, 139] width 19 height 10
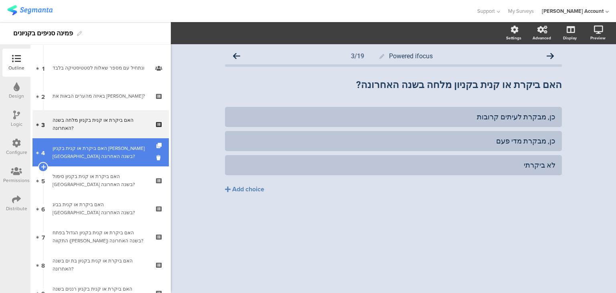
click at [86, 157] on div "האם ביקרת או קנית בקניון ברנד באר שבע בשנה האחרונה?" at bounding box center [101, 152] width 96 height 16
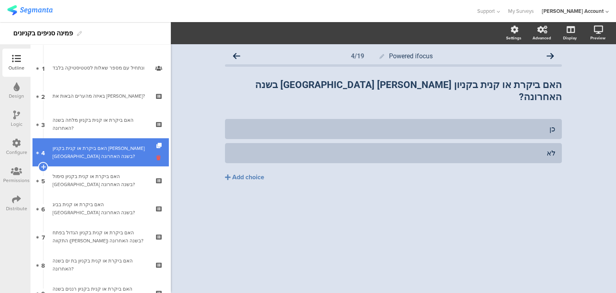
click at [156, 158] on icon at bounding box center [159, 158] width 7 height 8
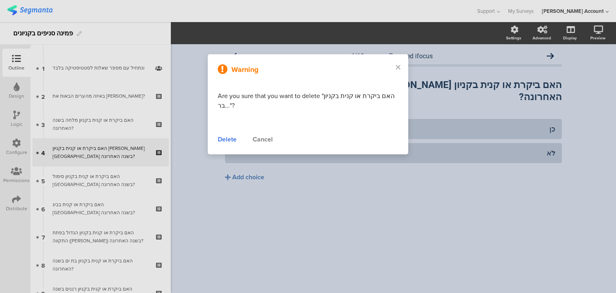
click at [223, 139] on div "Delete" at bounding box center [227, 139] width 19 height 10
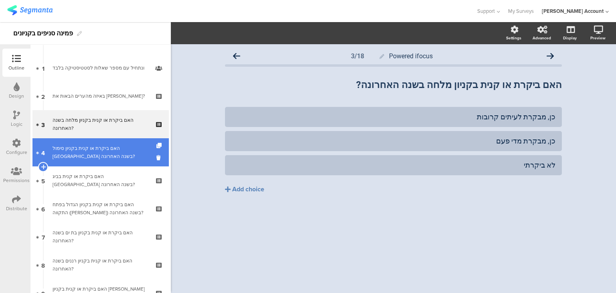
click at [99, 158] on div "האם ביקרת או קנית בקניון סימול אשדוד בשנה האחרונה?" at bounding box center [101, 152] width 96 height 16
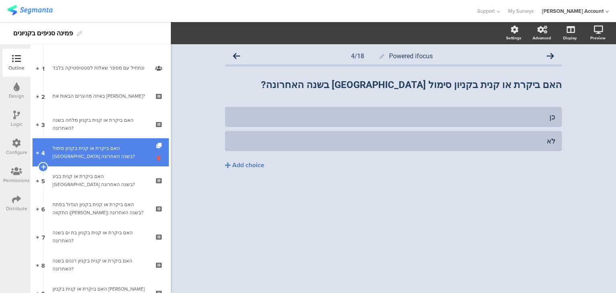
click at [156, 158] on icon at bounding box center [159, 158] width 7 height 8
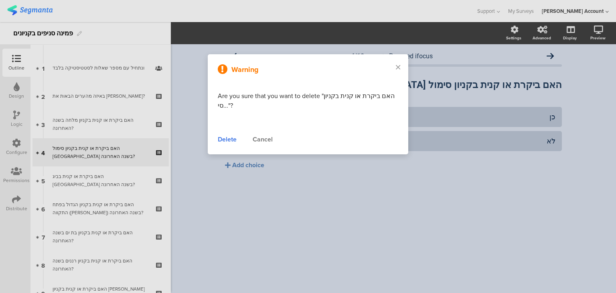
click at [223, 140] on div "Delete" at bounding box center [227, 139] width 19 height 10
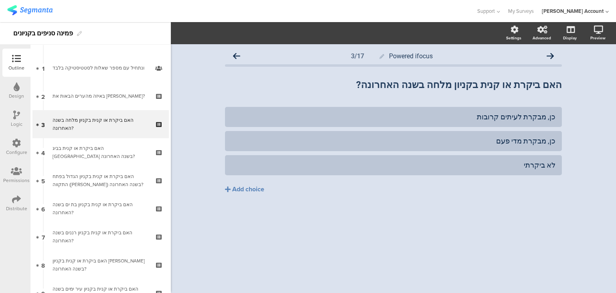
click at [106, 158] on div "האם ביקרת או קנית בביג אשדוד בשנה האחרונה?" at bounding box center [101, 152] width 96 height 16
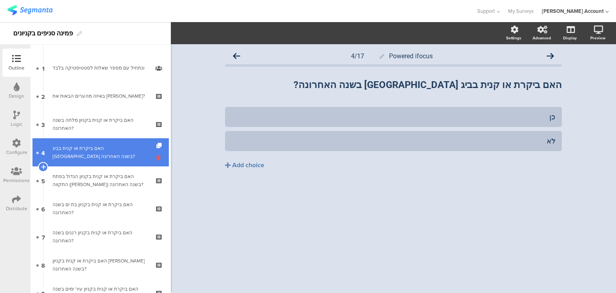
click at [156, 159] on icon at bounding box center [159, 158] width 7 height 8
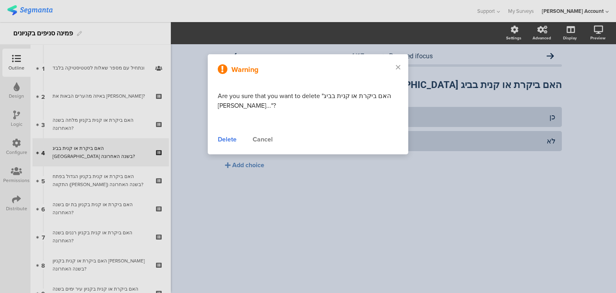
click at [218, 140] on div "Delete" at bounding box center [227, 139] width 19 height 10
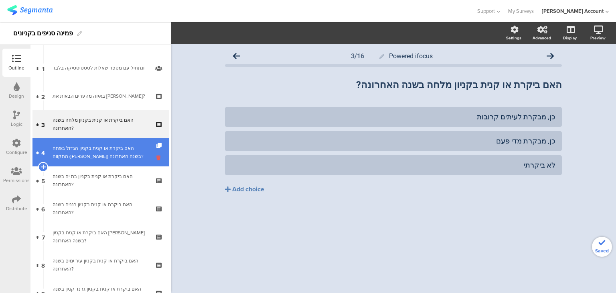
click at [156, 157] on icon at bounding box center [159, 158] width 7 height 8
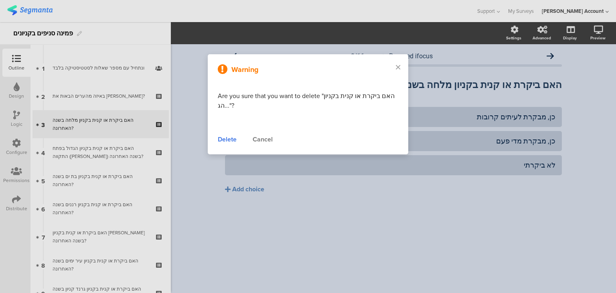
drag, startPoint x: 230, startPoint y: 136, endPoint x: 227, endPoint y: 140, distance: 4.3
click at [230, 136] on div "Delete" at bounding box center [227, 139] width 19 height 10
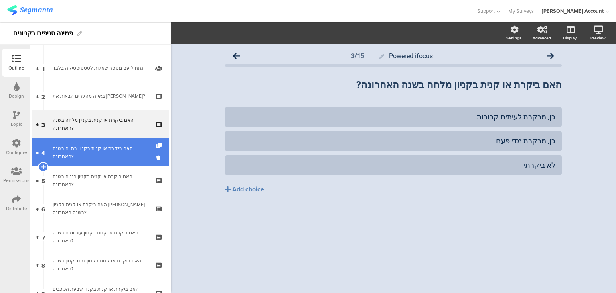
drag, startPoint x: 98, startPoint y: 153, endPoint x: 117, endPoint y: 154, distance: 19.3
click at [156, 157] on icon at bounding box center [159, 158] width 7 height 8
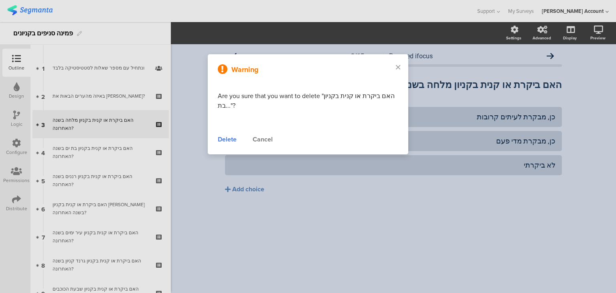
click at [219, 139] on div "Delete" at bounding box center [227, 139] width 19 height 10
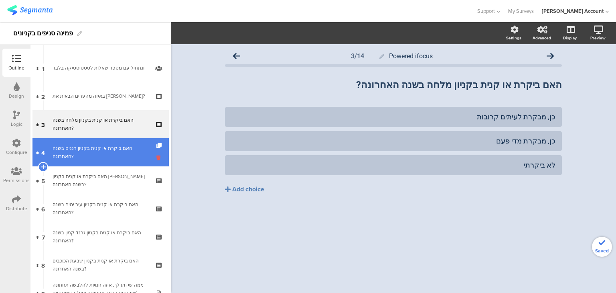
click at [156, 157] on icon at bounding box center [159, 158] width 7 height 8
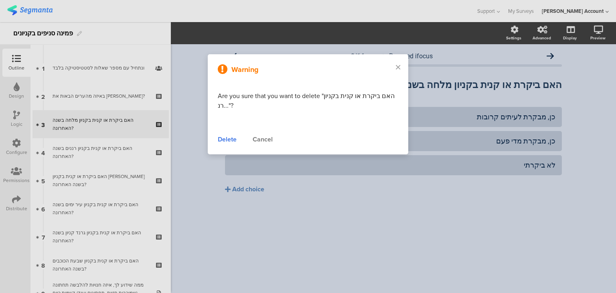
click at [223, 140] on div "Delete" at bounding box center [227, 139] width 19 height 10
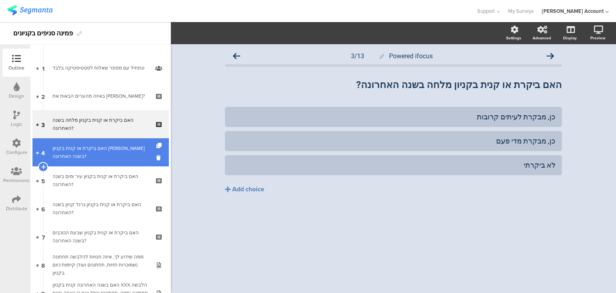
click at [111, 154] on div "האם ביקרת או קנית בקניון גירון בשנה האחרונה?" at bounding box center [101, 152] width 96 height 16
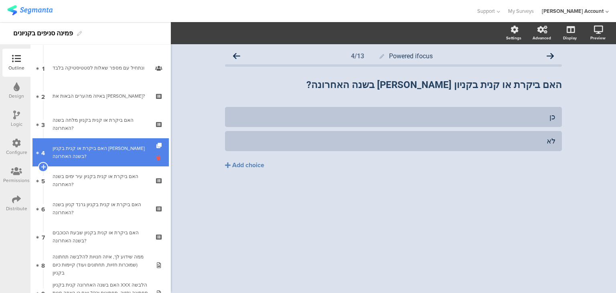
click at [156, 159] on icon at bounding box center [159, 158] width 7 height 8
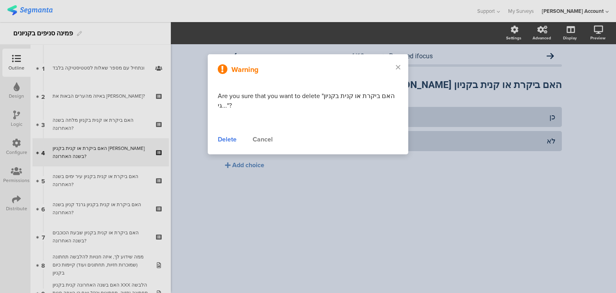
click at [219, 139] on div "Delete" at bounding box center [227, 139] width 19 height 10
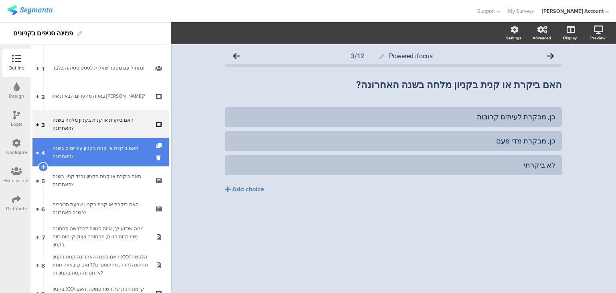
click at [115, 157] on div "האם ביקרת או קנית בקניון עיר ימים בשנה האחרונה?" at bounding box center [101, 152] width 96 height 16
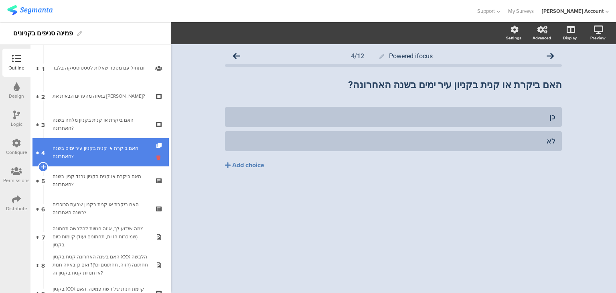
click at [156, 157] on icon at bounding box center [159, 158] width 7 height 8
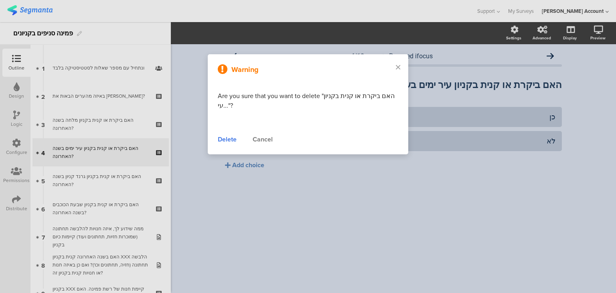
click at [219, 140] on div "Delete" at bounding box center [227, 139] width 19 height 10
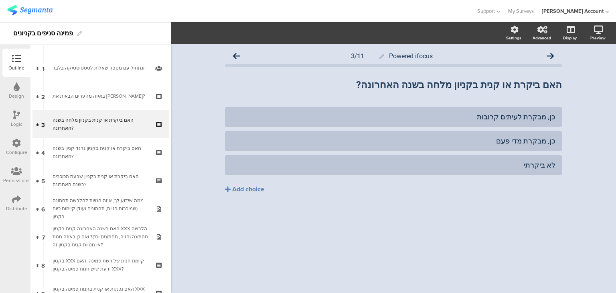
click at [92, 149] on div "האם ביקרת או קנית בקניון גרנד קניון בשנה האחרונה?" at bounding box center [101, 152] width 96 height 16
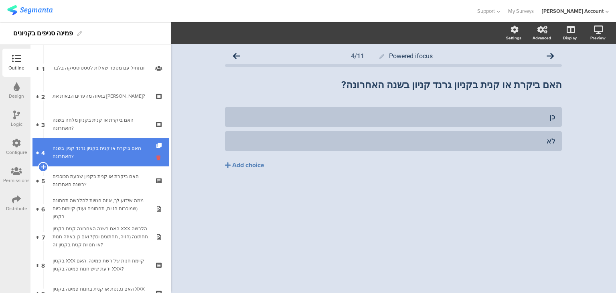
click at [156, 157] on icon at bounding box center [159, 158] width 7 height 8
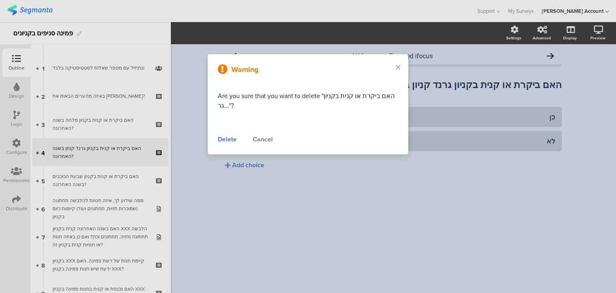
click at [221, 140] on div "Delete" at bounding box center [227, 139] width 19 height 10
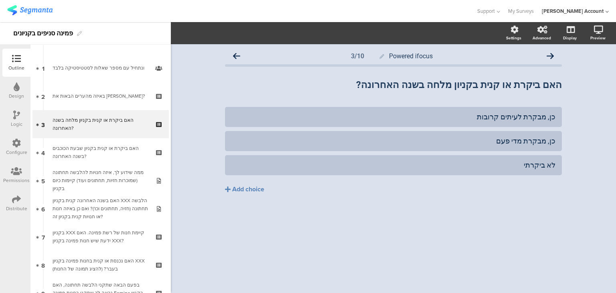
click at [88, 148] on div "האם ביקרת או קנית בקניון שבעת הכוכבים בשנה האחרונה?" at bounding box center [101, 152] width 96 height 16
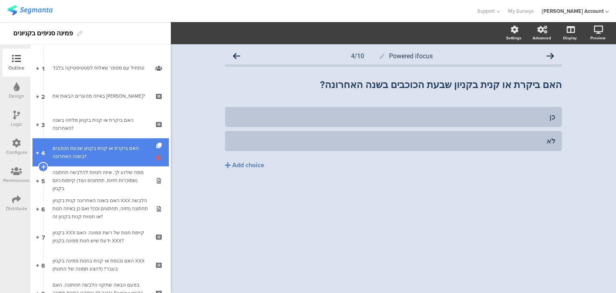
click at [156, 159] on icon at bounding box center [159, 158] width 7 height 8
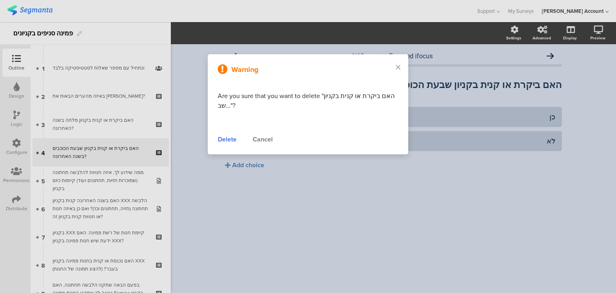
click at [221, 140] on div "Delete" at bounding box center [227, 139] width 19 height 10
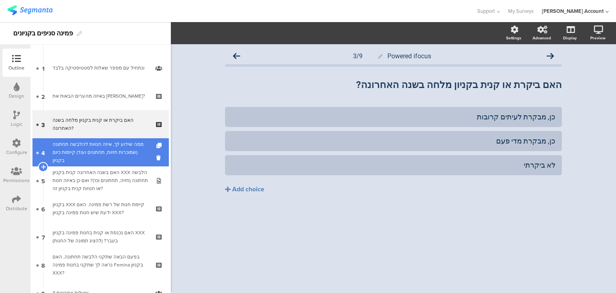
click at [99, 149] on div "ממה שידוע לך, איזה חנויות להלבשה תחתונה (שמוכרות חזיות, תחתונים ועוד) קיימות כי…" at bounding box center [101, 152] width 96 height 24
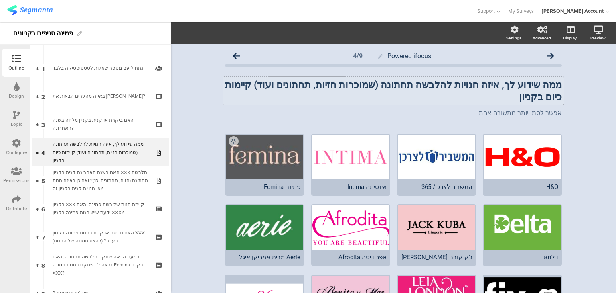
click at [225, 86] on p "ממה שידוע לך, איזה חנויות להלבשה תחתונה (שמוכרות חזיות, תחתונים ועוד) קיימות כי…" at bounding box center [393, 91] width 337 height 24
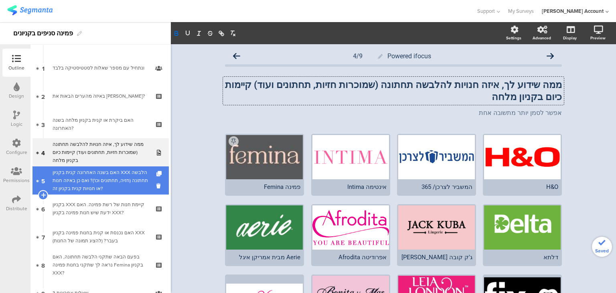
click at [85, 170] on div "האם בשנה האחרונה קנית בקניון XXX הלבשה תחתונה (חזיה, תחתונים וכו')? ואם כן באיז…" at bounding box center [101, 180] width 96 height 24
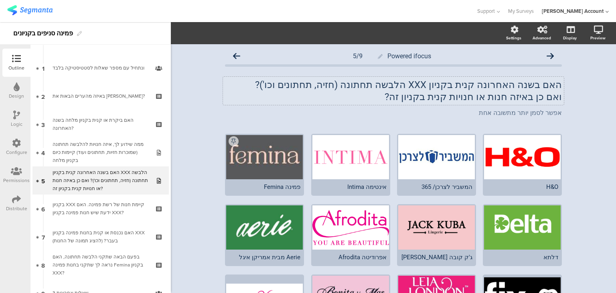
click at [451, 87] on p "האם בשנה האחרונה קנית בקניון XXX הלבשה תחתונה (חזיה, תחתונים וכו')?" at bounding box center [393, 85] width 337 height 12
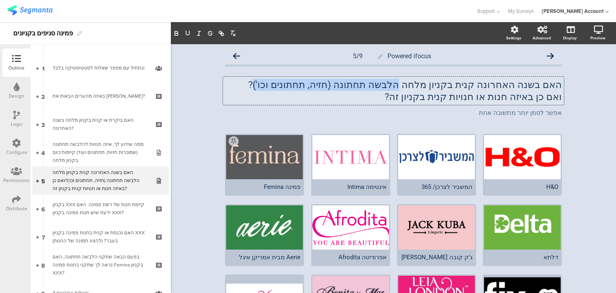
drag, startPoint x: 432, startPoint y: 85, endPoint x: 313, endPoint y: 86, distance: 118.8
click at [313, 86] on p "האם בשנה האחרונה קנית בקניון מלחה הלבשה תחתונה (חזיה, תחתונים וכו')?" at bounding box center [393, 85] width 337 height 12
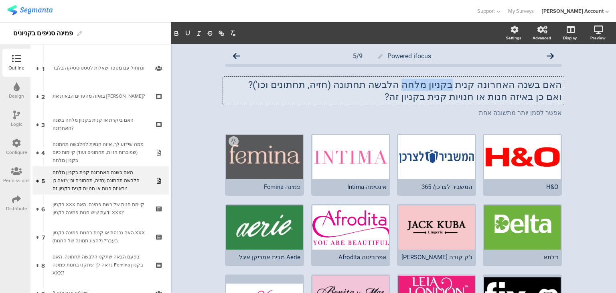
drag, startPoint x: 475, startPoint y: 85, endPoint x: 438, endPoint y: 82, distance: 36.6
click at [437, 87] on p "האם בשנה האחרונה קנית בקניון מלחה הלבשה תחתונה (חזיה, תחתונים וכו')?" at bounding box center [393, 85] width 337 height 12
click at [420, 98] on p "ואם כן באיזה חנות או חנויות קנית בקניון זה?" at bounding box center [393, 97] width 337 height 12
click at [421, 98] on p "ואם כן באיזה חנות או חנויות קנית בקניון זה?" at bounding box center [393, 97] width 337 height 12
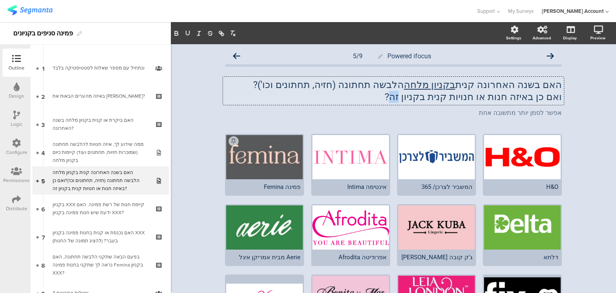
click at [421, 98] on p "ואם כן באיזה חנות או חנויות קנית בקניון זה?" at bounding box center [393, 97] width 337 height 12
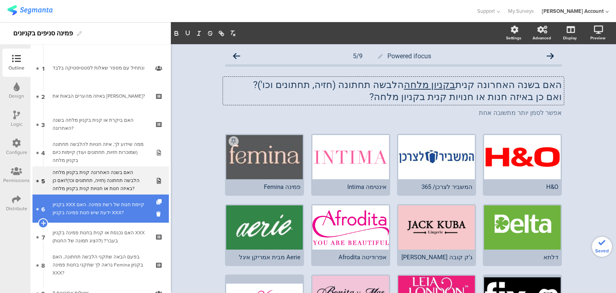
click at [120, 205] on div "בקניון XXX קיימת חנות של רשת פמינה. האם ידעת שיש חנות פמינה בקניון XXX?" at bounding box center [101, 208] width 96 height 16
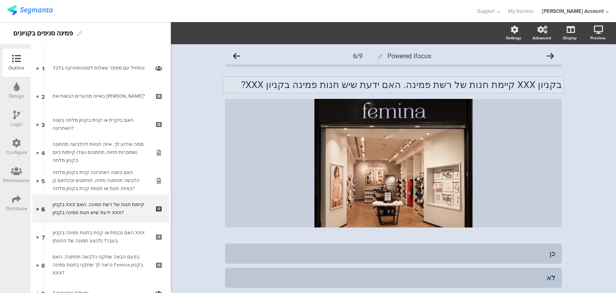
click at [530, 87] on div "בקניון XXX קיימת חנות של רשת פמינה. האם ידעת שיש חנות פמינה בקניון XXX? בקניון …" at bounding box center [393, 85] width 341 height 16
click at [530, 87] on p "בקניון XXX קיימת חנות של רשת פמינה. האם ידעת שיש חנות פמינה בקניון XXX?" at bounding box center [393, 85] width 337 height 12
click at [307, 85] on p "בקניון מלחה קיימת חנות של רשת פמינה. האם ידעת שיש חנות פמינה בקניון XXX?" at bounding box center [393, 85] width 337 height 12
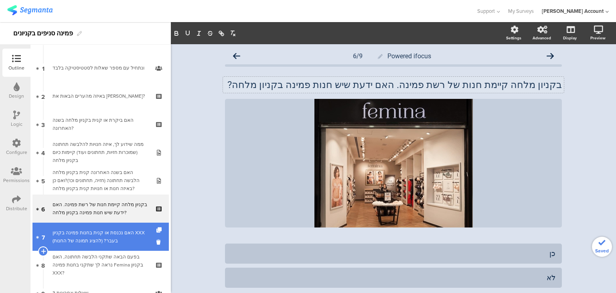
click at [111, 233] on div "האם נכנסת או קנית בחנות פמינה בקניון XXX בעבר? (להציג תמונה של החנות)" at bounding box center [101, 236] width 96 height 16
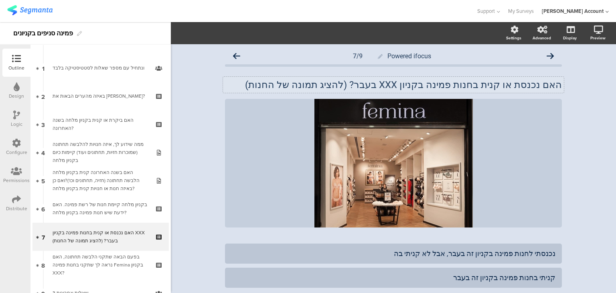
click at [422, 83] on p "האם נכנסת או קנית בחנות פמינה בקניון XXX בעבר? (להציג תמונה של החנות)" at bounding box center [393, 85] width 337 height 12
click at [400, 85] on p "האם נכנסת או קנית בחנות פמינה בקניון מלחה בעבר? (להציג תמונה של החנות)" at bounding box center [393, 85] width 337 height 12
drag, startPoint x: 383, startPoint y: 82, endPoint x: 275, endPoint y: 87, distance: 108.0
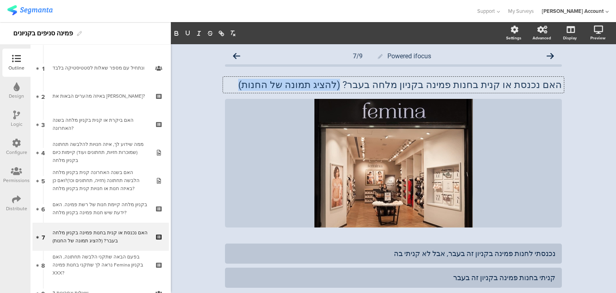
click at [275, 87] on p "האם נכנסת או קנית בחנות פמינה בקניון מלחה בעבר? (להציג תמונה של החנות)" at bounding box center [393, 85] width 337 height 12
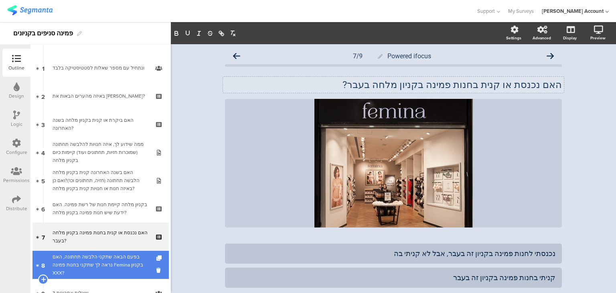
click at [103, 261] on div "בפעם הבאה שתקני הלבשה תחתונה, האם נראה לך שתקני בחנות פמינה Femina בקניון XXX?" at bounding box center [101, 264] width 96 height 24
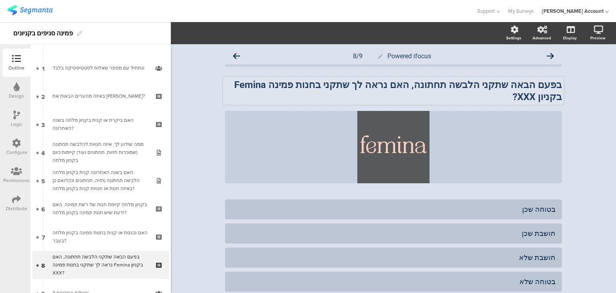
click at [253, 86] on strong "בפעם הבאה שתקני הלבשה תחתונה, האם נראה לך שתקני בחנות פמינה Femina בקניון XXX?" at bounding box center [398, 90] width 328 height 23
click at [253, 86] on strong "בפעם הבאה שתקני הלבשה תחתונה, האם נראה לך שתקני בחנות פמינה Femina בקניון XXX?" at bounding box center [397, 90] width 330 height 23
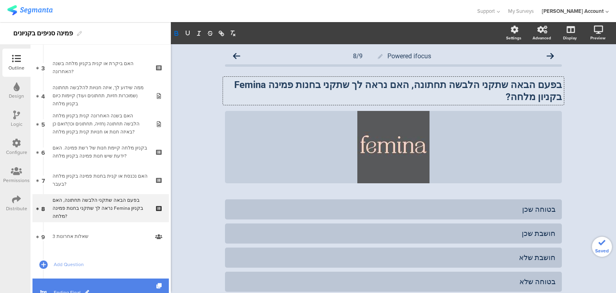
scroll to position [119, 0]
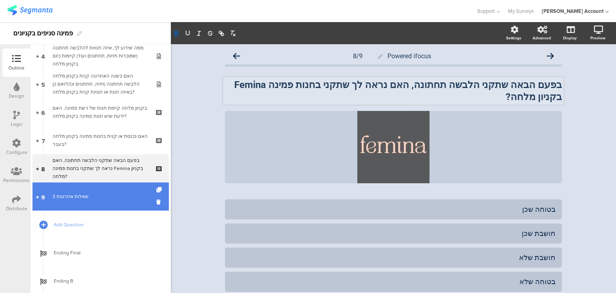
click at [81, 198] on div "3 שאלות אחרונות" at bounding box center [101, 196] width 96 height 8
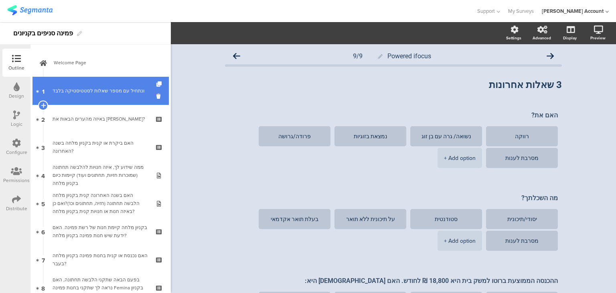
click at [98, 87] on div "ונתחיל עם מספר שאלות לסטטיסטיקה בלבד﻿﻿" at bounding box center [101, 91] width 96 height 8
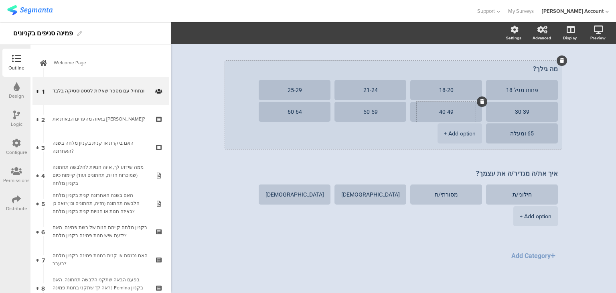
scroll to position [110, 0]
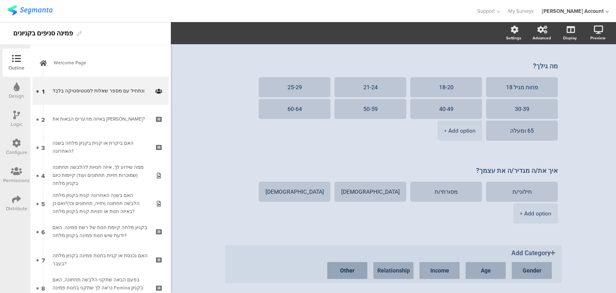
click at [344, 269] on button "Other" at bounding box center [347, 270] width 40 height 17
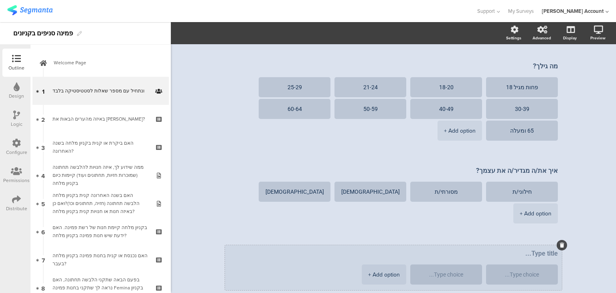
click at [530, 251] on textarea at bounding box center [393, 253] width 329 height 8
type textarea "האם יש לך ילדים?"
click at [531, 274] on textarea at bounding box center [522, 274] width 59 height 6
click at [459, 278] on div at bounding box center [446, 274] width 59 height 20
type textarea "כן"
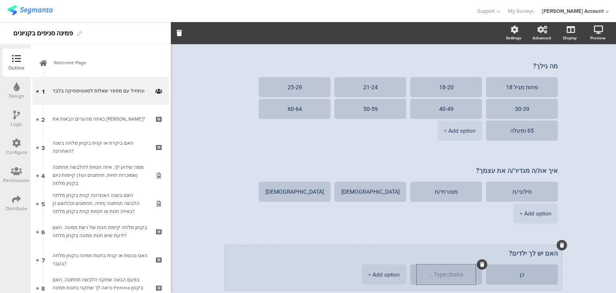
click at [456, 274] on textarea at bounding box center [446, 274] width 59 height 6
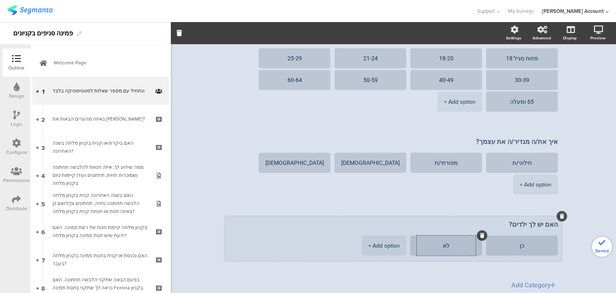
scroll to position [171, 0]
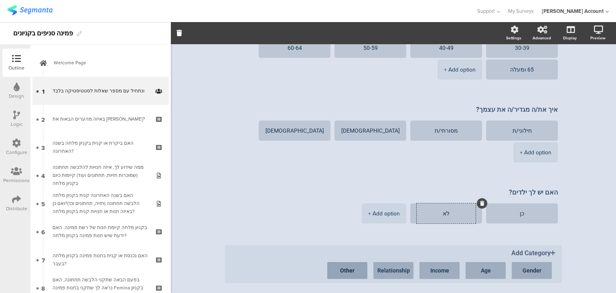
type textarea "לא"
click at [343, 266] on button "Other" at bounding box center [347, 270] width 40 height 17
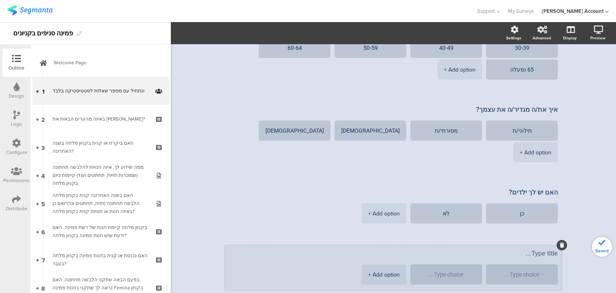
click at [535, 255] on textarea at bounding box center [393, 253] width 329 height 8
type textarea "מה רמת ההשכלה שלך"
click at [527, 276] on textarea at bounding box center [522, 274] width 59 height 6
click at [445, 277] on div at bounding box center [446, 274] width 59 height 20
click at [382, 272] on div "+ Add option" at bounding box center [384, 274] width 32 height 20
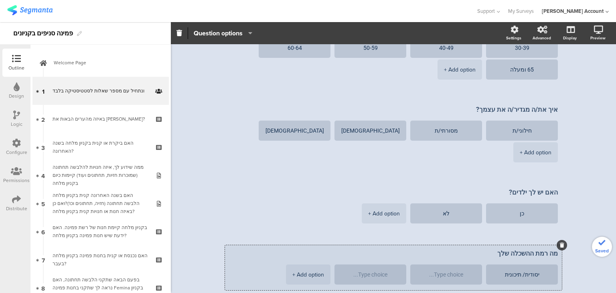
click at [314, 276] on div "+ Add option" at bounding box center [309, 274] width 32 height 20
type textarea "יסודית/ תיכונית"
click at [429, 275] on textarea at bounding box center [446, 274] width 59 height 6
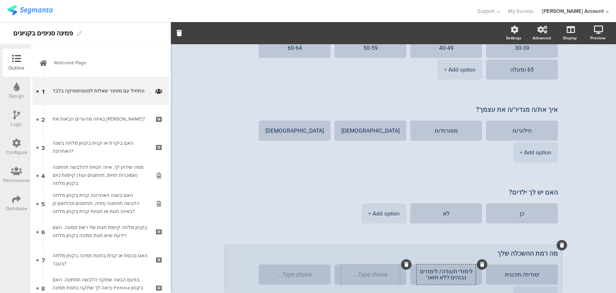
type textarea "לימודי תעודה/ לימודים גבוהים ללא תואר"
click at [368, 272] on textarea at bounding box center [370, 274] width 59 height 6
type textarea "סטודנט/ית"
click at [291, 274] on textarea at bounding box center [294, 274] width 59 height 6
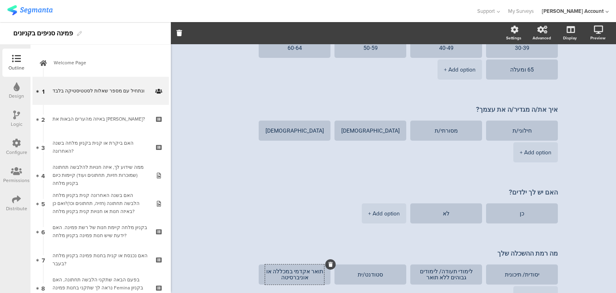
type textarea "תואר אקדמי במכללה או אוניברסיטה"
click at [219, 264] on div "Powered ifocus 1/9 ונתחיל עם מספר שאלות לסטטיסטיקה בלבד ﻿ ﻿ ונתחיל עם מספר שאלו…" at bounding box center [393, 124] width 353 height 502
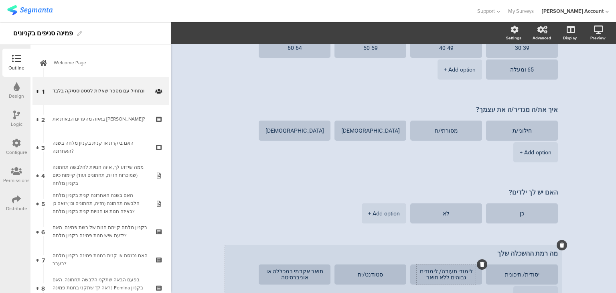
click at [456, 277] on textarea "לימודי תעודה/ לימודים גבוהים ללא תואר" at bounding box center [446, 274] width 59 height 12
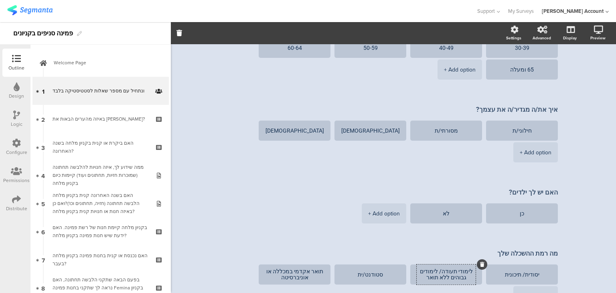
click at [211, 228] on div "Powered ifocus 1/9 ונתחיל עם מספר שאלות לסטטיסטיקה בלבד ﻿ ﻿ ונתחיל עם מספר שאלו…" at bounding box center [393, 124] width 445 height 502
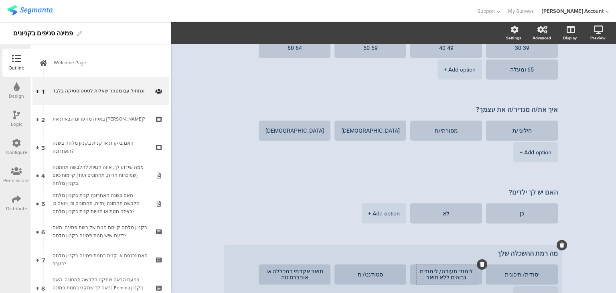
click at [425, 276] on textarea "לימודי תעודה/ לימודים גבוהים ללא תואר" at bounding box center [446, 274] width 59 height 12
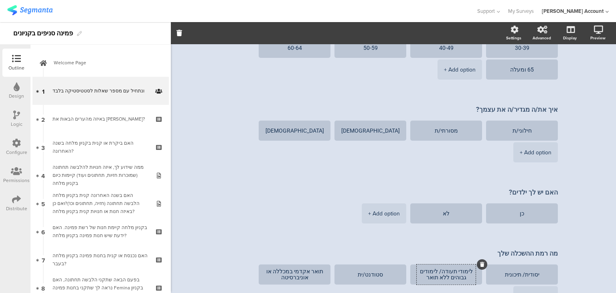
scroll to position [167, 0]
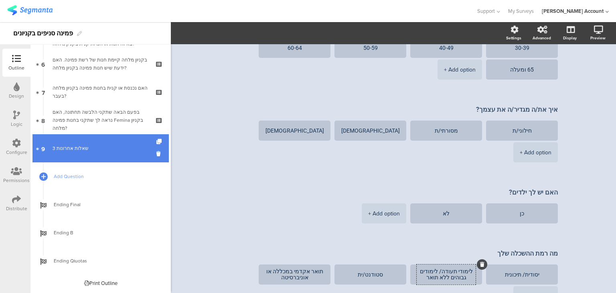
click at [69, 148] on div "3 שאלות אחרונות" at bounding box center [101, 148] width 96 height 8
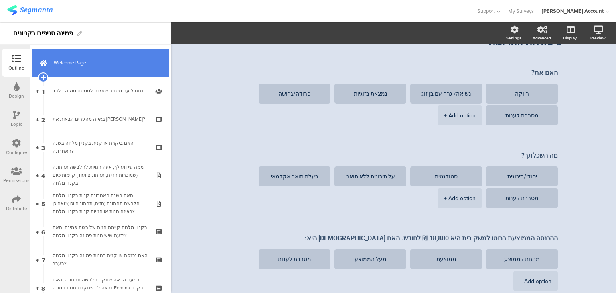
click at [65, 69] on link "Welcome Page" at bounding box center [101, 63] width 136 height 28
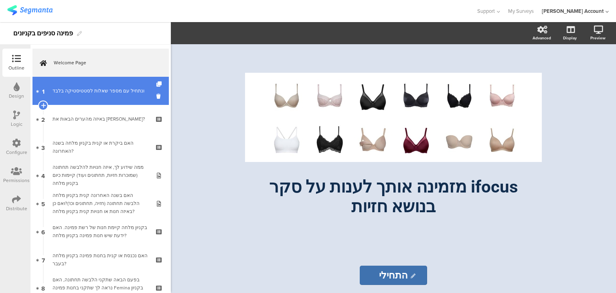
click at [69, 90] on div "ונתחיל עם מספר שאלות לסטטיסטיקה בלבד﻿﻿" at bounding box center [101, 91] width 96 height 8
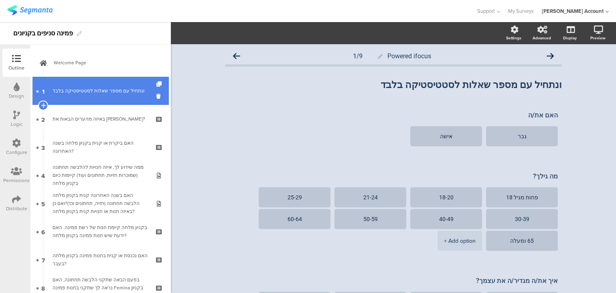
click at [77, 93] on div "ונתחיל עם מספר שאלות לסטטיסטיקה בלבד﻿﻿" at bounding box center [101, 91] width 96 height 8
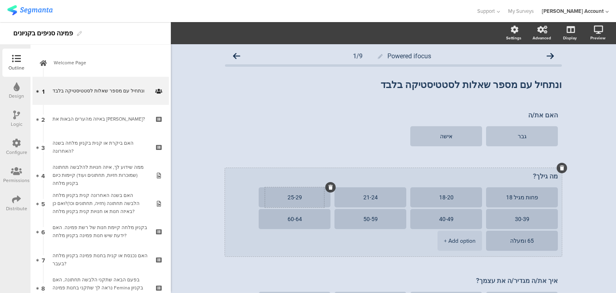
scroll to position [193, 0]
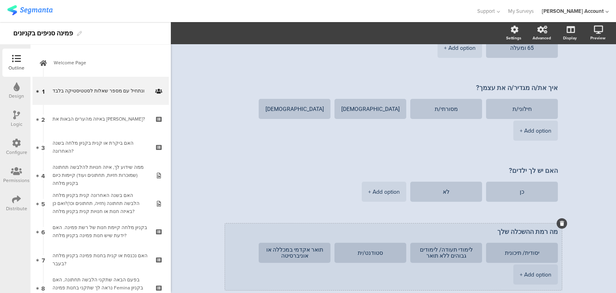
drag, startPoint x: 438, startPoint y: 249, endPoint x: 402, endPoint y: 256, distance: 36.5
click at [402, 256] on ul "יסודית/ תיכונית לימודי תעודה/ לימודים גבוהים ללא תואר סטודנט/ית תואר אקדמי במכל…" at bounding box center [391, 263] width 333 height 43
type textarea "לימודי תעודה/ קורסים ללא תואר אקדמי"
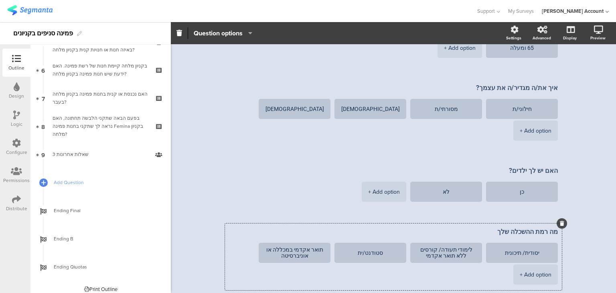
scroll to position [167, 0]
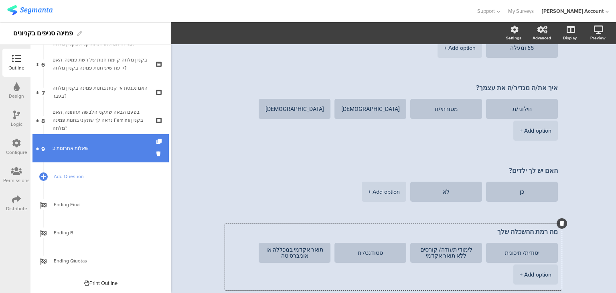
click at [67, 150] on div "3 שאלות אחרונות" at bounding box center [101, 148] width 96 height 8
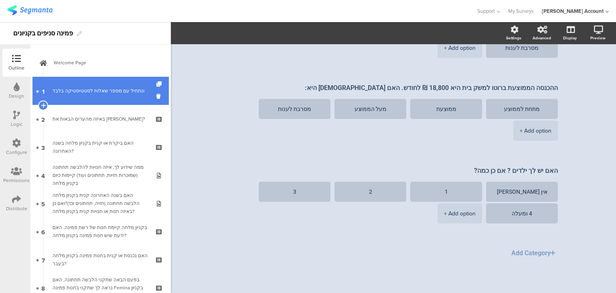
click at [74, 95] on link "1 ונתחיל עם מספר שאלות לסטטיסטיקה בלבד﻿﻿" at bounding box center [101, 91] width 136 height 28
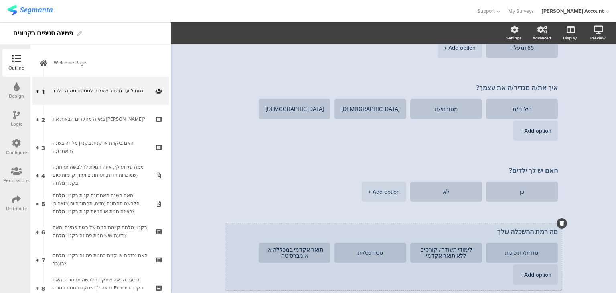
scroll to position [215, 0]
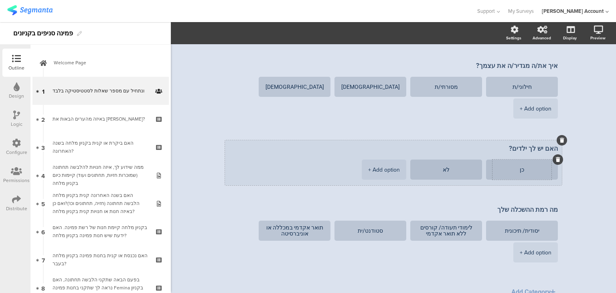
click at [520, 169] on textarea "כן" at bounding box center [522, 170] width 59 height 6
type textarea "אין ילי ילדים"
click at [445, 169] on textarea "לא" at bounding box center [446, 170] width 59 height 6
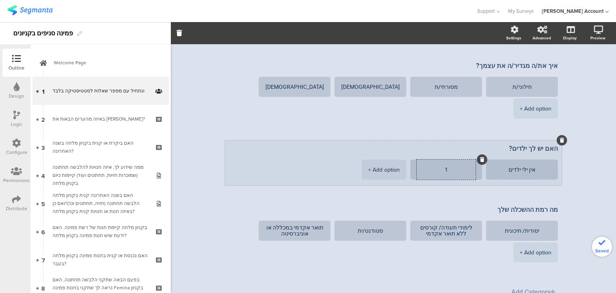
click at [386, 173] on div "+ Add option" at bounding box center [384, 169] width 32 height 20
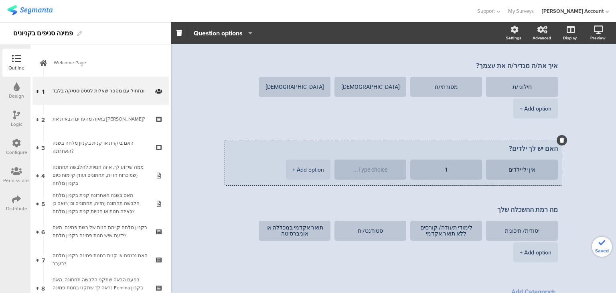
click at [324, 171] on div "+ Add option" at bounding box center [309, 169] width 32 height 20
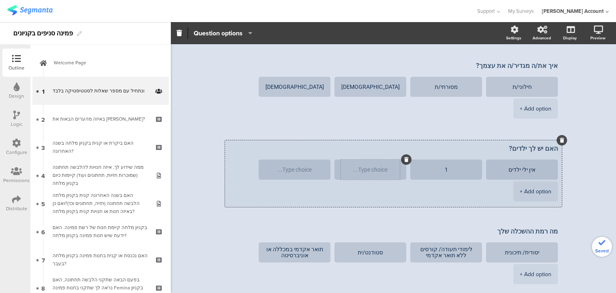
type textarea "1"
click at [374, 171] on textarea at bounding box center [370, 170] width 59 height 6
type textarea "2"
click at [307, 169] on textarea at bounding box center [294, 170] width 59 height 6
click at [536, 193] on div "+ Add option" at bounding box center [536, 191] width 32 height 20
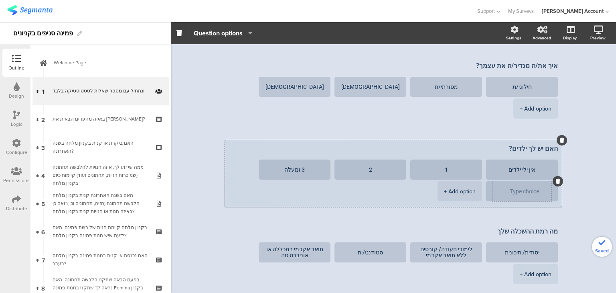
click at [519, 195] on div at bounding box center [522, 191] width 59 height 20
click at [521, 182] on div at bounding box center [522, 191] width 59 height 20
type textarea "3 ומעלה"
click at [525, 190] on textarea at bounding box center [522, 191] width 59 height 6
type textarea "4 ומעלה"
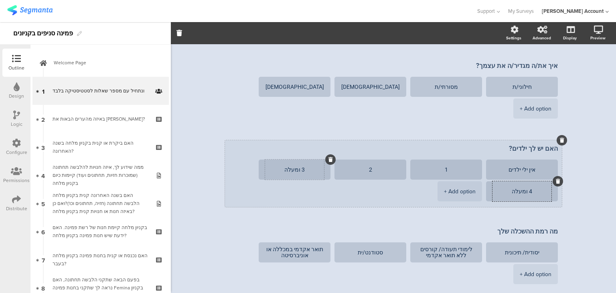
click at [294, 169] on textarea "3 ומעלה" at bounding box center [294, 170] width 59 height 6
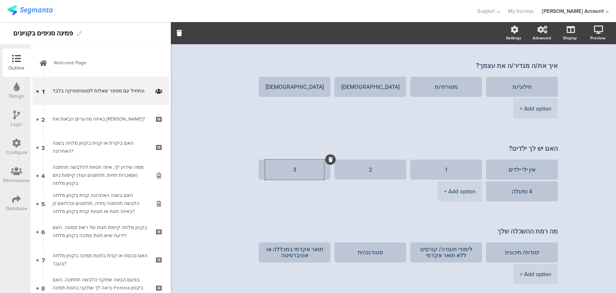
type textarea "3"
click at [209, 186] on div "Powered ifocus 1/9 ונתחיל עם מספר שאלות לסטטיסטיקה בלבד ﻿ ﻿ ונתחיל עם מספר שאלו…" at bounding box center [393, 91] width 445 height 524
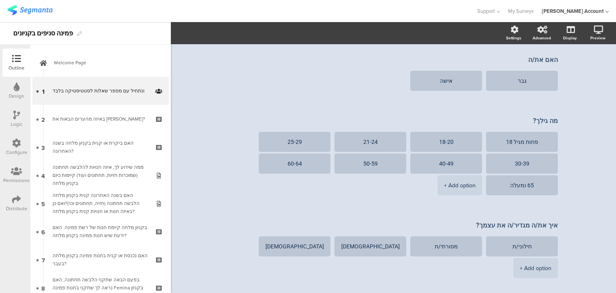
scroll to position [193, 0]
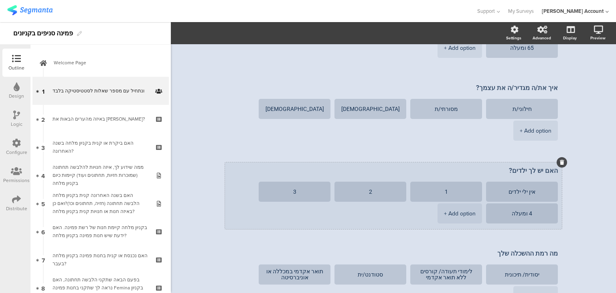
click at [496, 170] on textarea "האם יש לך ילדים?" at bounding box center [393, 171] width 329 height 8
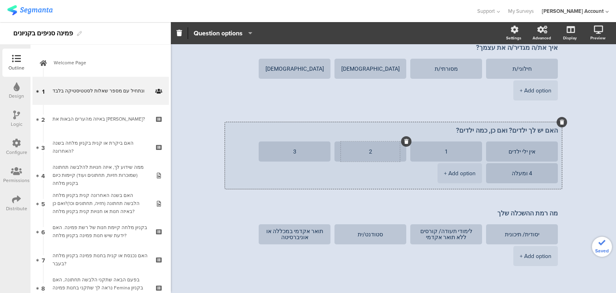
scroll to position [275, 0]
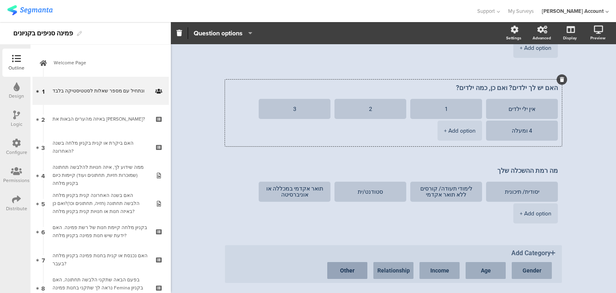
type textarea "האם יש לך ילדים? ואם כן, כמה ילדים?"
click at [347, 273] on button "Other" at bounding box center [347, 270] width 40 height 17
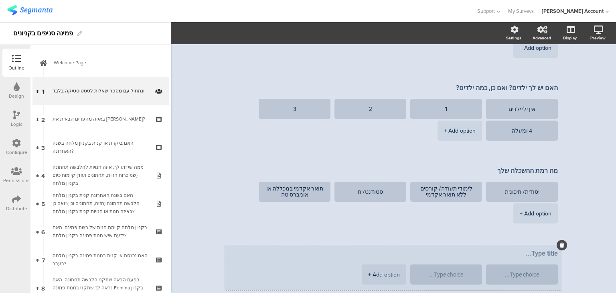
click at [382, 253] on textarea at bounding box center [393, 253] width 329 height 8
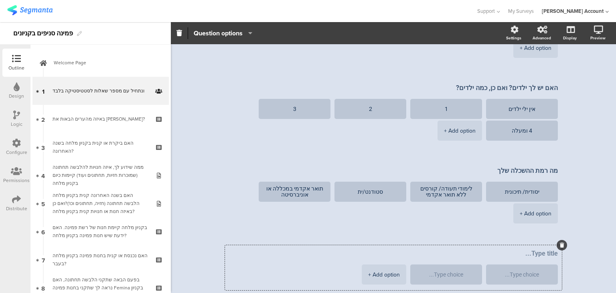
scroll to position [167, 0]
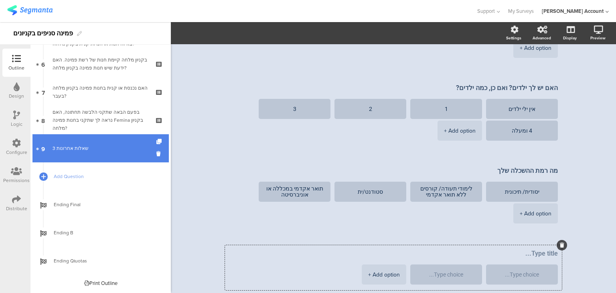
click at [90, 152] on link "9 3 שאלות אחרונות" at bounding box center [101, 148] width 136 height 28
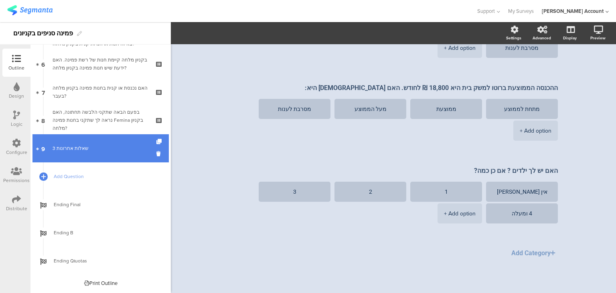
scroll to position [193, 0]
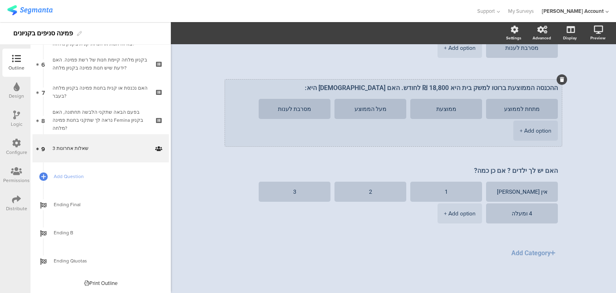
click at [463, 89] on textarea "ההכנסה הממוצעת ברוטו למשק בית היא 18,800 ₪ לחודש. האם הכנסתכם היא:" at bounding box center [393, 88] width 329 height 8
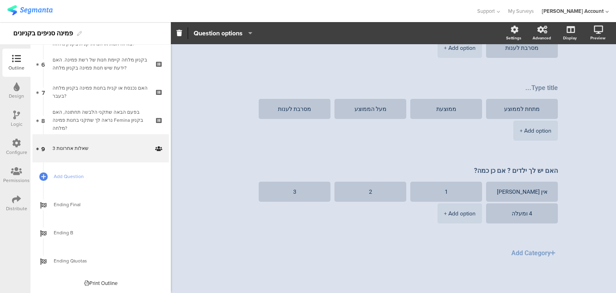
scroll to position [0, 0]
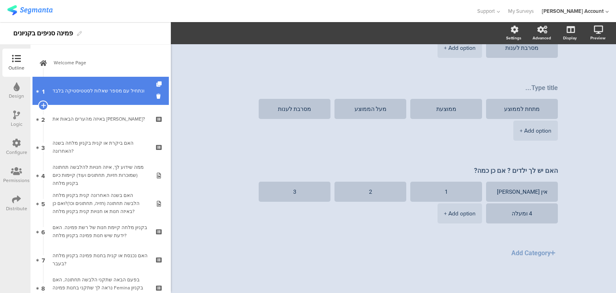
click at [98, 91] on div "ונתחיל עם מספר שאלות לסטטיסטיקה בלבד﻿﻿" at bounding box center [101, 91] width 96 height 8
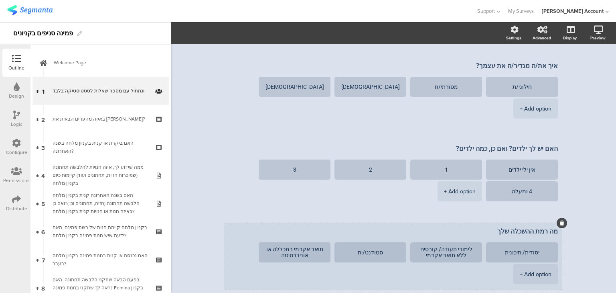
scroll to position [336, 0]
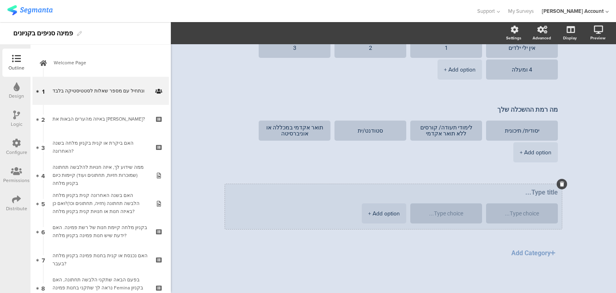
click at [516, 191] on textarea at bounding box center [393, 192] width 329 height 8
paste textarea "ההכנסה הממוצעת ברוטו למשק בית היא 18,800 ₪ לחודש. האם הכנסתכם היא:"
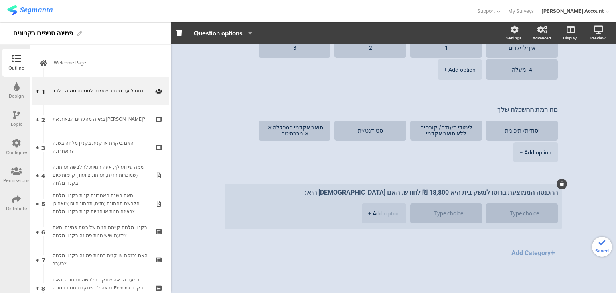
click at [446, 191] on textarea "ההכנסה הממוצעת ברוטו למשק בית היא 18,800 ₪ לחודש. האם הכנסתכם היא:" at bounding box center [393, 192] width 329 height 8
click at [456, 191] on textarea "ההכנסה הממוצעת ברוטו למשק בית היא 200 לחודש. האם הכנסתכם היא:" at bounding box center [393, 192] width 329 height 8
type textarea "ההכנסה הממוצעת ברוטו למשק בית היא 20,000 ש"ח לחודש. האם [DEMOGRAPHIC_DATA] היא:"
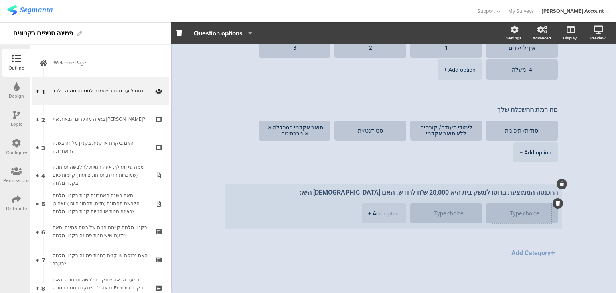
click at [527, 212] on textarea at bounding box center [522, 213] width 59 height 6
type textarea "מתחת לממוצע"
type textarea "ממוצעת"
click at [399, 216] on div "+ Add option" at bounding box center [384, 213] width 32 height 20
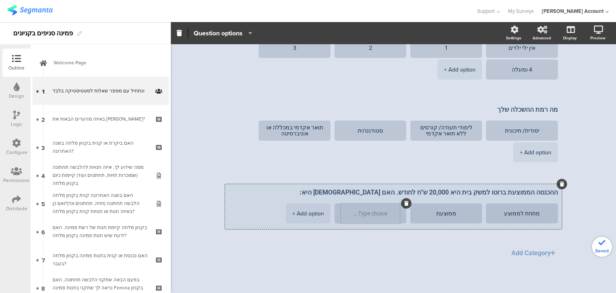
click at [390, 213] on textarea at bounding box center [370, 213] width 59 height 6
click at [305, 212] on div "+ Add option" at bounding box center [309, 213] width 32 height 20
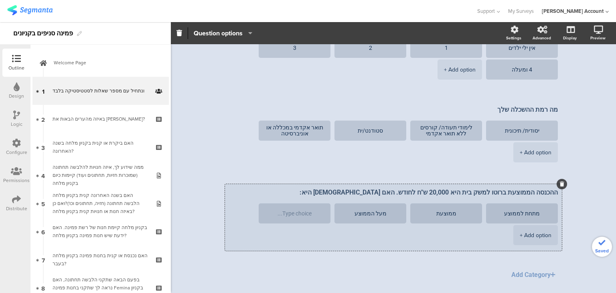
type textarea "מעל הממוצע"
click at [305, 212] on textarea at bounding box center [294, 213] width 59 height 6
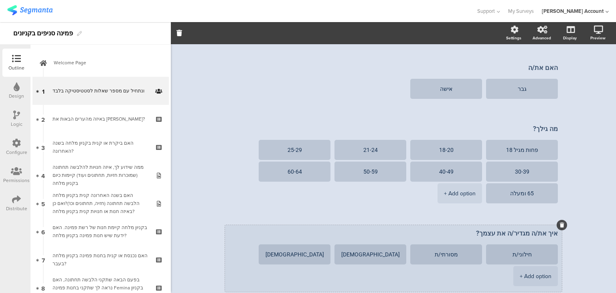
scroll to position [0, 0]
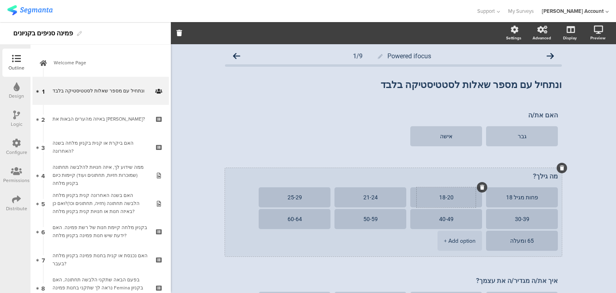
type textarea "מסרב/ת לענות"
click at [449, 196] on textarea "18-20" at bounding box center [446, 197] width 59 height 6
click at [406, 188] on icon at bounding box center [406, 187] width 4 height 5
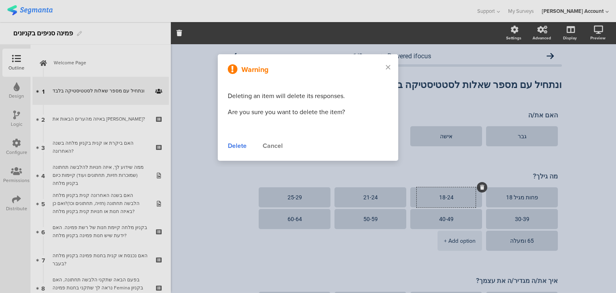
click at [269, 146] on div "Cancel" at bounding box center [273, 146] width 20 height 10
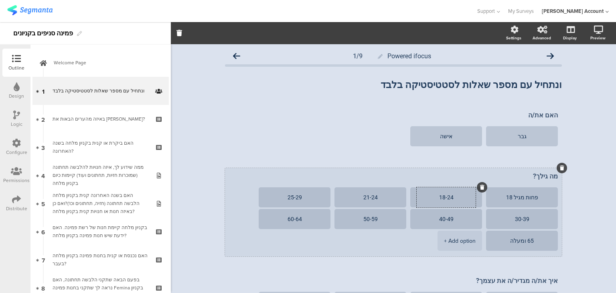
click at [449, 196] on textarea "18-24" at bounding box center [446, 197] width 59 height 6
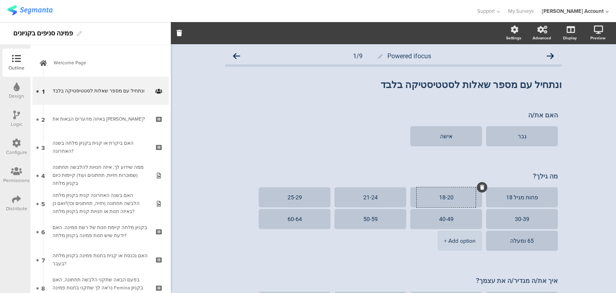
type textarea "18-20"
click at [17, 116] on icon at bounding box center [16, 114] width 7 height 9
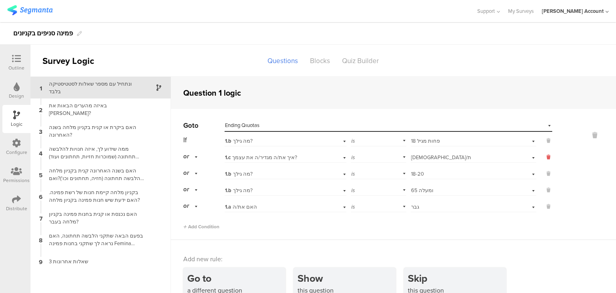
click at [547, 157] on icon at bounding box center [549, 156] width 4 height 7
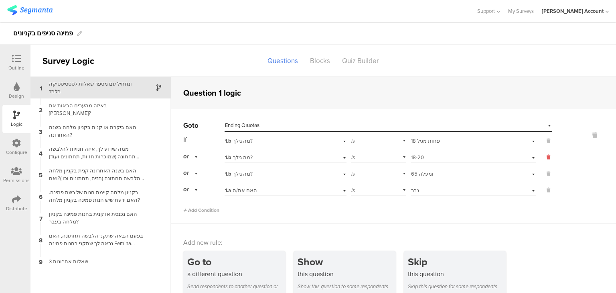
click at [547, 155] on icon at bounding box center [549, 156] width 4 height 7
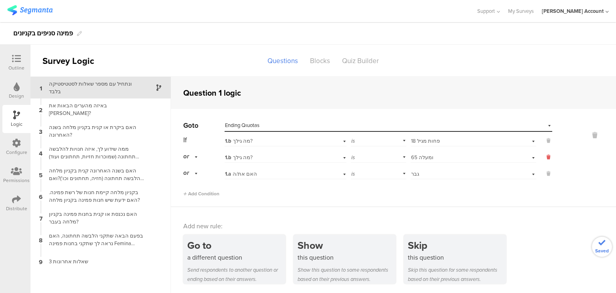
click at [547, 156] on icon at bounding box center [549, 156] width 4 height 7
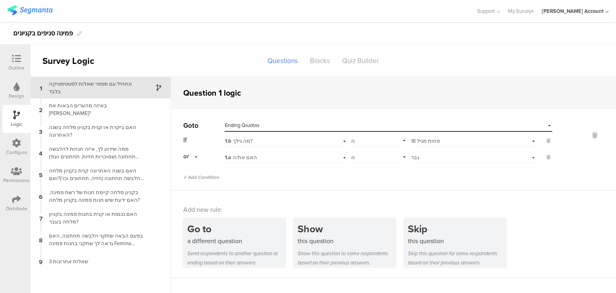
click at [15, 61] on icon at bounding box center [16, 58] width 9 height 9
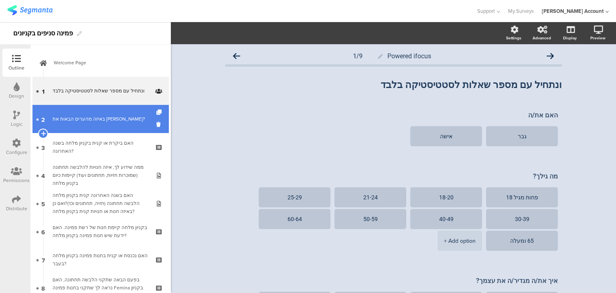
click at [82, 115] on div "באיזה מהערים הבאות את גרה?" at bounding box center [101, 119] width 96 height 8
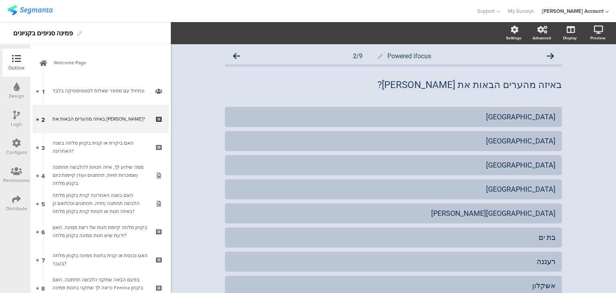
click at [20, 119] on div "Logic" at bounding box center [16, 119] width 28 height 28
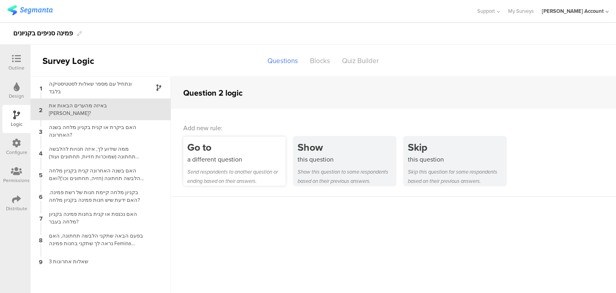
click at [230, 157] on div "a different question" at bounding box center [236, 158] width 98 height 9
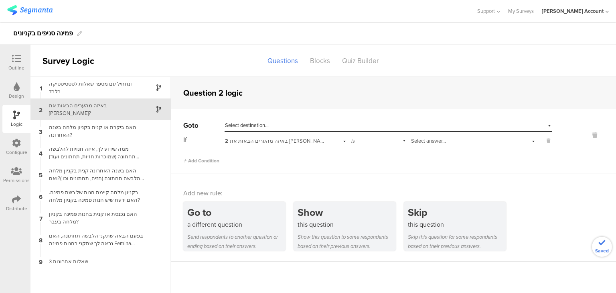
click at [359, 140] on div "is" at bounding box center [378, 140] width 55 height 12
click at [364, 161] on span "is not" at bounding box center [360, 162] width 12 height 8
click at [440, 140] on span "Select answer..." at bounding box center [428, 141] width 35 height 8
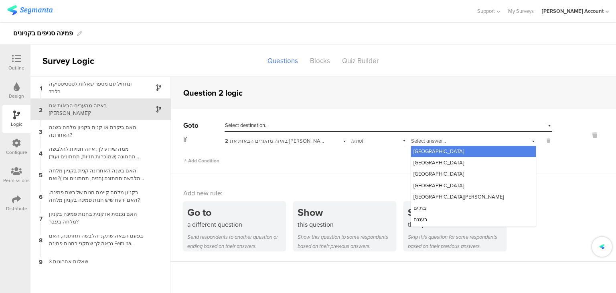
click at [439, 150] on div "[GEOGRAPHIC_DATA]" at bounding box center [473, 151] width 125 height 11
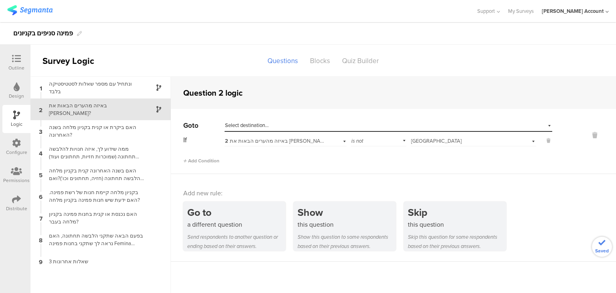
click at [266, 124] on span "Select destination..." at bounding box center [247, 125] width 44 height 8
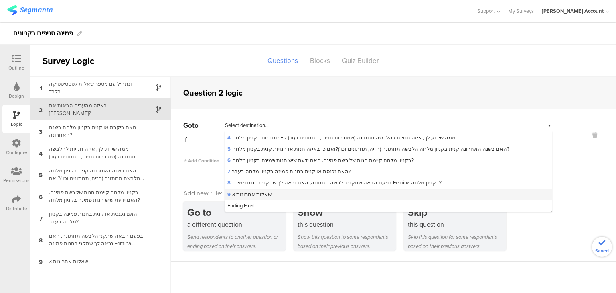
scroll to position [55, 0]
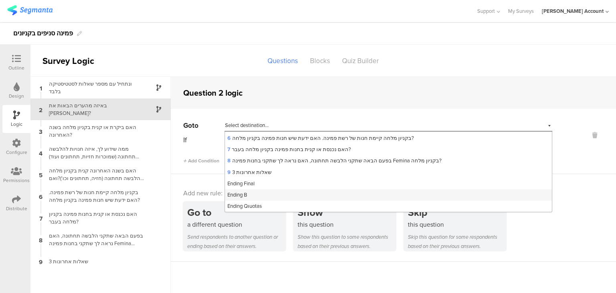
click at [242, 194] on span "Ending B" at bounding box center [238, 195] width 20 height 8
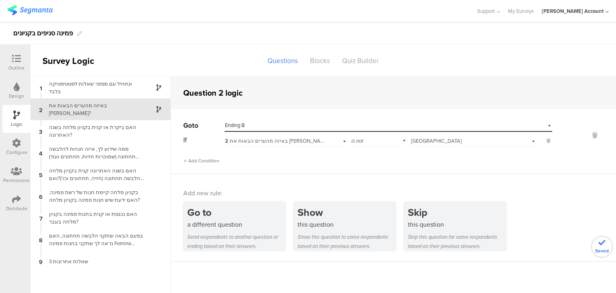
click at [17, 55] on icon at bounding box center [16, 58] width 9 height 9
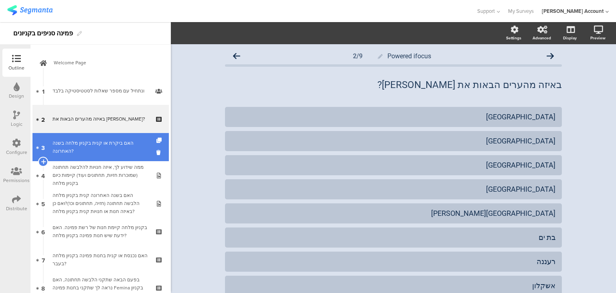
click at [90, 145] on div "האם ביקרת או קנית בקניון מלחה בשנה האחרונה?" at bounding box center [101, 147] width 96 height 16
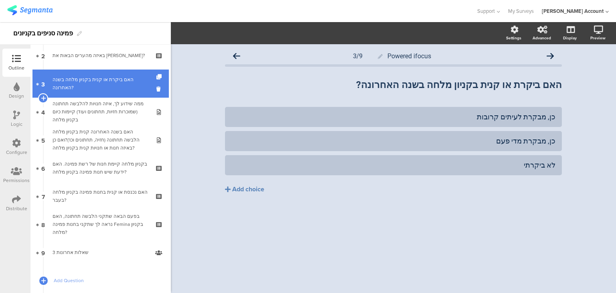
scroll to position [64, 0]
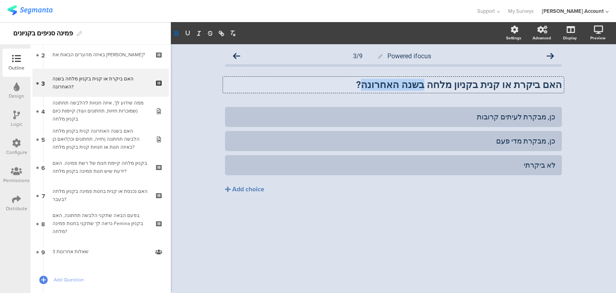
drag, startPoint x: 447, startPoint y: 86, endPoint x: 400, endPoint y: 83, distance: 47.0
click at [397, 85] on div "האם ביקרת או קנית בקניון מלחה בשנה האחרונה? האם ביקרת או קנית בקניון מלחה בשנה …" at bounding box center [393, 85] width 341 height 16
click at [450, 82] on strong "האם ביקרת או קנית בקניון מלחה בשנה האחרונה ?" at bounding box center [460, 84] width 203 height 11
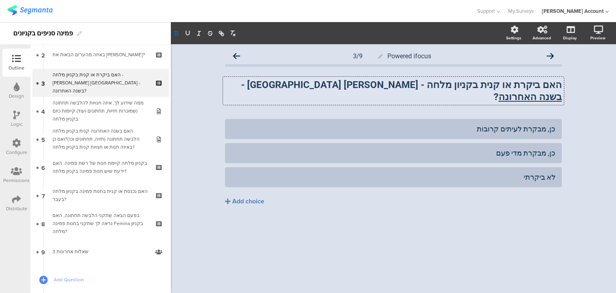
click at [440, 83] on strong "האם ביקרת או קנית בקניון מלחה - עזריאלי ירושלים - בשנה האחרונה ?" at bounding box center [401, 90] width 321 height 23
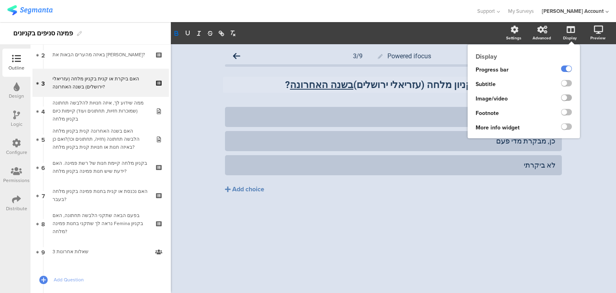
click at [568, 96] on label at bounding box center [566, 97] width 11 height 6
click at [0, 0] on input "checkbox" at bounding box center [0, 0] width 0 height 0
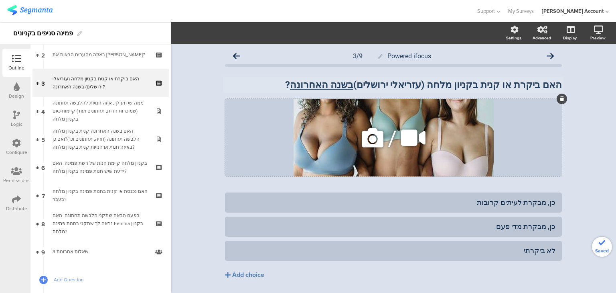
click at [370, 133] on icon at bounding box center [372, 137] width 27 height 27
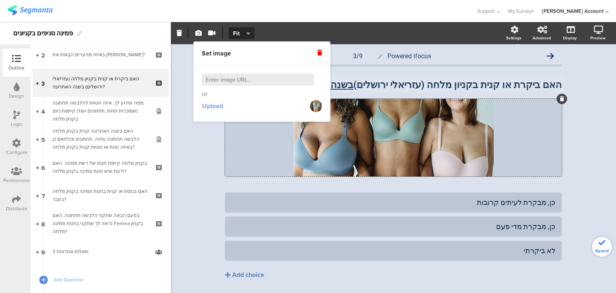
click at [205, 105] on span "Upload" at bounding box center [212, 105] width 21 height 9
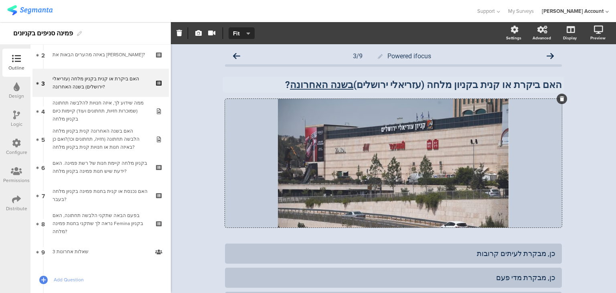
click at [196, 147] on div "Powered ifocus 3/9 האם ביקרת או קנית בקניון מלחה (עזריאלי ירושלים) בשנה האחרונה…" at bounding box center [393, 205] width 445 height 323
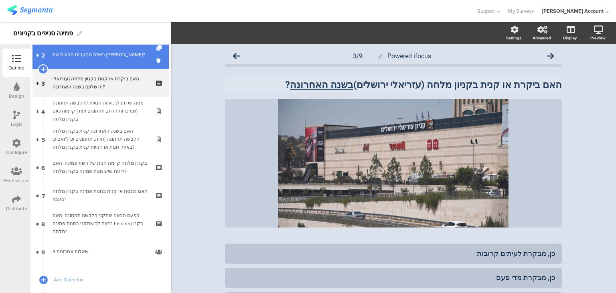
click at [85, 59] on link "2 באיזה מהערים הבאות את גרה?" at bounding box center [101, 55] width 136 height 28
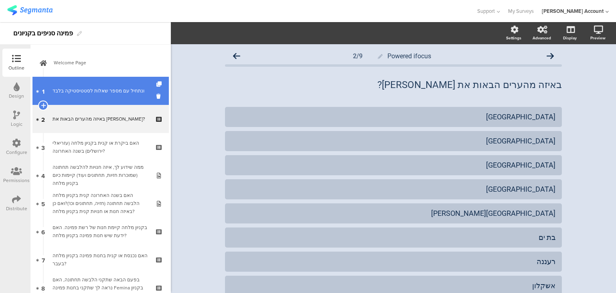
click at [91, 87] on div "ונתחיל עם מספר שאלות לסטטיסטיקה בלבד﻿﻿" at bounding box center [101, 91] width 96 height 8
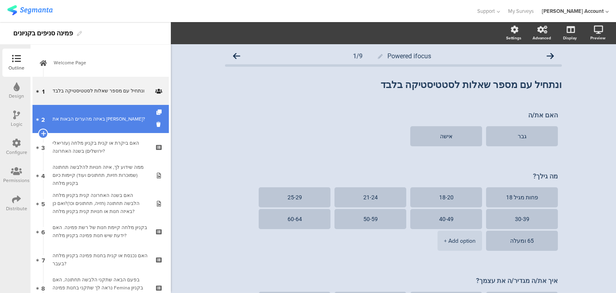
click at [104, 111] on link "2 באיזה מהערים הבאות את גרה?" at bounding box center [101, 119] width 136 height 28
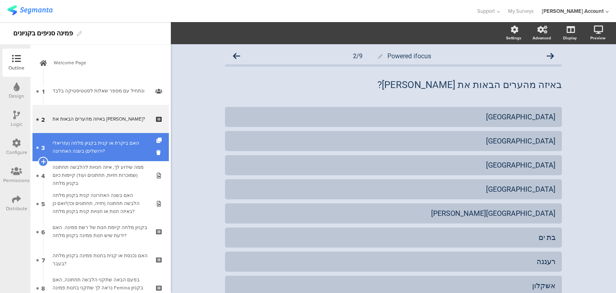
click at [105, 140] on div "האם ביקרת או קנית בקניון מלחה (עזריאלי ירושלים) בשנה האחרונה?" at bounding box center [101, 147] width 96 height 16
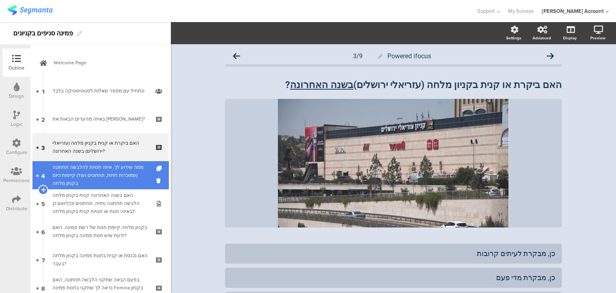
click at [89, 169] on div "ממה שידוע לך, איזה חנויות להלבשה תחתונה (שמוכרות חזיות, תחתונים ועוד) קיימות כי…" at bounding box center [101, 175] width 96 height 24
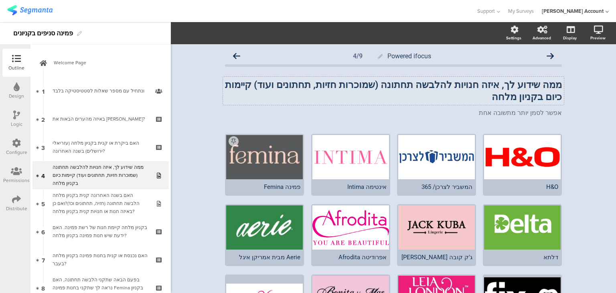
click at [422, 96] on div "ממה שידוע לך, איזה חנויות להלבשה תחתונה (שמוכרות חזיות, תחתונים ועוד) קיימות כי…" at bounding box center [393, 91] width 341 height 28
click at [509, 114] on p "אפשר לסמן יותר מתשובה אחת" at bounding box center [393, 113] width 337 height 8
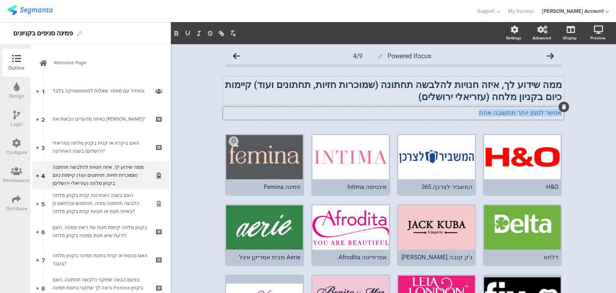
click at [509, 114] on p "אפשר לסמן יותר מתשובה אחת" at bounding box center [393, 113] width 337 height 8
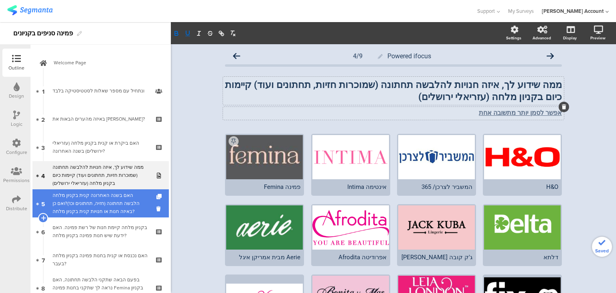
click at [99, 207] on div "האם בשנה האחרונה קנית בקניון מלחה הלבשה תחתונה (חזיה, תחתונים וכו')?ואם כן באיז…" at bounding box center [101, 203] width 96 height 24
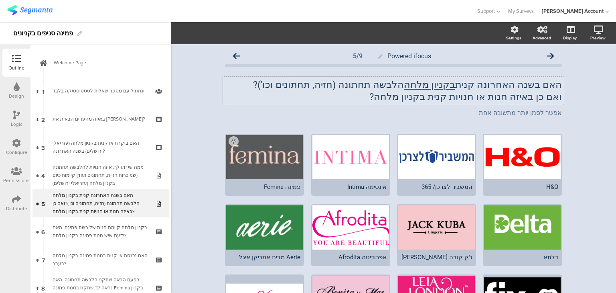
click at [522, 85] on div "האם בשנה האחרונה קנית בקניון מלחה הלבשה תחתונה (חזיה, תחתונים וכו')? ואם כן באי…" at bounding box center [393, 91] width 341 height 28
click at [522, 85] on p "האם בשנה האחרונה קנית בקניון מלחה הלבשה תחתונה (חזיה, תחתונים וכו')?" at bounding box center [393, 85] width 337 height 12
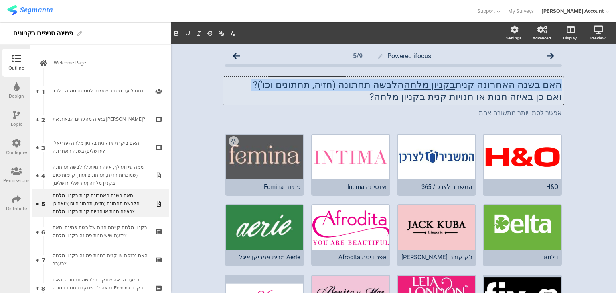
click at [522, 85] on p "האם בשנה האחרונה קנית בקניון מלחה הלבשה תחתונה (חזיה, תחתונים וכו')?" at bounding box center [393, 85] width 337 height 12
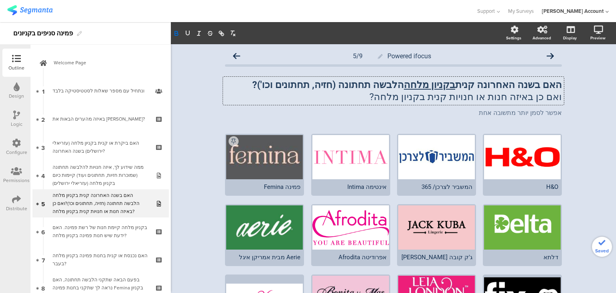
click at [431, 97] on p "ואם כן באיזה חנות או חנויות קנית בקניון מלחה?" at bounding box center [393, 97] width 337 height 12
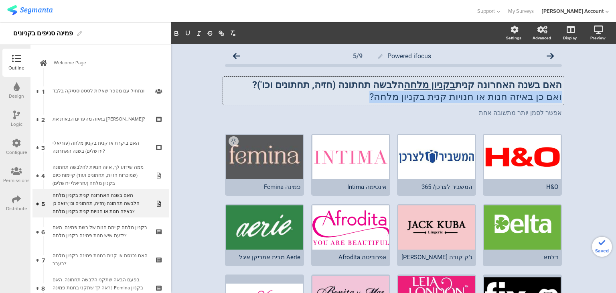
click at [431, 97] on p "ואם כן באיזה חנות או חנויות קנית בקניון מלחה?" at bounding box center [393, 97] width 337 height 12
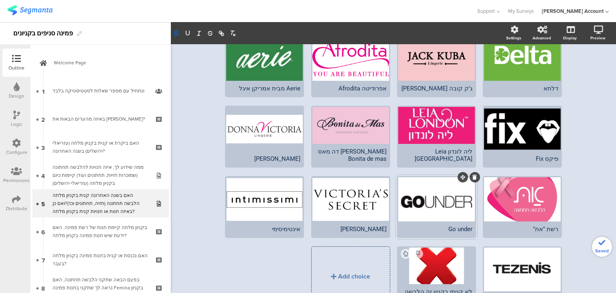
scroll to position [215, 0]
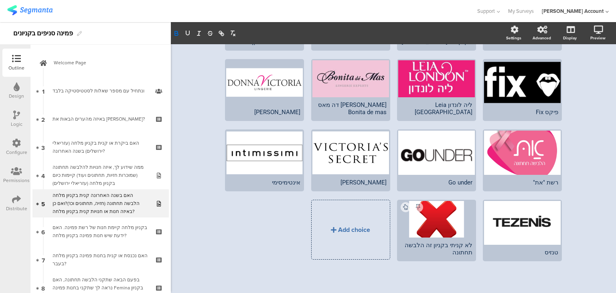
click at [374, 241] on div "Add choice" at bounding box center [351, 229] width 78 height 59
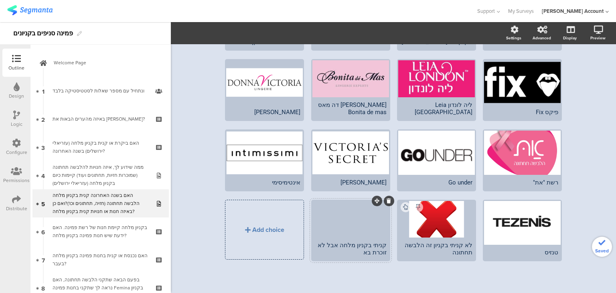
scroll to position [207, 0]
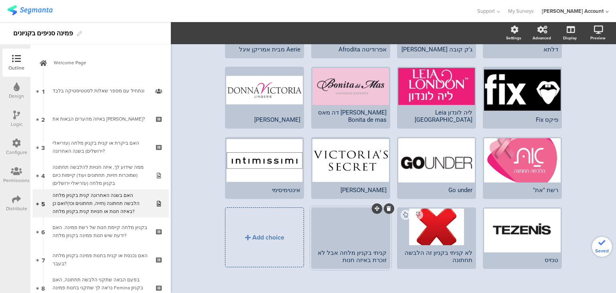
click at [338, 225] on div at bounding box center [351, 226] width 77 height 37
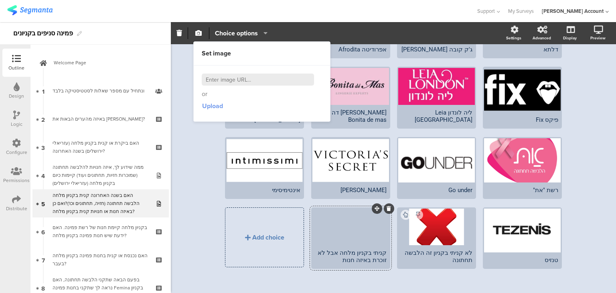
click at [205, 103] on span "Upload" at bounding box center [212, 105] width 21 height 9
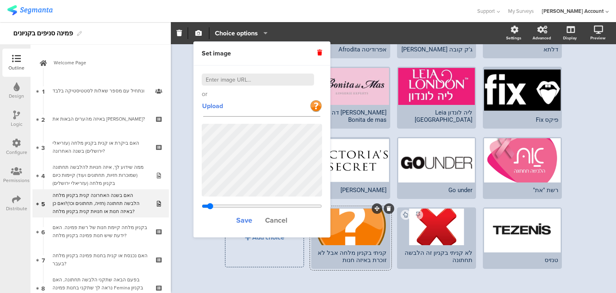
drag, startPoint x: 243, startPoint y: 204, endPoint x: 210, endPoint y: 204, distance: 32.9
type input "0.285"
click at [210, 204] on input "range" at bounding box center [262, 206] width 120 height 6
click at [242, 219] on span "Save" at bounding box center [244, 220] width 16 height 10
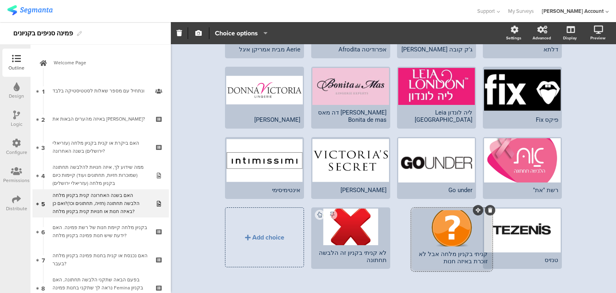
drag, startPoint x: 372, startPoint y: 207, endPoint x: 473, endPoint y: 211, distance: 101.2
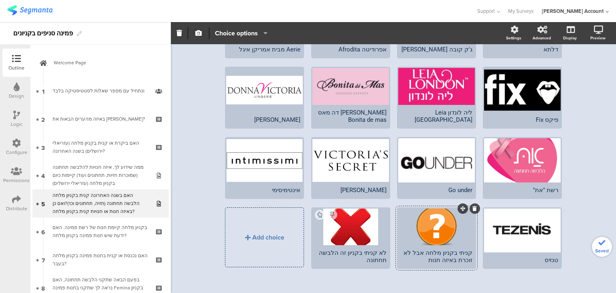
click at [426, 228] on div at bounding box center [436, 226] width 77 height 37
click at [233, 32] on span "Choice options" at bounding box center [236, 32] width 43 height 9
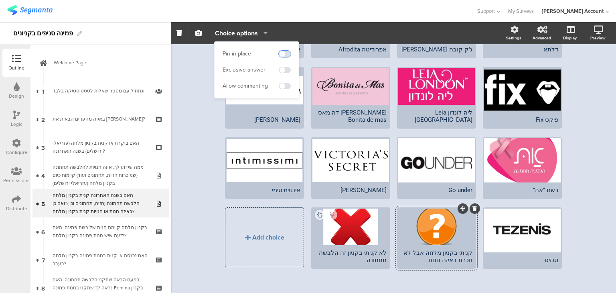
click at [284, 53] on span at bounding box center [285, 54] width 12 height 6
click at [287, 71] on span at bounding box center [285, 70] width 12 height 6
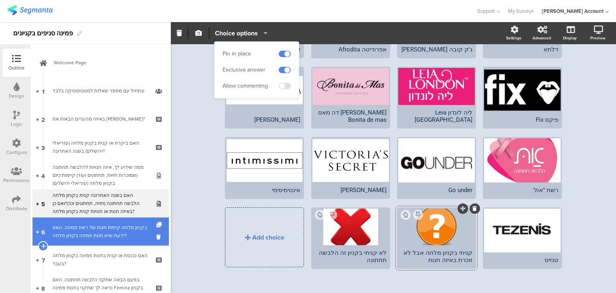
click at [97, 225] on div "בקניון מלחה קיימת חנות של רשת פמינה. האם ידעת שיש חנות פמינה בקניון מלחה?" at bounding box center [101, 231] width 96 height 16
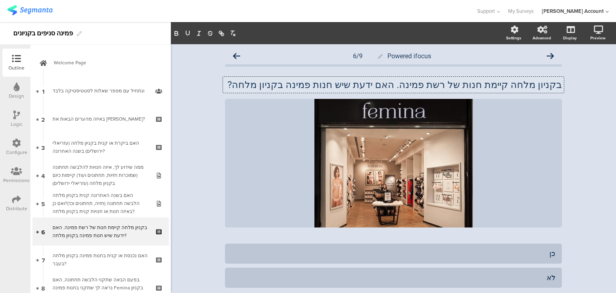
click at [358, 87] on div "בקניון מלחה קיימת חנות של רשת פמינה. האם ידעת שיש חנות פמינה בקניון מלחה? בקניו…" at bounding box center [393, 85] width 341 height 16
click at [358, 87] on p "בקניון מלחה קיימת חנות של רשת פמינה. האם ידעת שיש חנות פמינה בקניון מלחה?" at bounding box center [393, 85] width 337 height 12
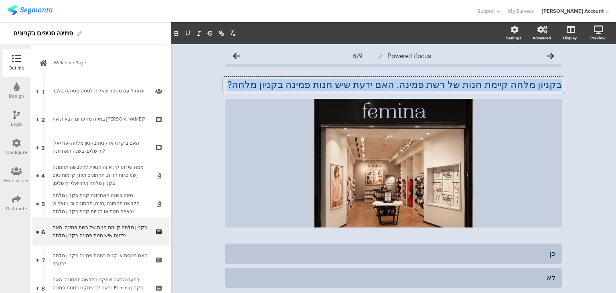
click at [358, 87] on p "בקניון מלחה קיימת חנות של רשת פמינה. האם ידעת שיש חנות פמינה בקניון מלחה?" at bounding box center [393, 85] width 337 height 12
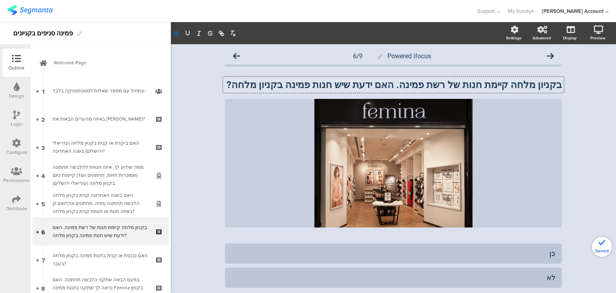
click at [423, 84] on strong "בקניון מלחה קיימת חנות של רשת פמינה. האם ידעת שיש חנות פמינה בקניון מלחה?" at bounding box center [394, 84] width 335 height 11
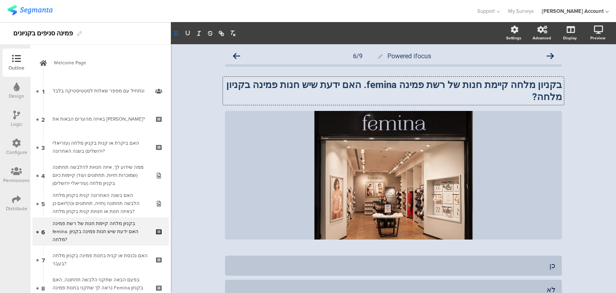
click at [514, 87] on strong "בקניון מלחה קיימת חנות של רשת פמינה femina. האם ידעת שיש חנות פמינה בקניון מלחה?" at bounding box center [393, 90] width 338 height 23
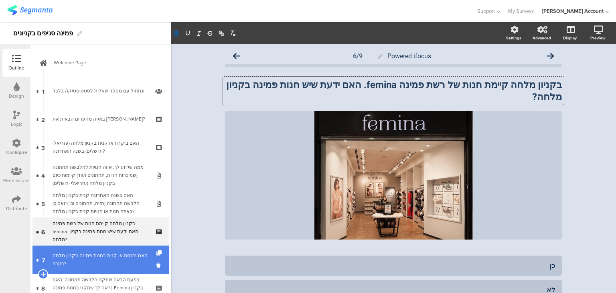
click at [113, 257] on div "האם נכנסת או קנית בחנות פמינה בקניון מלחה בעבר?" at bounding box center [101, 259] width 96 height 16
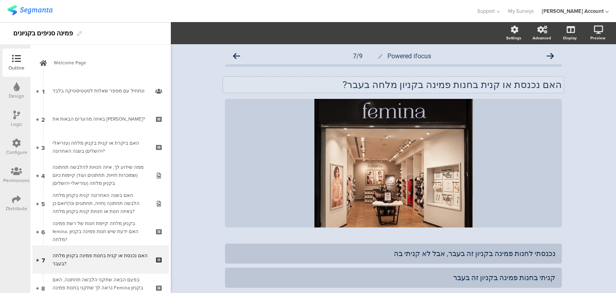
click at [453, 85] on div "האם נכנסת או קנית בחנות פמינה בקניון מלחה בעבר? האם נכנסת או קנית בחנות פמינה ב…" at bounding box center [393, 85] width 341 height 16
click at [417, 83] on p "האם נכנסת או קנית בחנות פמינה femina בקניון מלחה בעבר?" at bounding box center [393, 85] width 337 height 12
click at [484, 252] on div "נכנסתי לחנות פמינה בקניון זה בעבר, אבל לא קניתי בה" at bounding box center [394, 252] width 324 height 9
click at [475, 254] on div "נכנסתי לחנות פמינה בקניון mlkבעבר, אבל לא קניתי בה" at bounding box center [394, 252] width 324 height 9
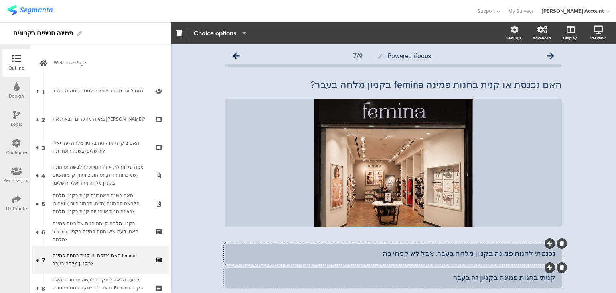
click at [486, 277] on div "קניתי בחנות פמינה בקניון זה בעבר" at bounding box center [394, 276] width 324 height 9
click at [488, 277] on div "קניתי בחנות פמינה בקניון זה בעבר" at bounding box center [394, 276] width 324 height 9
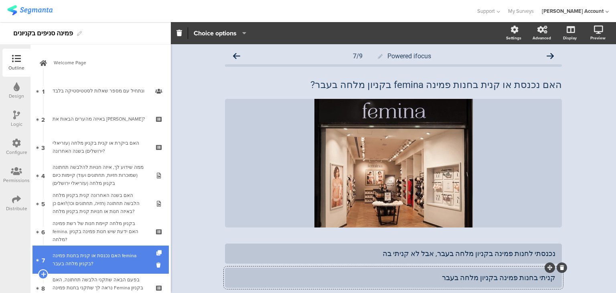
scroll to position [96, 0]
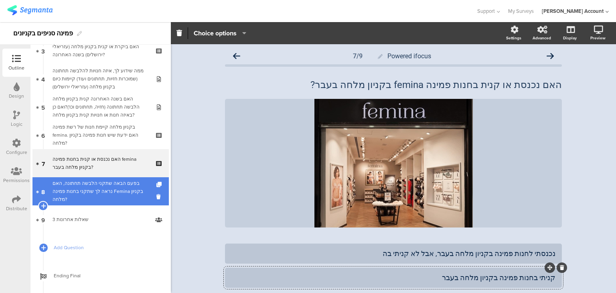
click at [108, 194] on div "בפעם הבאה שתקני הלבשה תחתונה, האם נראה לך שתקני בחנות פמינה Femina בקניון מלחה?" at bounding box center [101, 191] width 96 height 24
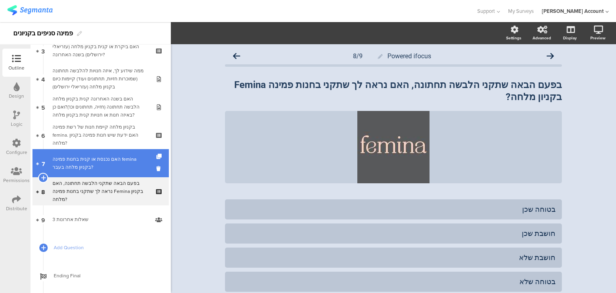
click at [104, 169] on div "האם נכנסת או קנית בחנות פמינה femina בקניון מלחה בעבר?" at bounding box center [101, 163] width 96 height 16
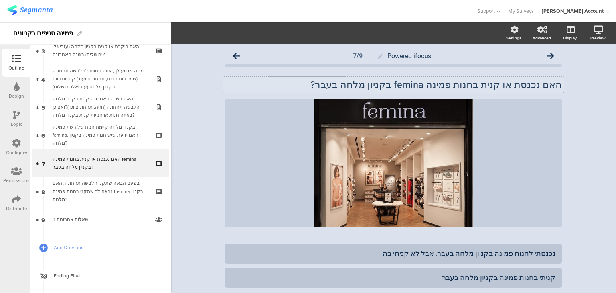
click at [425, 85] on div "האם נכנסת או קנית בחנות פמינה femina בקניון מלחה בעבר? האם נכנסת או קנית בחנות …" at bounding box center [393, 85] width 341 height 16
click at [425, 85] on p "האם נכנסת או קנית בחנות פמינה femina בקניון מלחה בעבר?" at bounding box center [393, 85] width 337 height 12
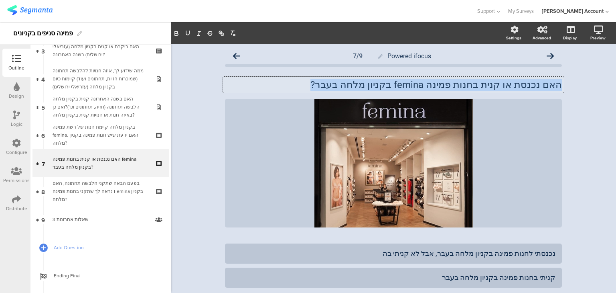
click at [425, 85] on p "האם נכנסת או קנית בחנות פמינה femina בקניון מלחה בעבר?" at bounding box center [393, 85] width 337 height 12
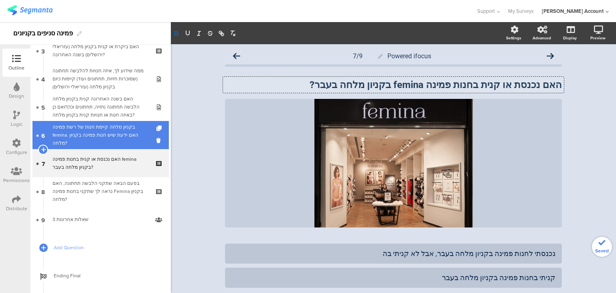
click at [87, 133] on div "בקניון מלחה קיימת חנות של רשת פמינה femina. האם ידעת שיש חנות פמינה בקניון מלחה?" at bounding box center [101, 135] width 96 height 24
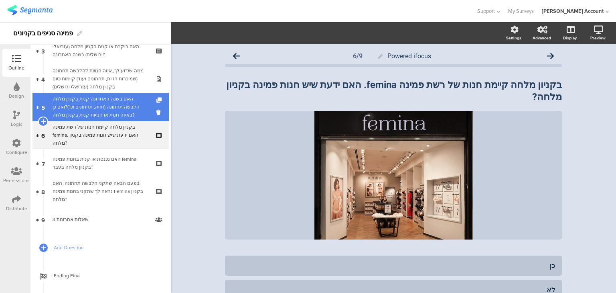
click at [88, 107] on div "האם בשנה האחרונה קנית בקניון מלחה הלבשה תחתונה (חזיה, תחתונים וכו')?ואם כן באיז…" at bounding box center [101, 107] width 96 height 24
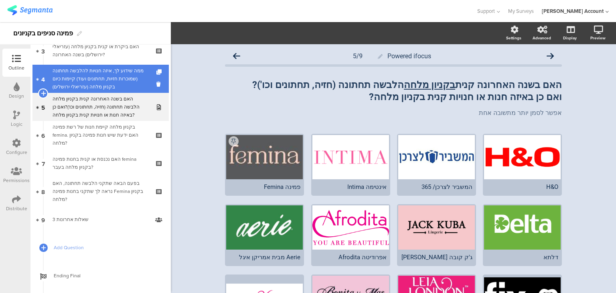
click at [85, 79] on div "ממה שידוע לך, איזה חנויות להלבשה תחתונה (שמוכרות חזיות, תחתונים ועוד) קיימות כי…" at bounding box center [101, 79] width 96 height 24
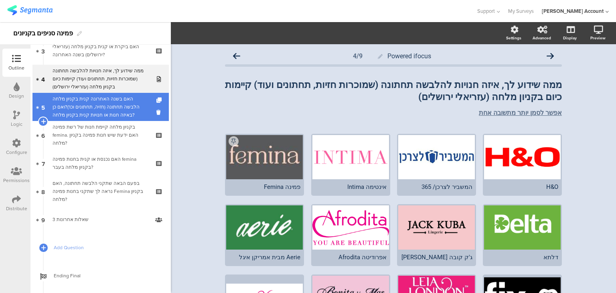
click at [87, 101] on div "האם בשנה האחרונה קנית בקניון מלחה הלבשה תחתונה (חזיה, תחתונים וכו')?ואם כן באיז…" at bounding box center [101, 107] width 96 height 24
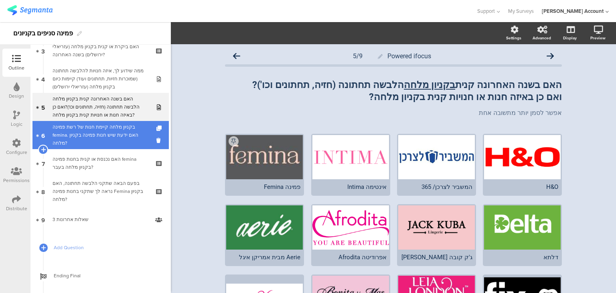
click at [87, 138] on div "בקניון מלחה קיימת חנות של רשת פמינה femina. האם ידעת שיש חנות פמינה בקניון מלחה?" at bounding box center [101, 135] width 96 height 24
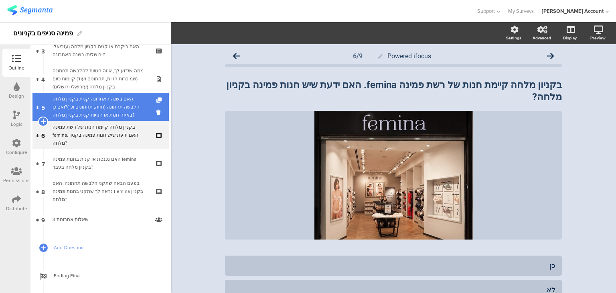
click at [88, 112] on div "האם בשנה האחרונה קנית בקניון מלחה הלבשה תחתונה (חזיה, תחתונים וכו')?ואם כן באיז…" at bounding box center [101, 107] width 96 height 24
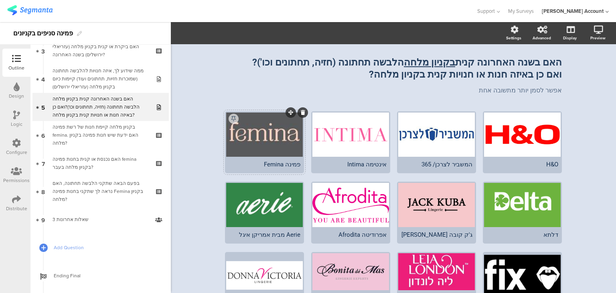
scroll to position [183, 0]
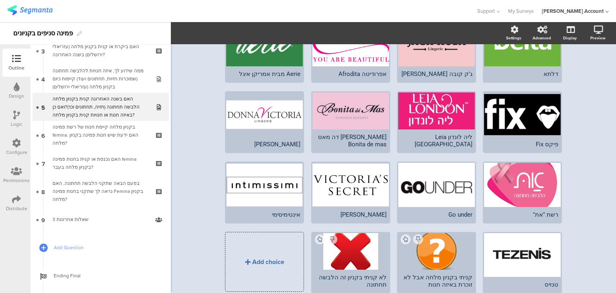
click at [281, 254] on div "Add choice" at bounding box center [265, 261] width 78 height 59
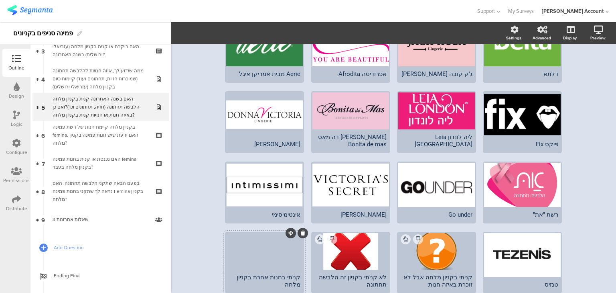
click at [287, 282] on div "קניתי בחנות אחרת בקניון מלחה" at bounding box center [265, 280] width 72 height 14
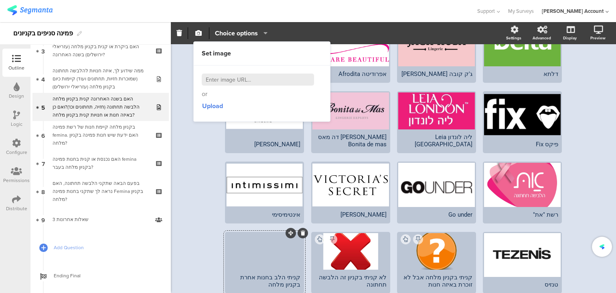
scroll to position [175, 0]
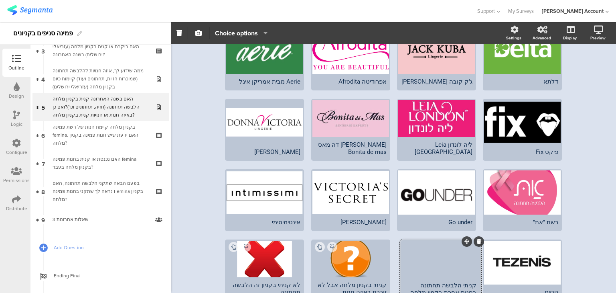
drag, startPoint x: 289, startPoint y: 238, endPoint x: 465, endPoint y: 241, distance: 175.8
click at [448, 263] on div at bounding box center [436, 258] width 77 height 37
click at [200, 32] on icon "button" at bounding box center [198, 33] width 6 height 6
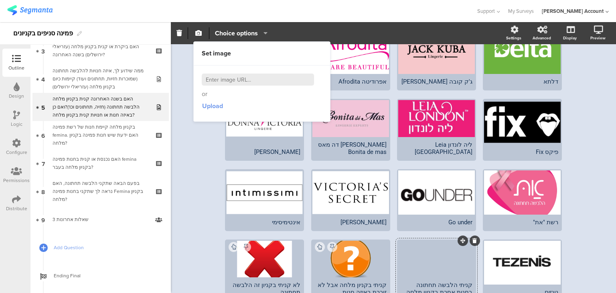
click at [215, 111] on button "Upload" at bounding box center [213, 106] width 22 height 14
click at [429, 283] on div "קניתי הלבשה תחתונה בחנות אחרת בקניון מלחה" at bounding box center [437, 288] width 72 height 14
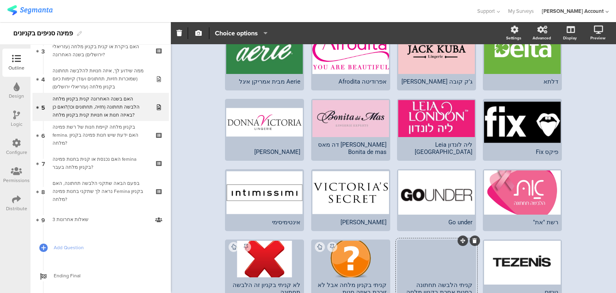
click at [416, 258] on div at bounding box center [436, 258] width 77 height 37
click at [237, 35] on span "Choice options" at bounding box center [236, 32] width 43 height 9
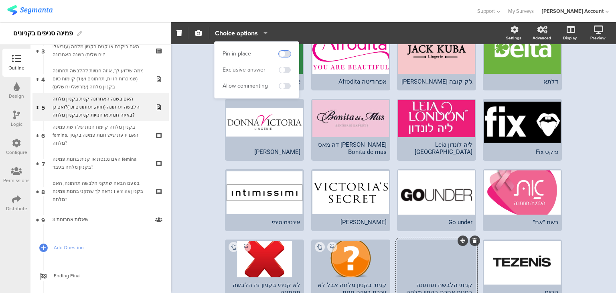
click at [286, 53] on span at bounding box center [285, 54] width 12 height 6
click at [287, 85] on span at bounding box center [285, 86] width 12 height 6
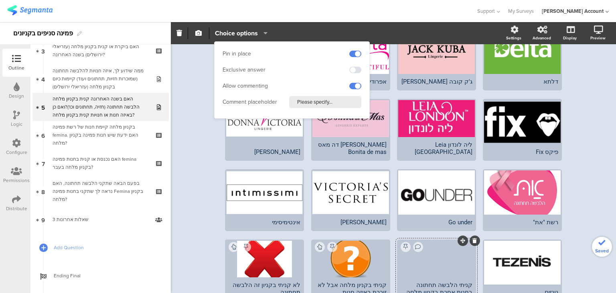
click at [315, 102] on input "Please specify..." at bounding box center [325, 102] width 72 height 12
type input "פרט/י באיזה חנות"
click at [197, 156] on div "Powered ifocus 5/9 האם בשנה האחרונה קנית בקניון מלחה הלבשה תחתונה (חזיה, תחתוני…" at bounding box center [393, 135] width 445 height 533
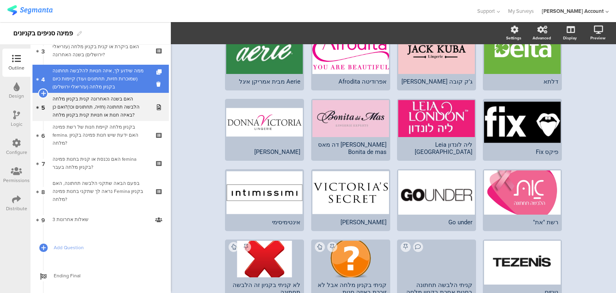
click at [95, 83] on div "ממה שידוע לך, איזה חנויות להלבשה תחתונה (שמוכרות חזיות, תחתונים ועוד) קיימות כי…" at bounding box center [101, 79] width 96 height 24
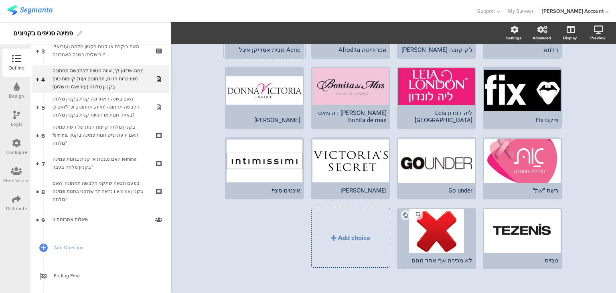
scroll to position [215, 0]
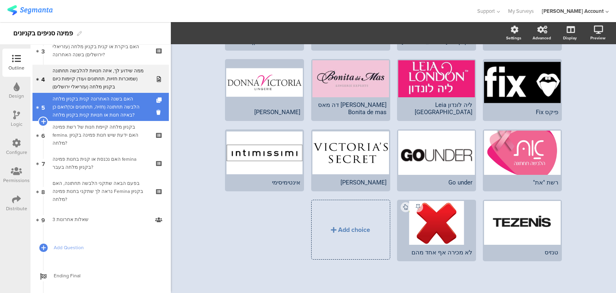
click at [100, 107] on div "האם בשנה האחרונה קנית בקניון מלחה הלבשה תחתונה (חזיה, תחתונים וכו')?ואם כן באיז…" at bounding box center [101, 107] width 96 height 24
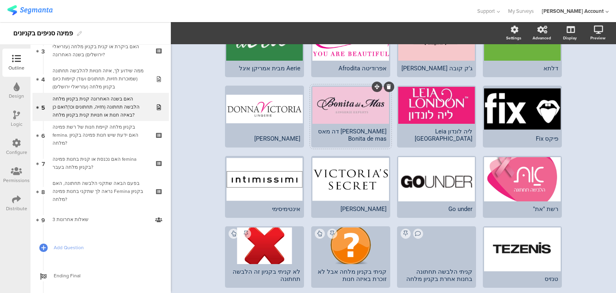
scroll to position [272, 0]
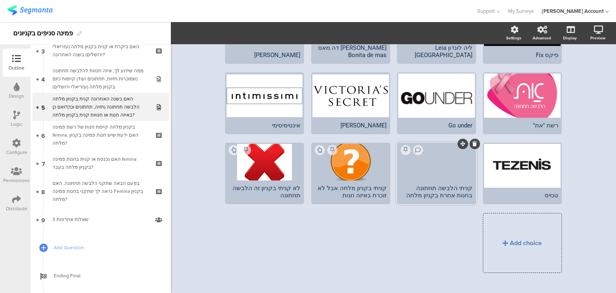
click at [447, 177] on div at bounding box center [436, 162] width 77 height 37
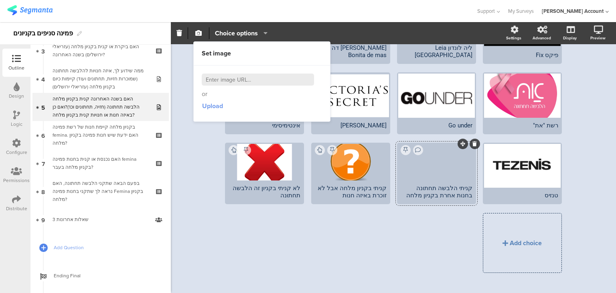
click at [212, 103] on span "Upload" at bounding box center [212, 105] width 21 height 9
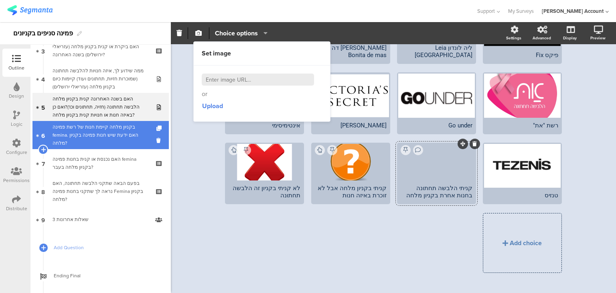
click at [97, 138] on div "בקניון מלחה קיימת חנות של רשת פמינה femina. האם ידעת שיש חנות פמינה בקניון מלחה?" at bounding box center [101, 135] width 96 height 24
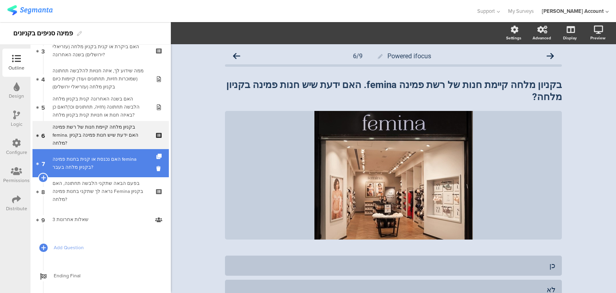
click at [122, 170] on div "האם נכנסת או קנית בחנות פמינה femina בקניון מלחה בעבר?" at bounding box center [101, 163] width 96 height 16
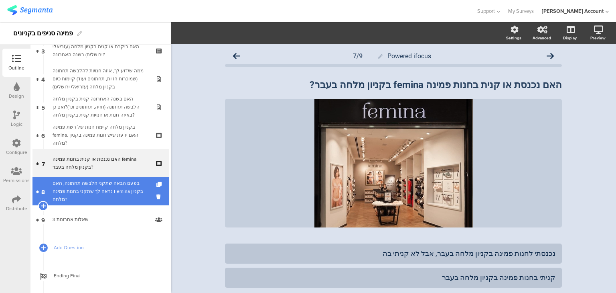
click at [121, 186] on div "בפעם הבאה שתקני הלבשה תחתונה, האם נראה לך שתקני בחנות פמינה Femina בקניון מלחה?" at bounding box center [101, 191] width 96 height 24
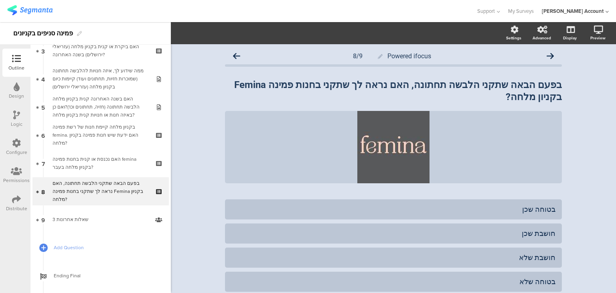
click at [28, 3] on div "Support Help Center Live Chat My Surveys odelya kalderon Account ACCOUNTS tamar…" at bounding box center [308, 11] width 602 height 22
click at [30, 10] on img at bounding box center [29, 10] width 45 height 10
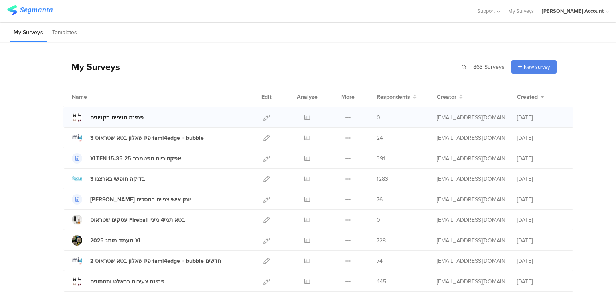
click at [109, 120] on div "פמינה סניפים בקניונים" at bounding box center [116, 117] width 53 height 8
click at [264, 116] on icon at bounding box center [267, 117] width 6 height 6
click at [126, 117] on div "פמינה סניפים בקניונים" at bounding box center [116, 117] width 53 height 8
click at [264, 116] on icon at bounding box center [267, 117] width 6 height 6
click at [125, 115] on div "פמינה סניפים בקניונים" at bounding box center [116, 117] width 53 height 8
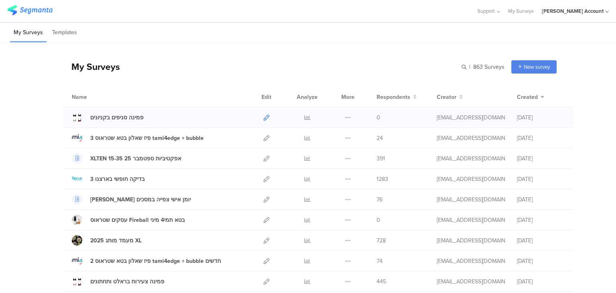
click at [264, 116] on icon at bounding box center [267, 117] width 6 height 6
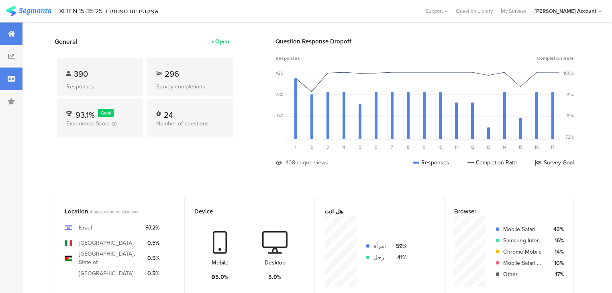
scroll to position [32, 0]
click at [9, 79] on icon at bounding box center [11, 78] width 7 height 6
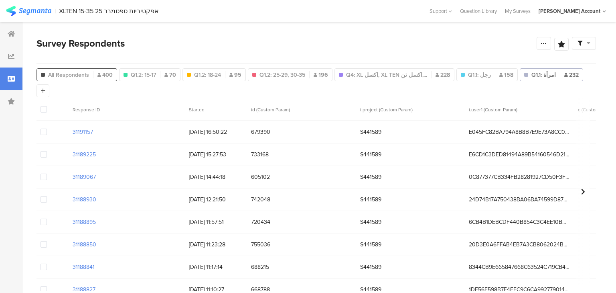
click at [66, 72] on span "All Respondents" at bounding box center [68, 75] width 41 height 8
click at [68, 76] on span "All Respondents" at bounding box center [68, 75] width 41 height 8
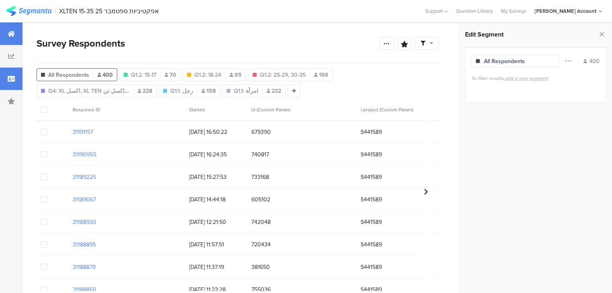
click at [15, 37] on div at bounding box center [11, 33] width 22 height 22
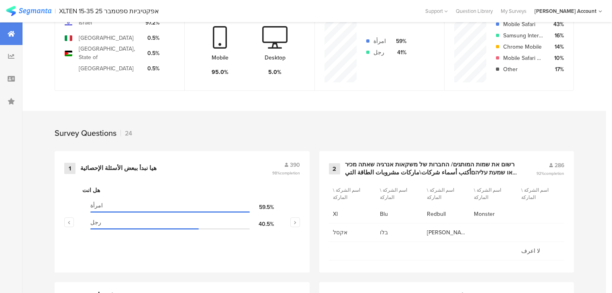
scroll to position [289, 0]
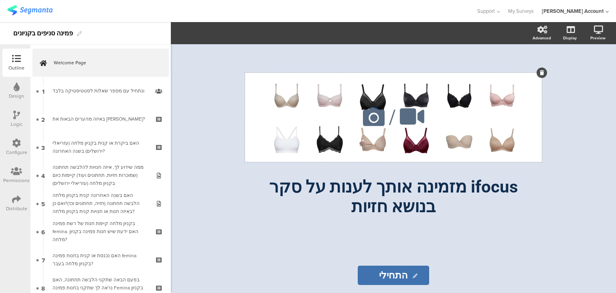
click at [541, 75] on icon at bounding box center [542, 72] width 4 height 5
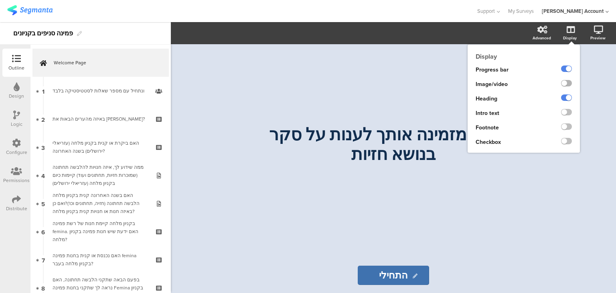
drag, startPoint x: 569, startPoint y: 82, endPoint x: 565, endPoint y: 84, distance: 4.5
click at [568, 83] on label at bounding box center [566, 83] width 11 height 6
click at [0, 0] on input "checkbox" at bounding box center [0, 0] width 0 height 0
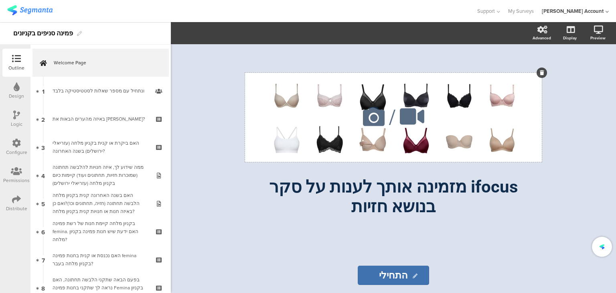
click at [375, 128] on icon at bounding box center [373, 116] width 27 height 27
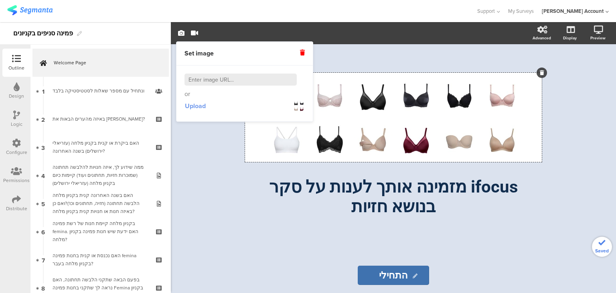
click at [199, 106] on span "Upload" at bounding box center [195, 105] width 21 height 9
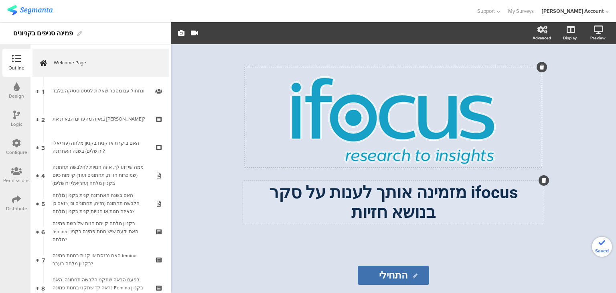
click at [485, 198] on div "ifocus מזמינה אותך לענות על סקר בנושא חזיות ifocus מזמינה אותך לענות על סקר בנו…" at bounding box center [393, 201] width 301 height 43
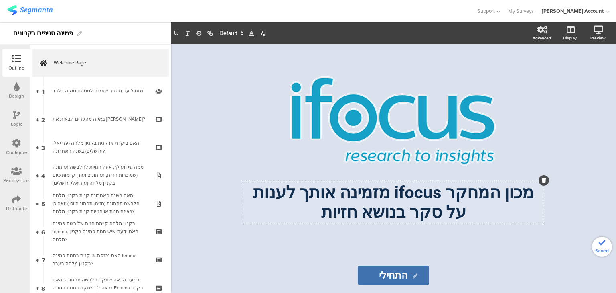
click at [394, 194] on p "מכון המחקר ifocus מזמינה אותך לענות על סקר בנושא חזיות" at bounding box center [393, 201] width 297 height 39
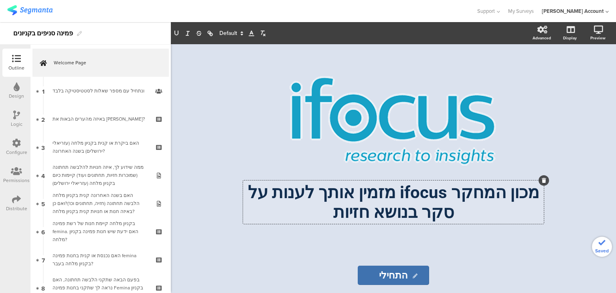
click at [383, 210] on p "מכון המחקר ifocus מזמין אותך לענות על סקר בנושא חזיות" at bounding box center [393, 201] width 297 height 39
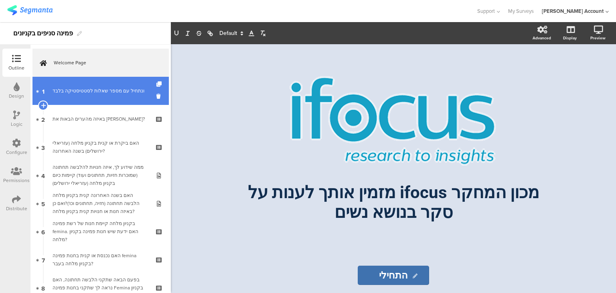
click at [87, 89] on div "ונתחיל עם מספר שאלות לסטטיסטיקה בלבד﻿﻿" at bounding box center [101, 91] width 96 height 8
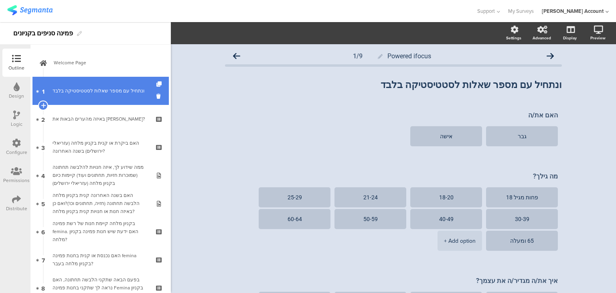
click at [87, 89] on div "ונתחיל עם מספר שאלות לסטטיסטיקה בלבד﻿﻿" at bounding box center [101, 91] width 96 height 8
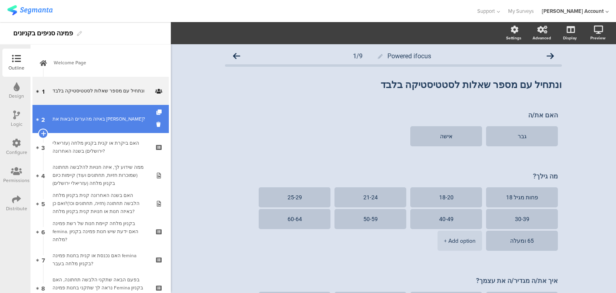
click at [83, 116] on div "באיזה מהערים הבאות את גרה?" at bounding box center [101, 119] width 96 height 8
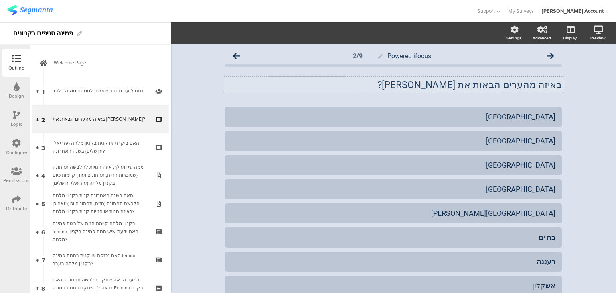
click at [480, 84] on p "באיזה מהערים הבאות את גרה?" at bounding box center [393, 85] width 337 height 12
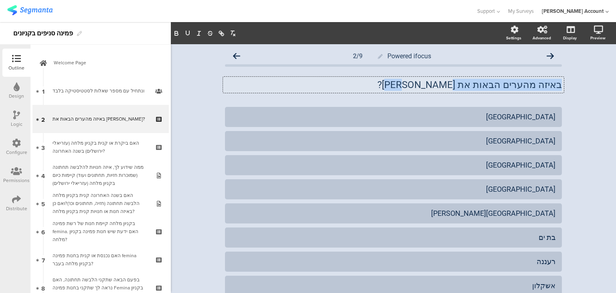
click at [480, 84] on p "באיזה מהערים הבאות את גרה?" at bounding box center [393, 85] width 337 height 12
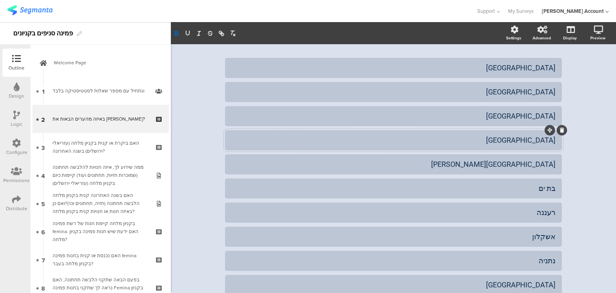
scroll to position [131, 0]
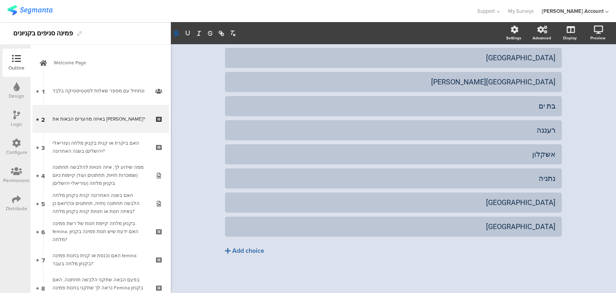
click at [244, 249] on div "Add choice" at bounding box center [248, 250] width 32 height 8
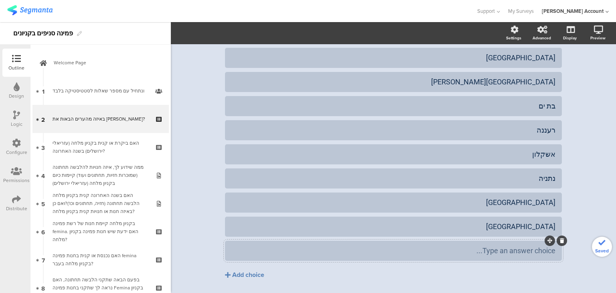
click at [287, 250] on div "Type an answer choice..." at bounding box center [394, 250] width 324 height 9
click at [330, 250] on div "מקום אחר" at bounding box center [394, 250] width 324 height 9
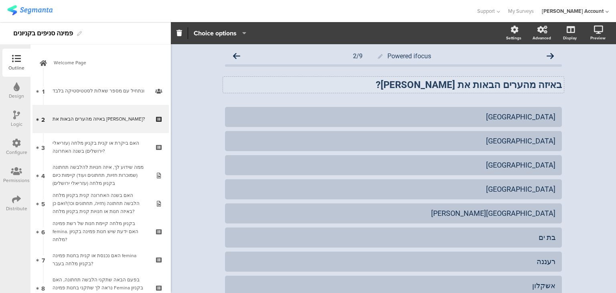
click at [522, 84] on strong "באיזה מהערים הבאות את גרה?" at bounding box center [469, 84] width 186 height 11
click at [522, 84] on strong "באיזה מהעעיררים הבאות את גרה?" at bounding box center [491, 84] width 141 height 11
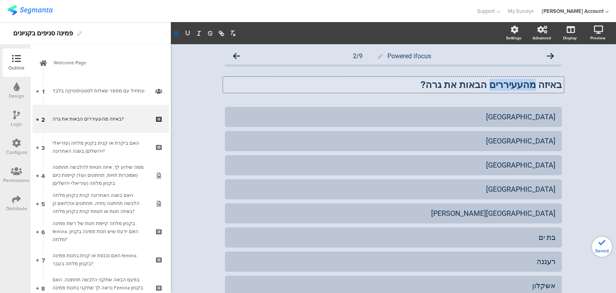
drag, startPoint x: 522, startPoint y: 84, endPoint x: 518, endPoint y: 88, distance: 5.4
click at [518, 88] on strong "באיזה מהעעיררים הבאות את גרה?" at bounding box center [491, 84] width 141 height 11
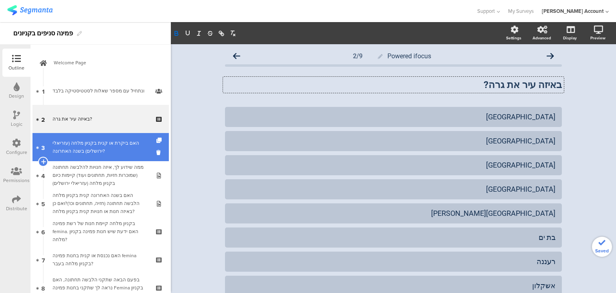
click at [81, 146] on div "האם ביקרת או קנית בקניון מלחה (עזריאלי ירושלים) בשנה האחרונה?" at bounding box center [101, 147] width 96 height 16
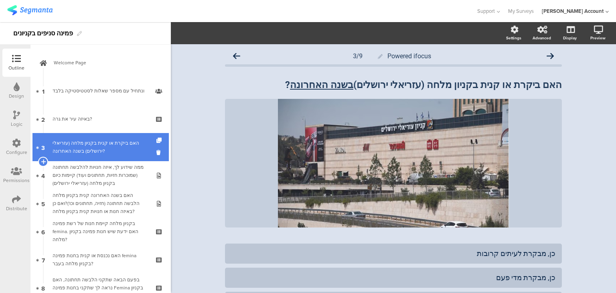
click at [88, 151] on div "האם ביקרת או קנית בקניון מלחה (עזריאלי ירושלים) בשנה האחרונה?" at bounding box center [101, 147] width 96 height 16
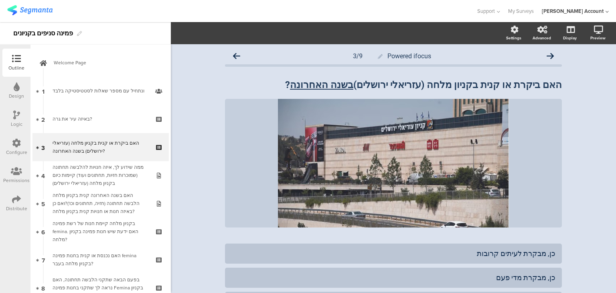
click at [13, 115] on icon at bounding box center [16, 114] width 7 height 9
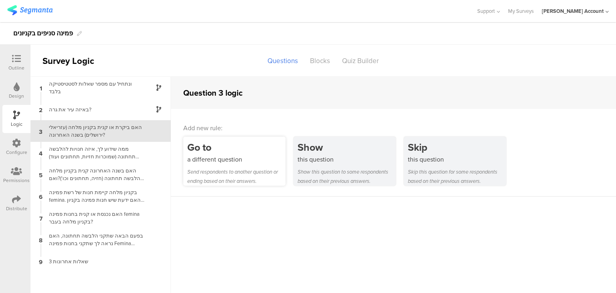
click at [232, 160] on div "a different question" at bounding box center [236, 158] width 98 height 9
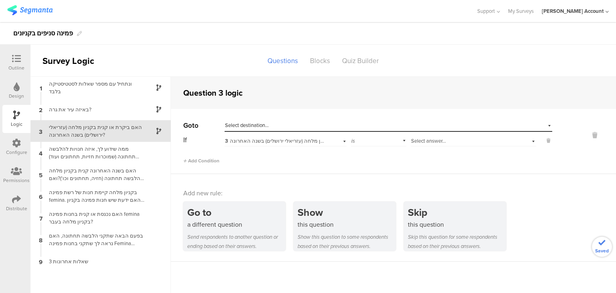
click at [453, 138] on div "Select answer..." at bounding box center [463, 140] width 104 height 7
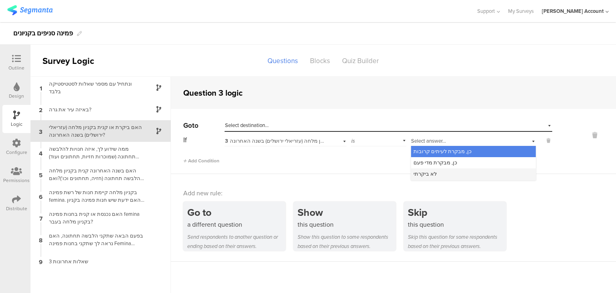
click at [448, 176] on div "לא ביקרתי" at bounding box center [473, 173] width 125 height 11
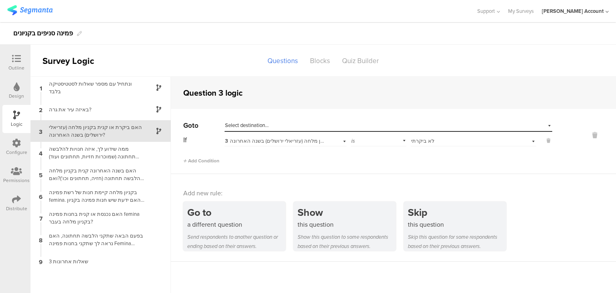
click at [271, 124] on div "Select destination..." at bounding box center [351, 125] width 253 height 7
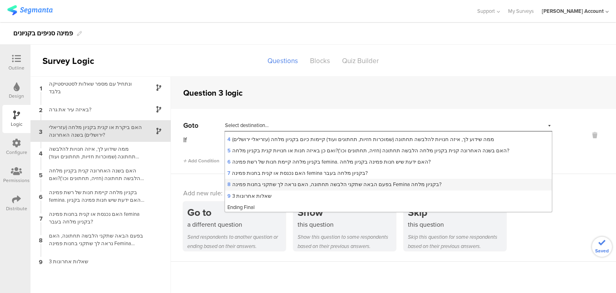
scroll to position [55, 0]
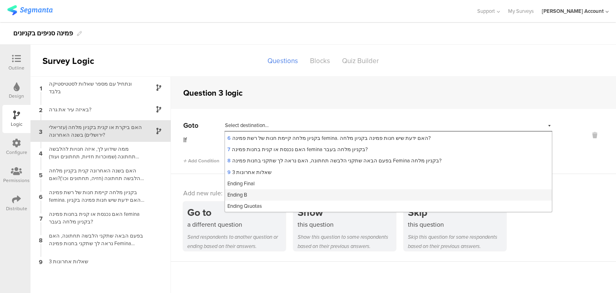
click at [241, 195] on span "Ending B" at bounding box center [238, 195] width 20 height 8
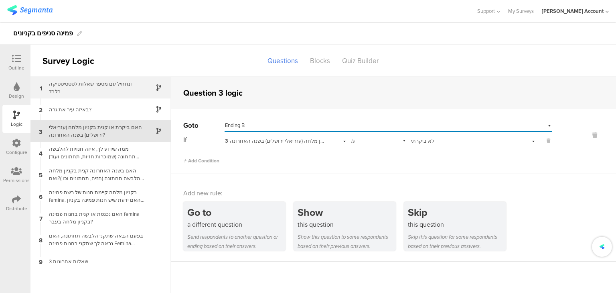
click at [99, 87] on div "ונתחיל עם מספר שאלות לסטטיסטיקה בלבד﻿﻿" at bounding box center [94, 87] width 100 height 15
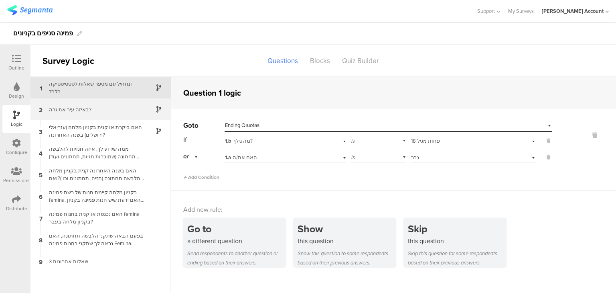
click at [108, 112] on div "באיזה עיר את גרה?" at bounding box center [94, 110] width 100 height 8
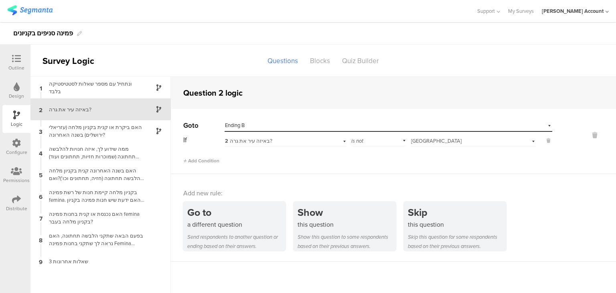
click at [260, 125] on div "Select destination... Ending B" at bounding box center [383, 125] width 317 height 7
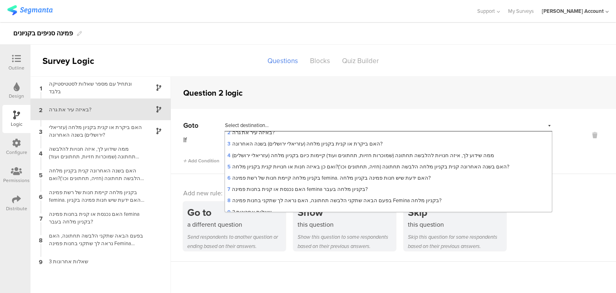
scroll to position [55, 0]
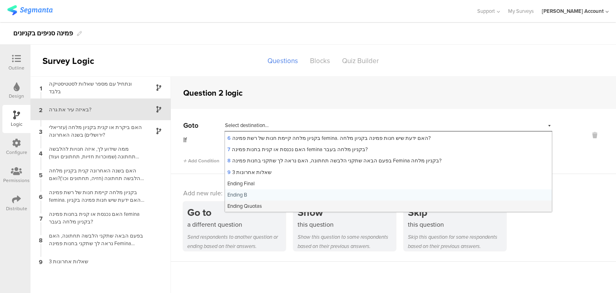
click at [254, 207] on span "Ending Qוuotas" at bounding box center [245, 206] width 35 height 8
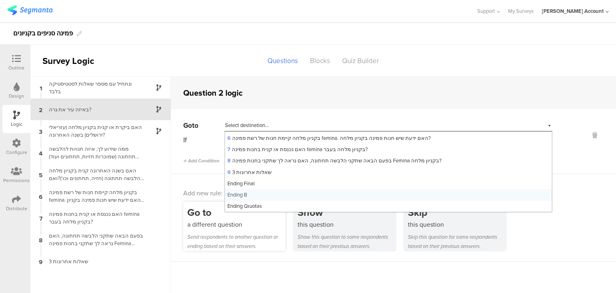
scroll to position [0, 0]
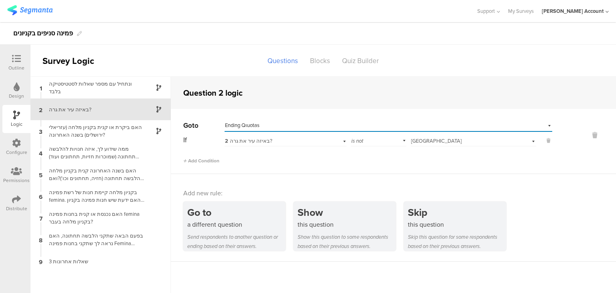
click at [18, 59] on icon at bounding box center [16, 58] width 9 height 9
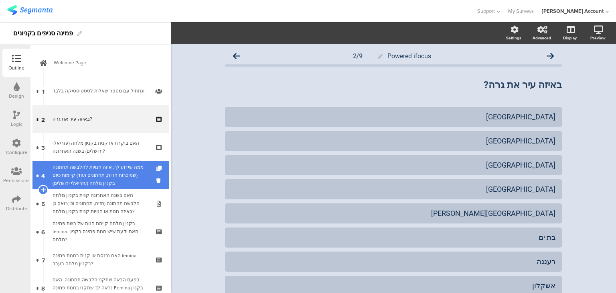
click at [108, 179] on div "ממה שידוע לך, איזה חנויות להלבשה תחתונה (שמוכרות חזיות, תחתונים ועוד) קיימות כי…" at bounding box center [101, 175] width 96 height 24
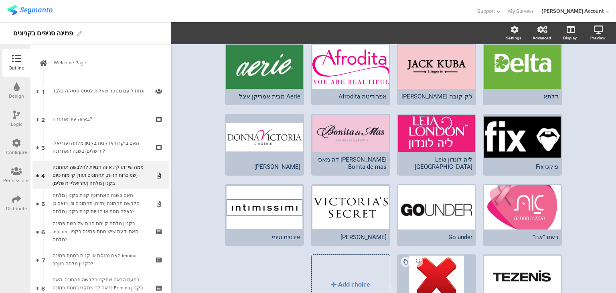
scroll to position [215, 0]
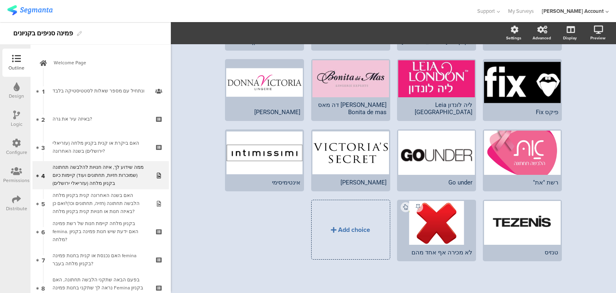
click at [365, 220] on div "Add choice" at bounding box center [351, 229] width 78 height 59
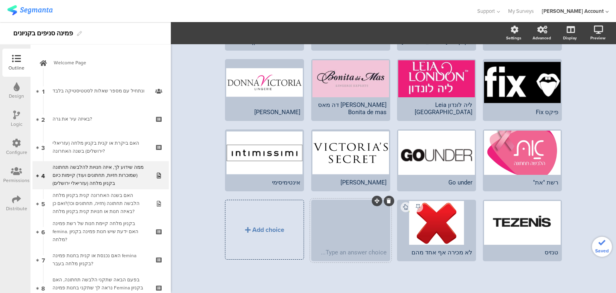
click at [367, 254] on div "Type an answer choice..." at bounding box center [351, 251] width 77 height 15
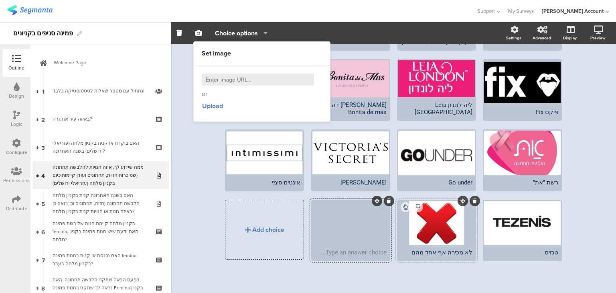
click at [417, 249] on div "לא מכירה אף אחד מהם" at bounding box center [437, 251] width 72 height 7
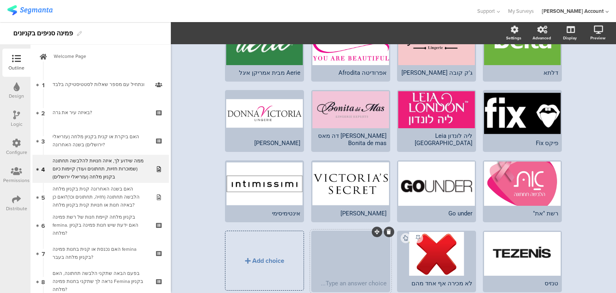
scroll to position [215, 0]
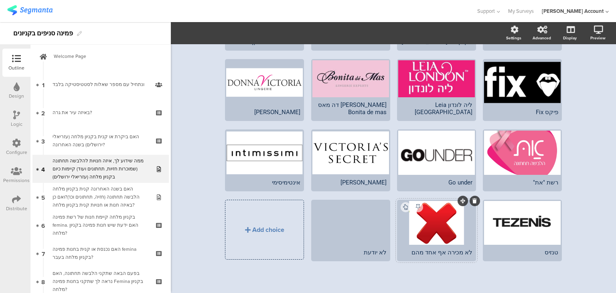
click at [473, 198] on icon at bounding box center [475, 200] width 4 height 5
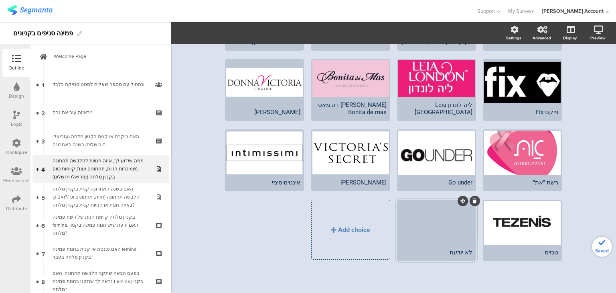
click at [441, 231] on div at bounding box center [436, 223] width 77 height 44
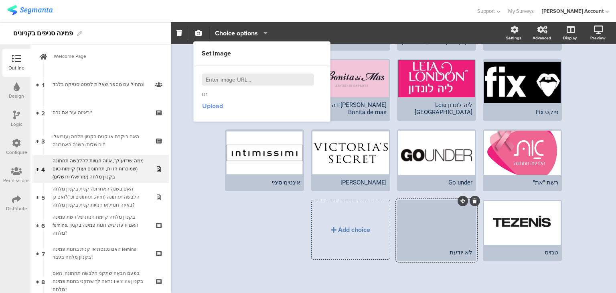
click at [208, 107] on span "Upload" at bounding box center [212, 105] width 21 height 9
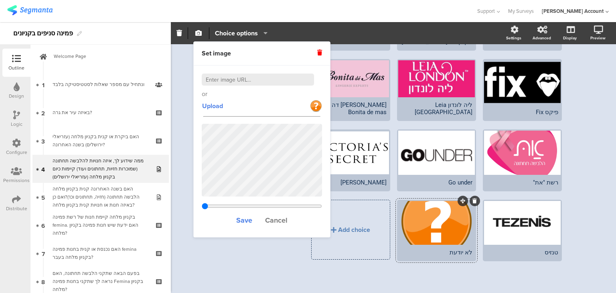
drag, startPoint x: 242, startPoint y: 206, endPoint x: 180, endPoint y: 205, distance: 62.6
type input "0.25"
click at [202, 205] on input "range" at bounding box center [262, 206] width 120 height 6
click at [241, 221] on span "Save" at bounding box center [244, 220] width 16 height 10
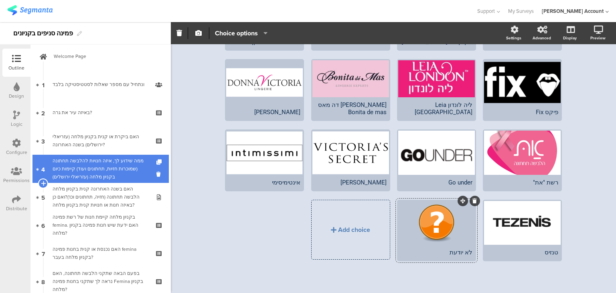
click at [98, 173] on div "ממה שידוע לך, איזה חנויות להלבשה תחתונה (שמוכרות חזיות, תחתונים ועוד) קיימות כי…" at bounding box center [101, 168] width 96 height 24
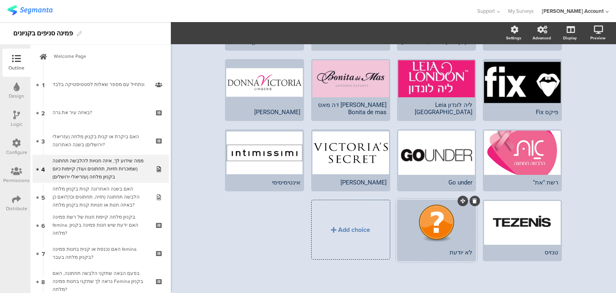
click at [421, 229] on div at bounding box center [436, 223] width 77 height 44
click at [220, 35] on span "Choice options" at bounding box center [236, 32] width 43 height 9
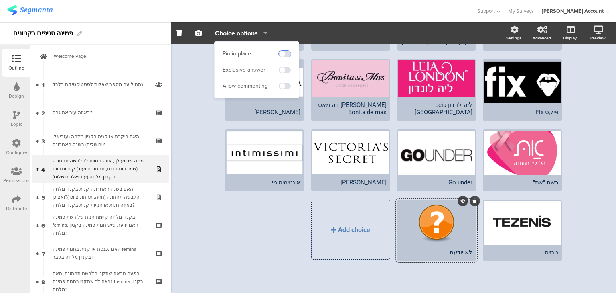
click at [289, 53] on span at bounding box center [285, 54] width 12 height 6
click at [288, 69] on span at bounding box center [285, 70] width 12 height 6
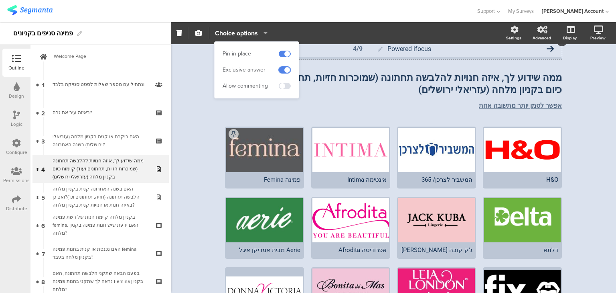
scroll to position [0, 0]
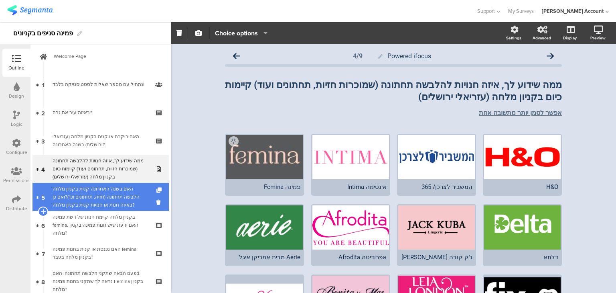
click at [108, 191] on div "האם בשנה האחרונה קנית בקניון מלחה הלבשה תחתונה (חזיה, תחתונים וכו')?ואם כן באיז…" at bounding box center [101, 197] width 96 height 24
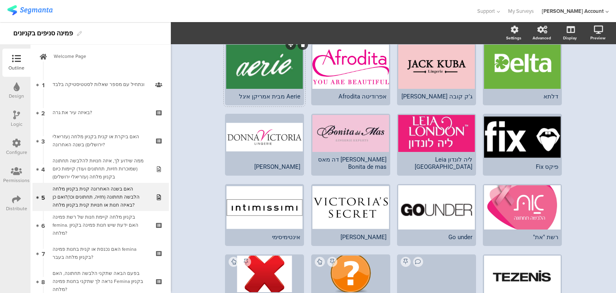
scroll to position [282, 0]
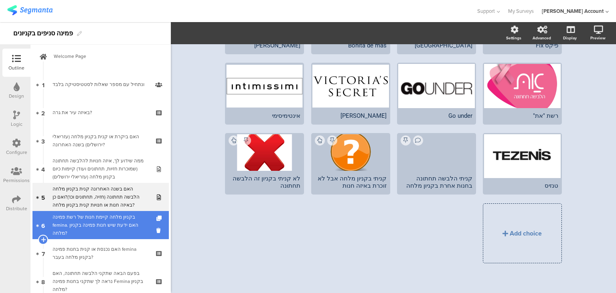
click at [113, 219] on div "בקניון מלחה קיימת חנות של רשת פמינה femina. האם ידעת שיש חנות פמינה בקניון מלחה?" at bounding box center [101, 225] width 96 height 24
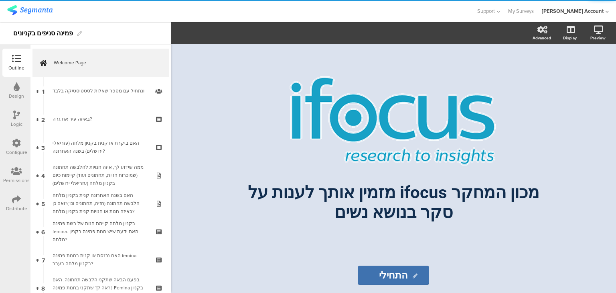
scroll to position [167, 0]
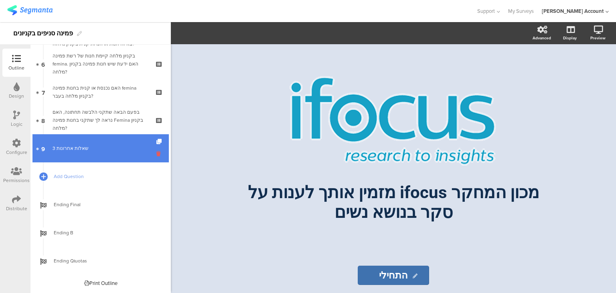
click at [156, 152] on icon at bounding box center [159, 154] width 7 height 8
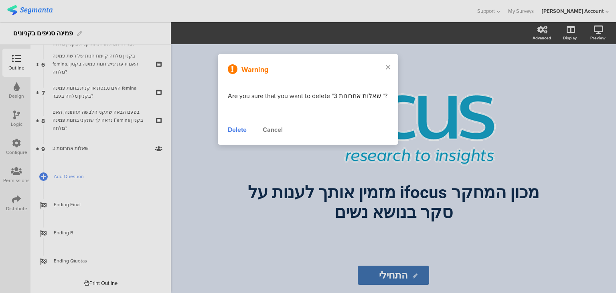
click at [238, 132] on div "Delete" at bounding box center [237, 130] width 19 height 10
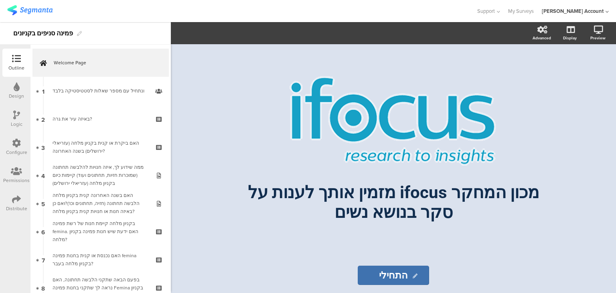
click at [14, 93] on div "Design" at bounding box center [16, 95] width 15 height 7
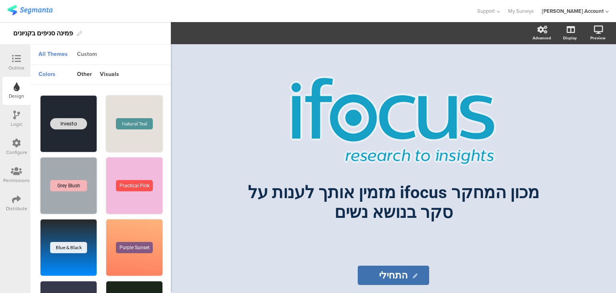
click at [88, 56] on div "Custom" at bounding box center [87, 55] width 28 height 14
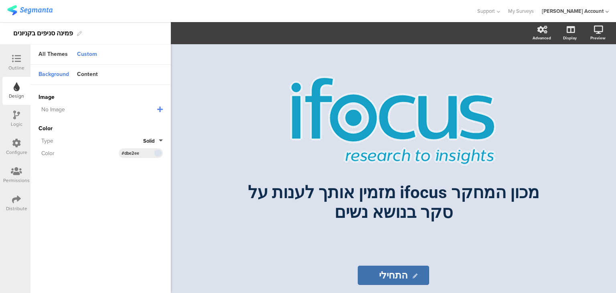
click at [157, 151] on span at bounding box center [157, 152] width 9 height 5
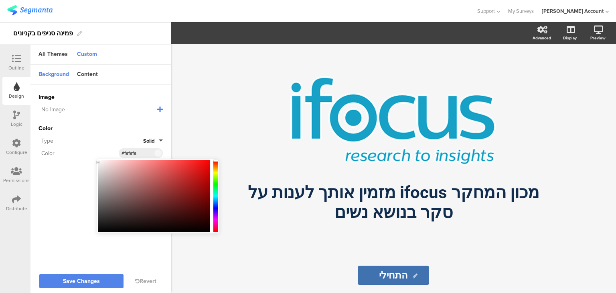
type input "#fcfcfc"
drag, startPoint x: 106, startPoint y: 164, endPoint x: 94, endPoint y: 161, distance: 12.6
click at [94, 161] on body "You are using an unsupported version of Internet Explorer. Unsupported browsers…" at bounding box center [308, 146] width 616 height 293
click at [73, 281] on span "Save Changes" at bounding box center [81, 281] width 37 height 0
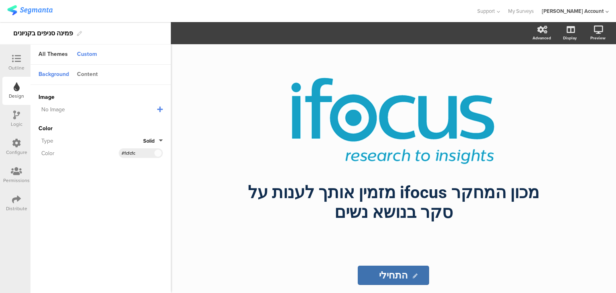
click at [93, 72] on div "Content" at bounding box center [87, 75] width 29 height 14
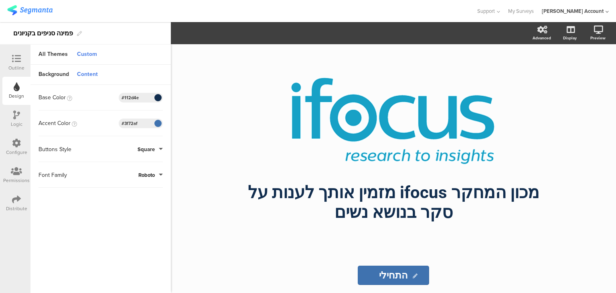
click at [158, 124] on span at bounding box center [157, 123] width 9 height 5
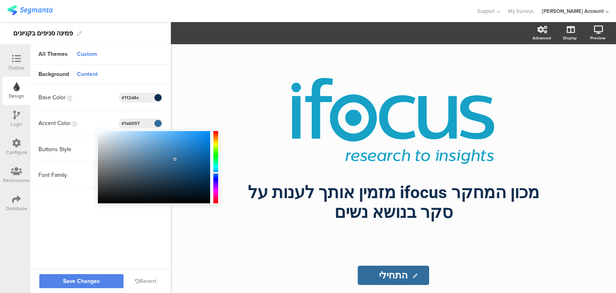
type input "#185f97"
drag, startPoint x: 169, startPoint y: 152, endPoint x: 193, endPoint y: 160, distance: 24.5
click at [193, 160] on div at bounding box center [193, 160] width 2 height 2
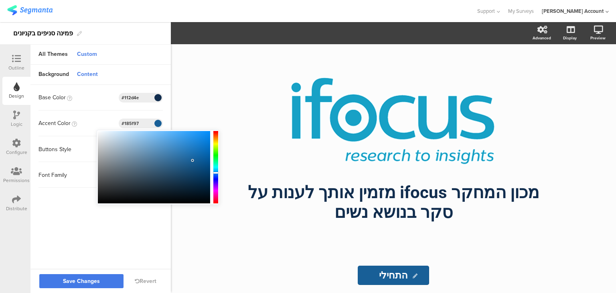
click at [103, 282] on button "Save Changes" at bounding box center [81, 281] width 84 height 14
